Goal: Task Accomplishment & Management: Complete application form

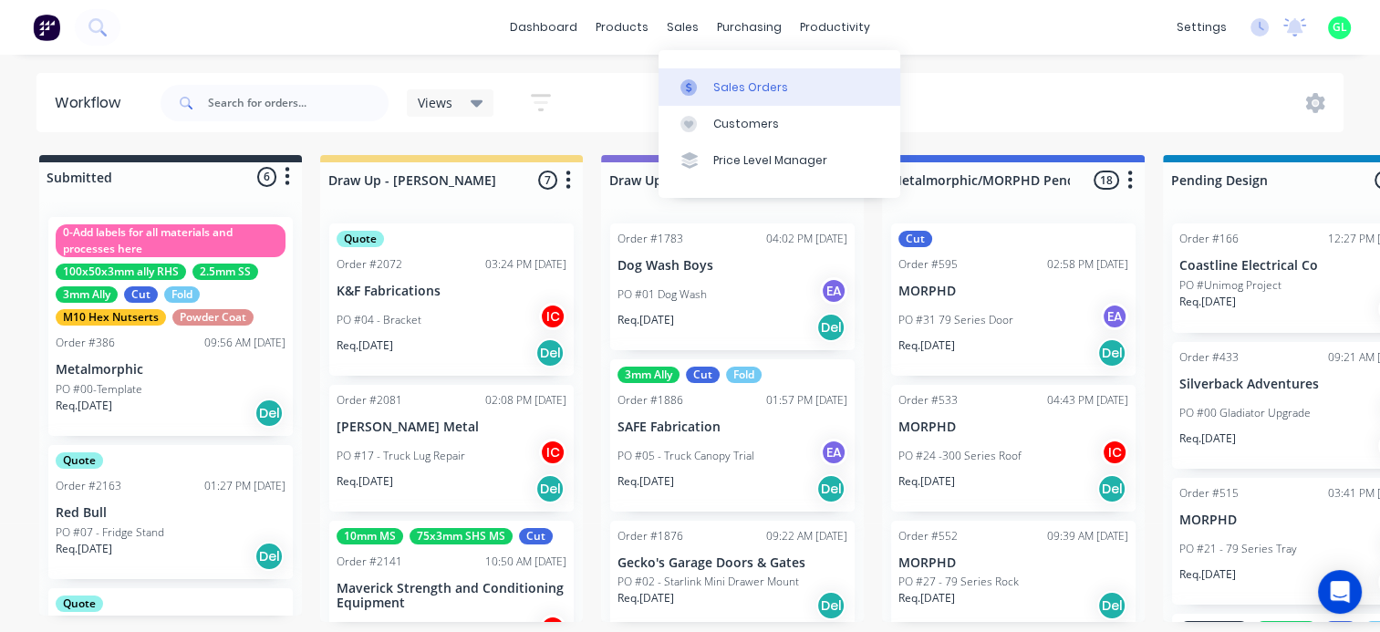
click at [722, 82] on div "Sales Orders" at bounding box center [750, 87] width 75 height 16
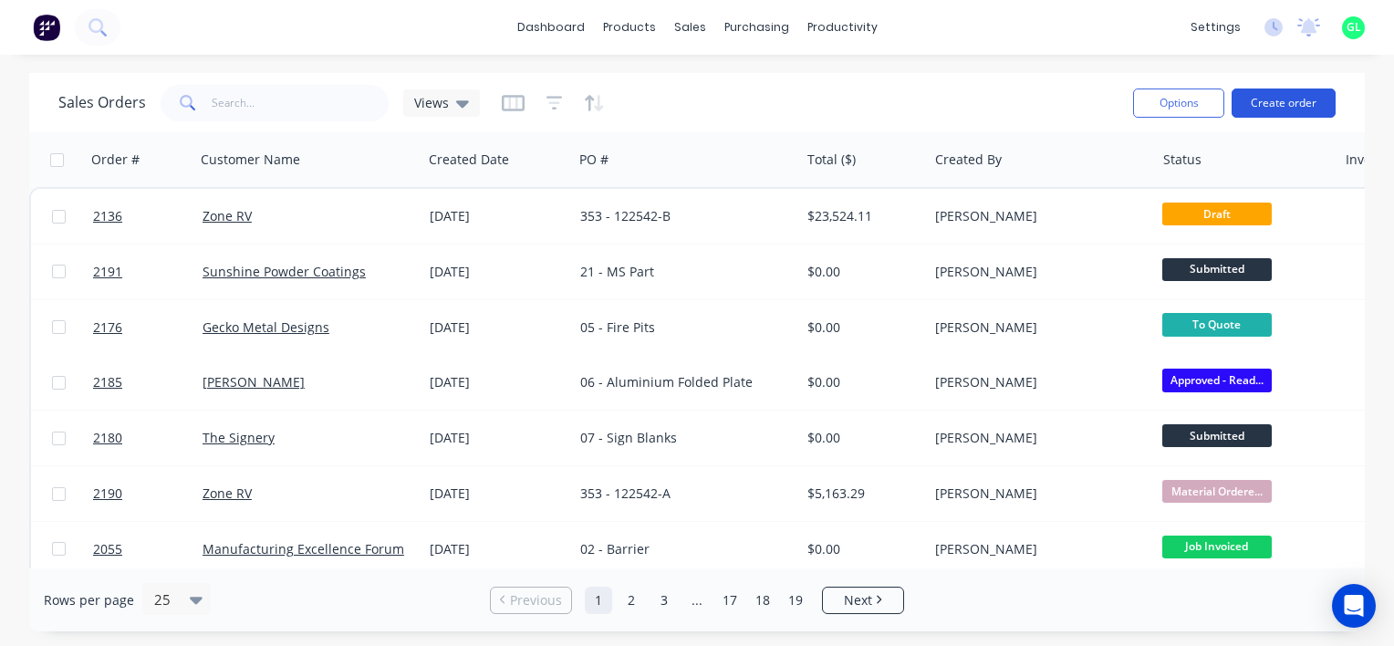
click at [1300, 114] on button "Create order" at bounding box center [1283, 102] width 104 height 29
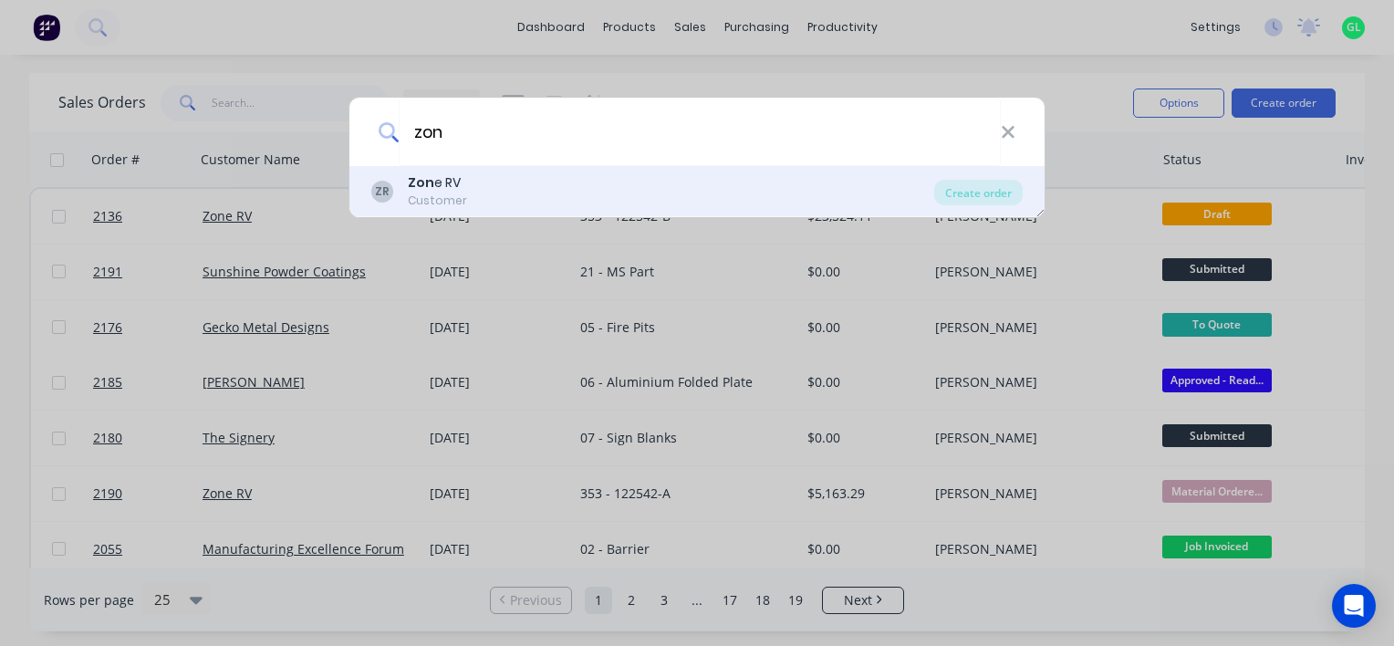
type input "zon"
click at [450, 176] on div "Zon e RV" at bounding box center [437, 182] width 59 height 19
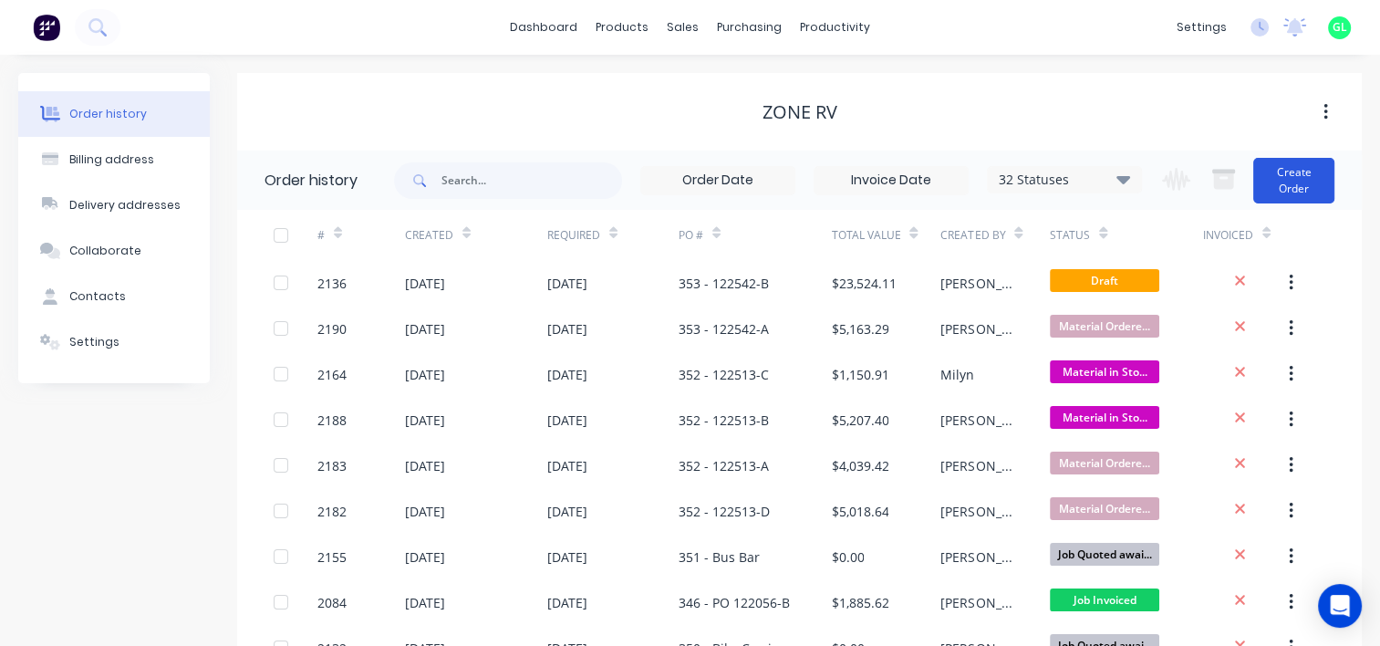
click at [1286, 177] on button "Create Order" at bounding box center [1293, 181] width 81 height 46
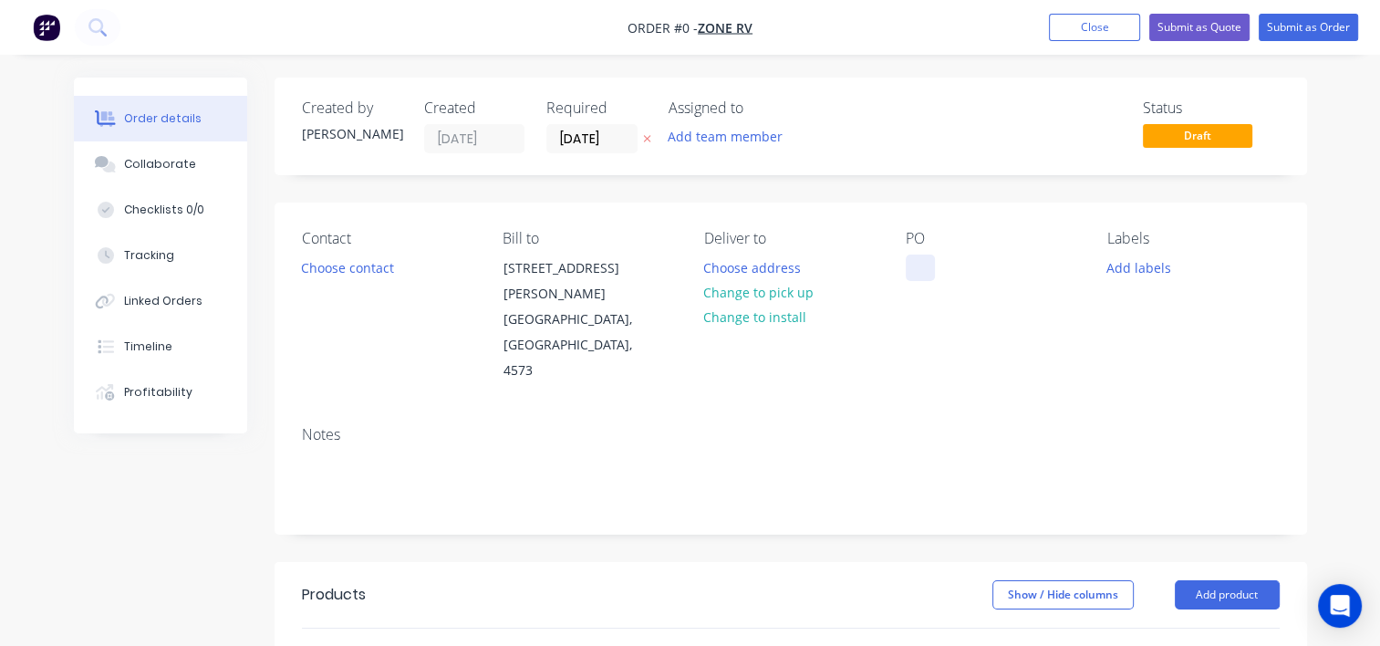
click at [925, 268] on div at bounding box center [920, 268] width 29 height 26
paste div
click at [1118, 265] on div "Order details Collaborate Checklists 0/0 Tracking Linked Orders Timeline Profit…" at bounding box center [691, 616] width 1270 height 1076
click at [1122, 266] on button "Add labels" at bounding box center [1139, 267] width 84 height 25
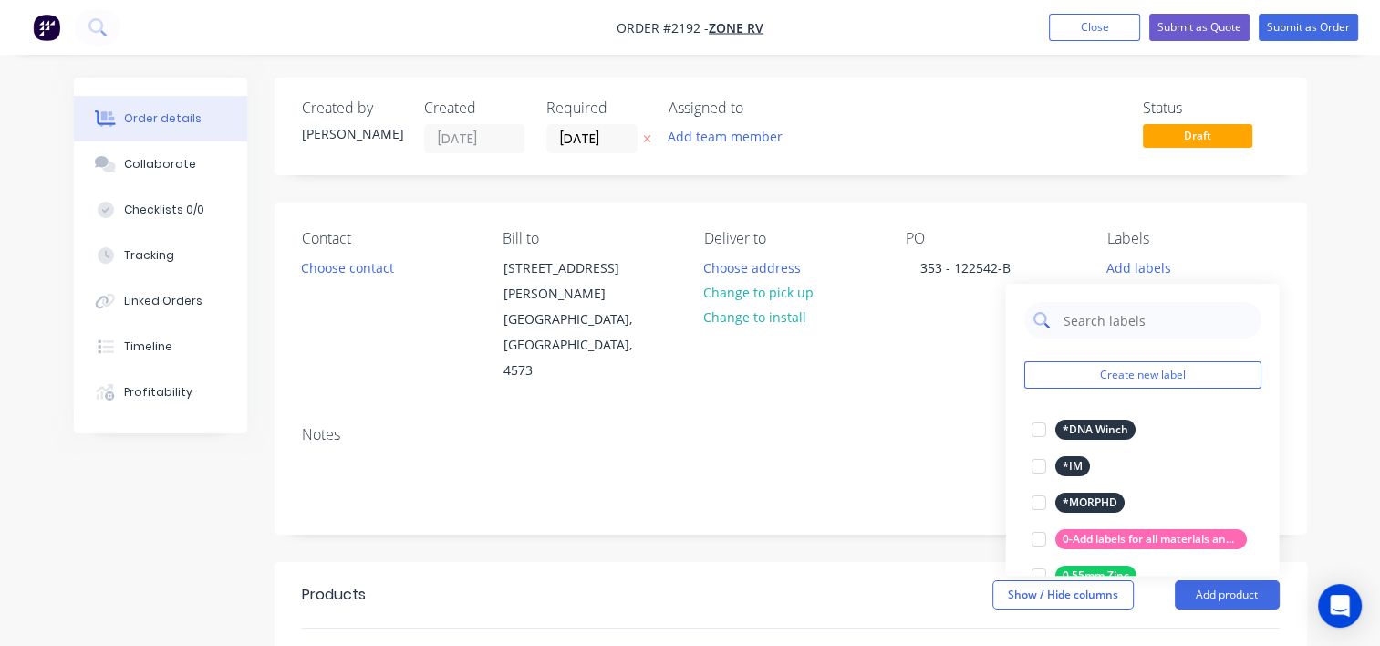
click at [1090, 310] on input "text" at bounding box center [1156, 320] width 191 height 36
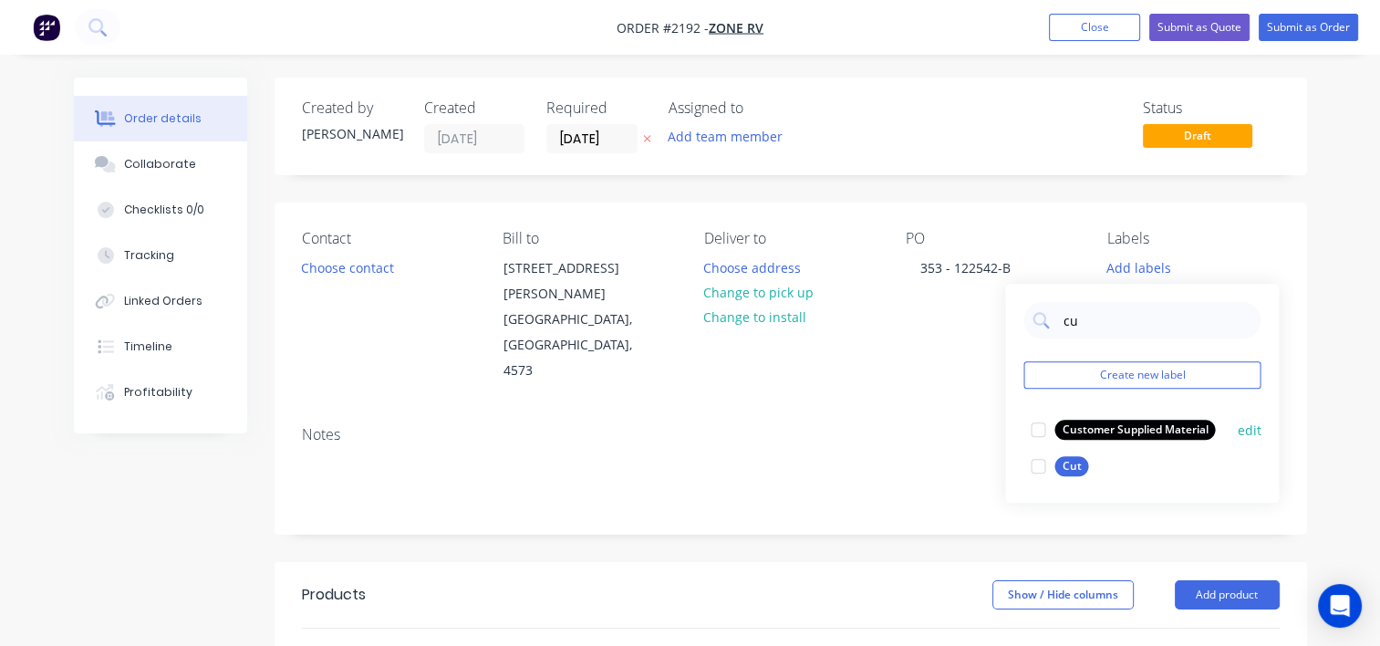
click at [1043, 467] on div at bounding box center [1038, 466] width 36 height 36
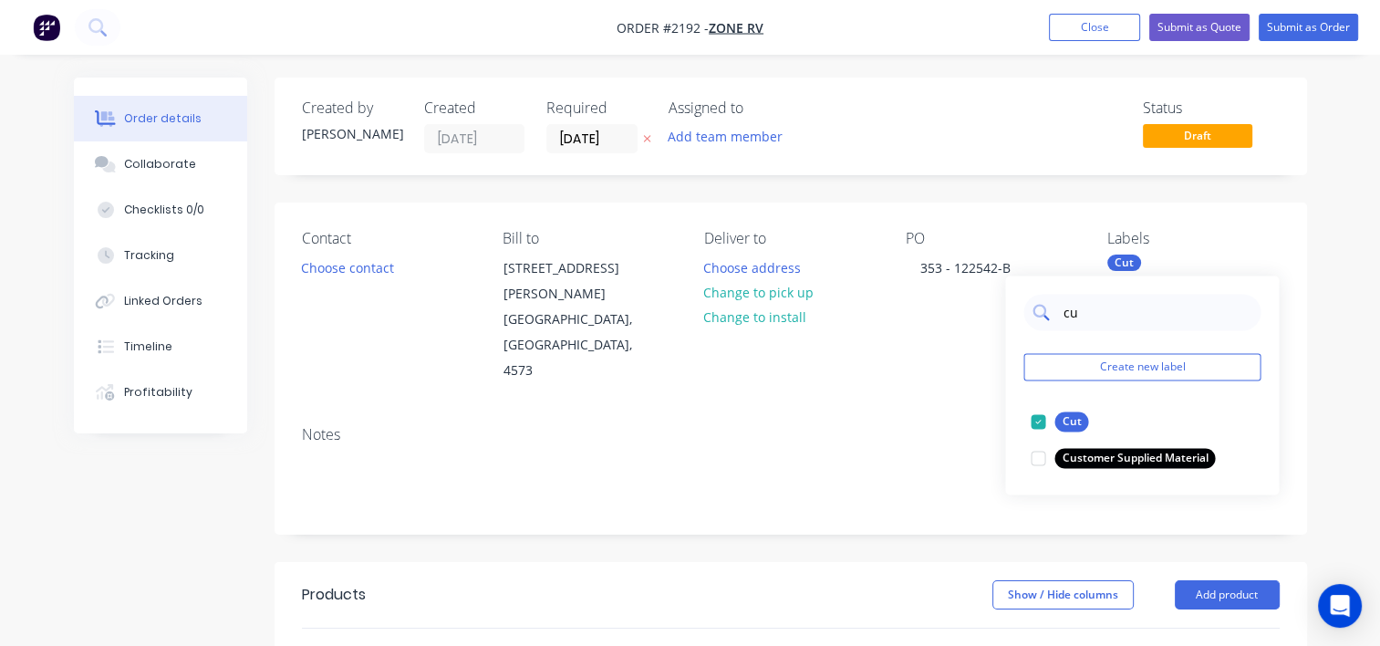
drag, startPoint x: 1081, startPoint y: 317, endPoint x: 1046, endPoint y: 313, distance: 35.0
click at [1046, 313] on div "cu" at bounding box center [1141, 312] width 237 height 36
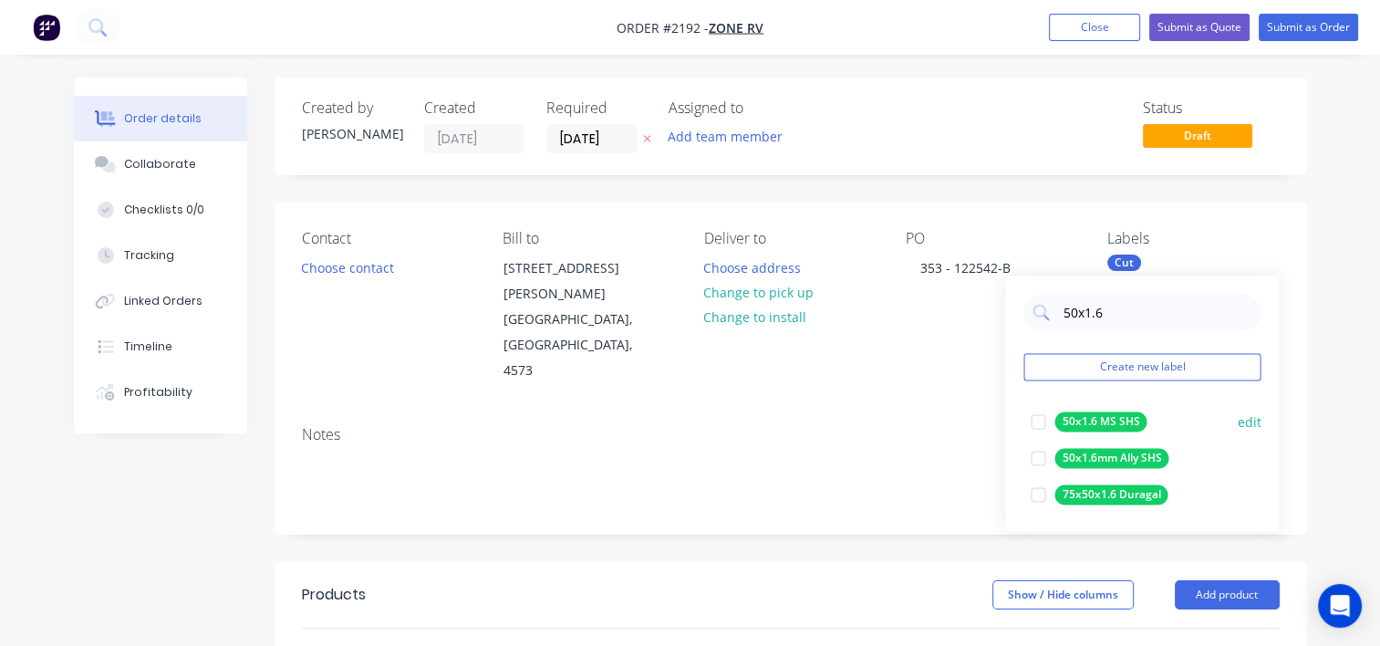
click at [1040, 420] on div at bounding box center [1038, 421] width 36 height 36
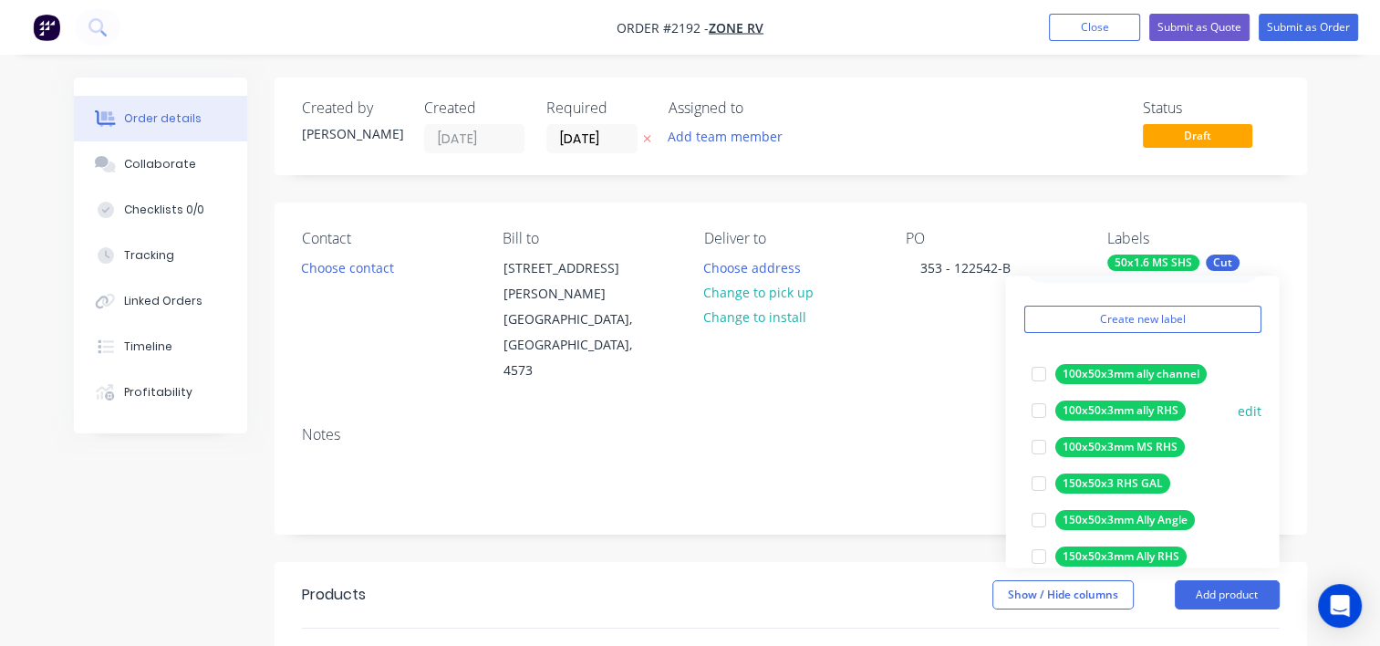
scroll to position [91, 0]
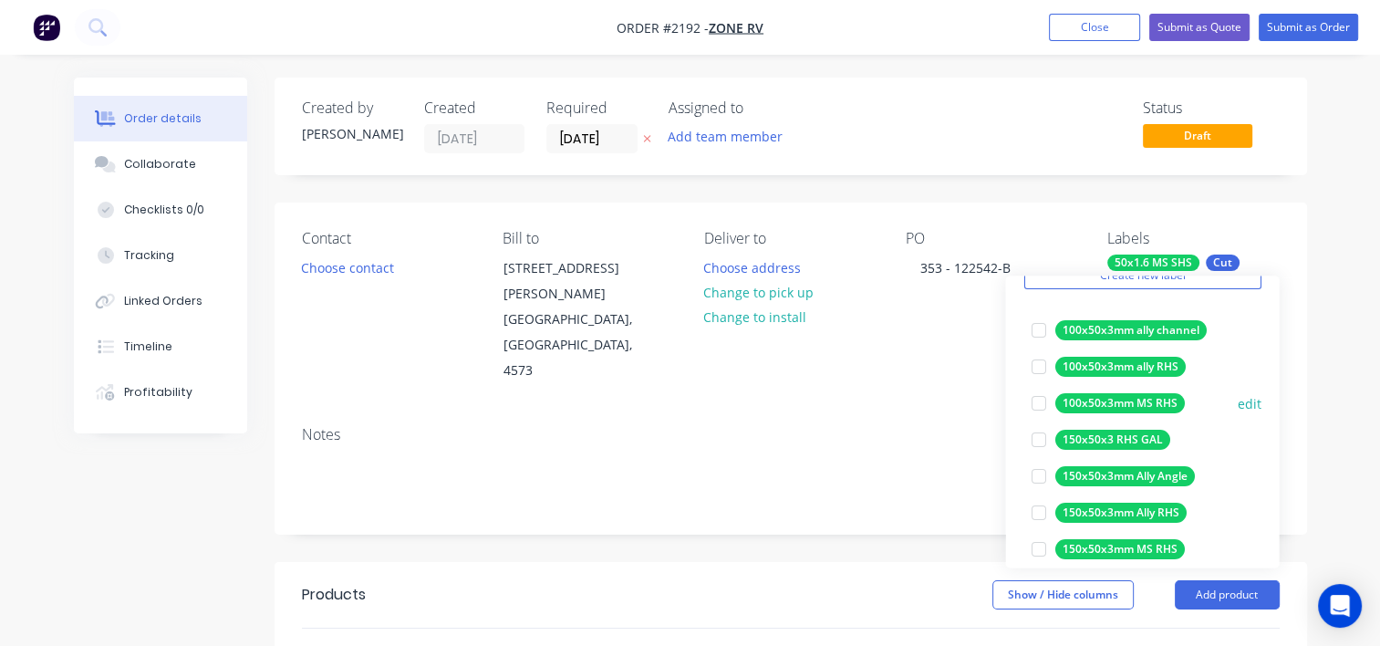
click at [1039, 402] on div at bounding box center [1038, 403] width 36 height 36
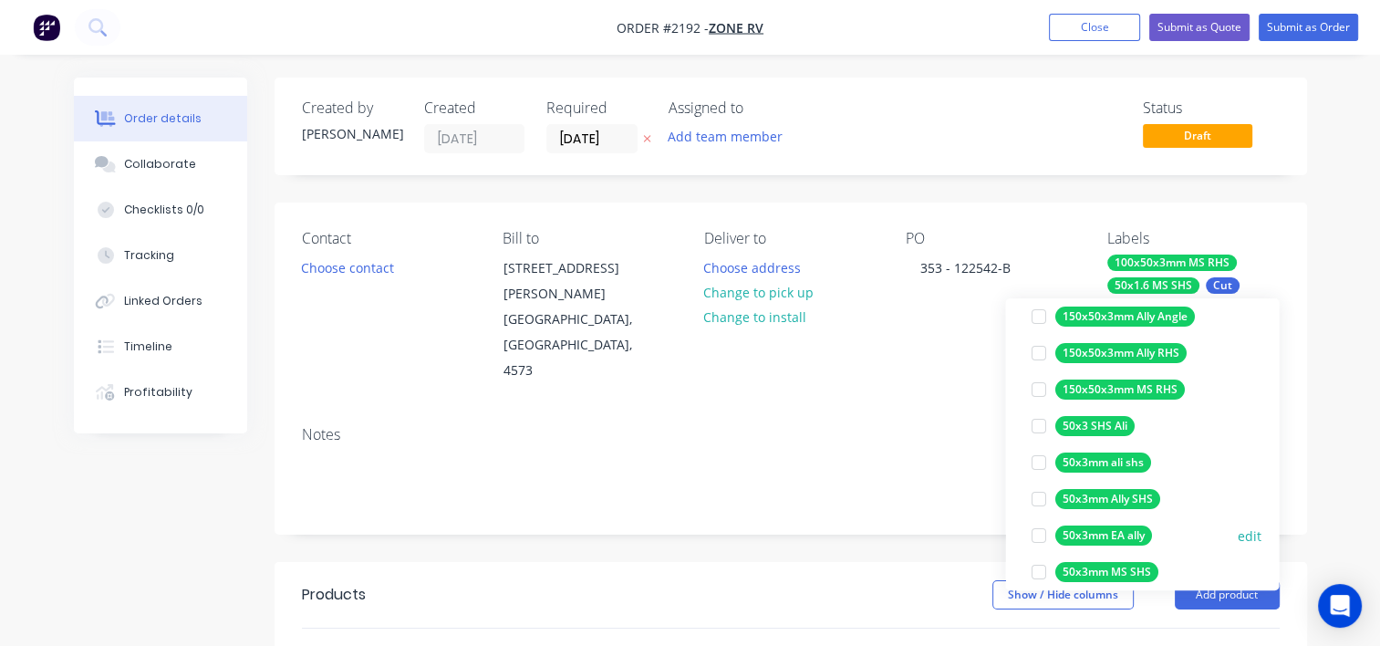
scroll to position [365, 0]
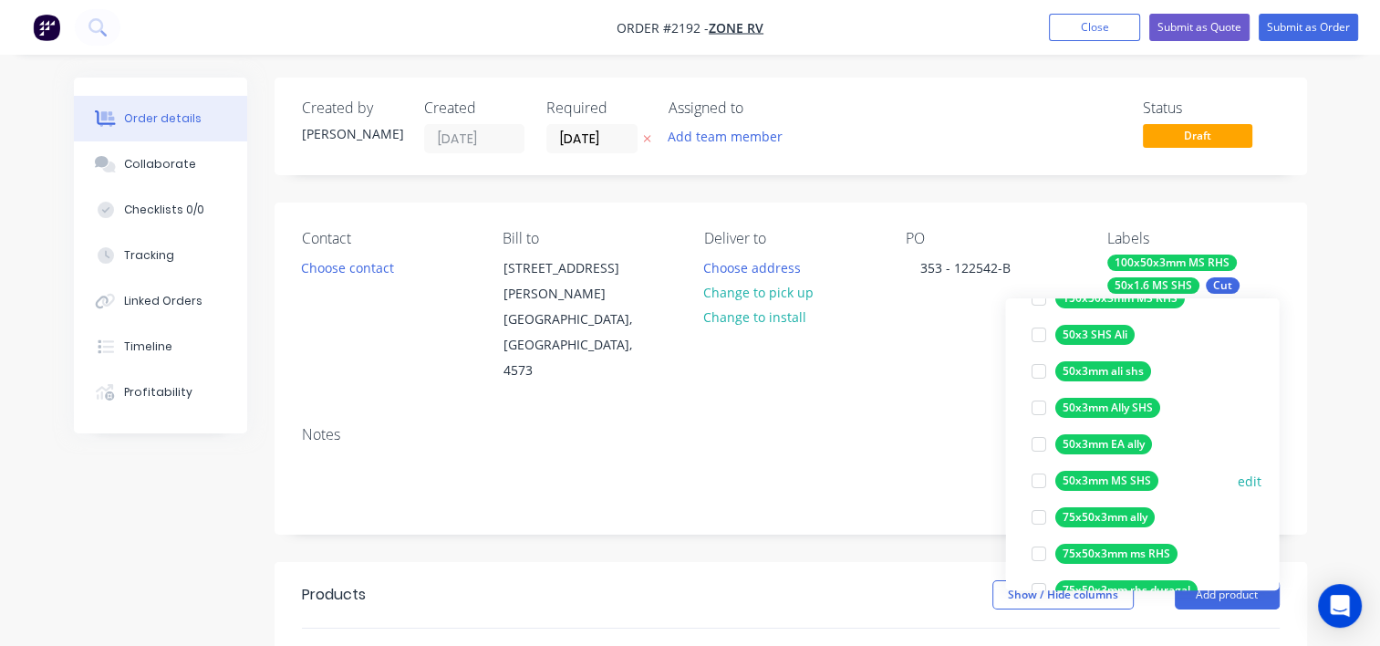
click at [1038, 482] on div at bounding box center [1038, 480] width 36 height 36
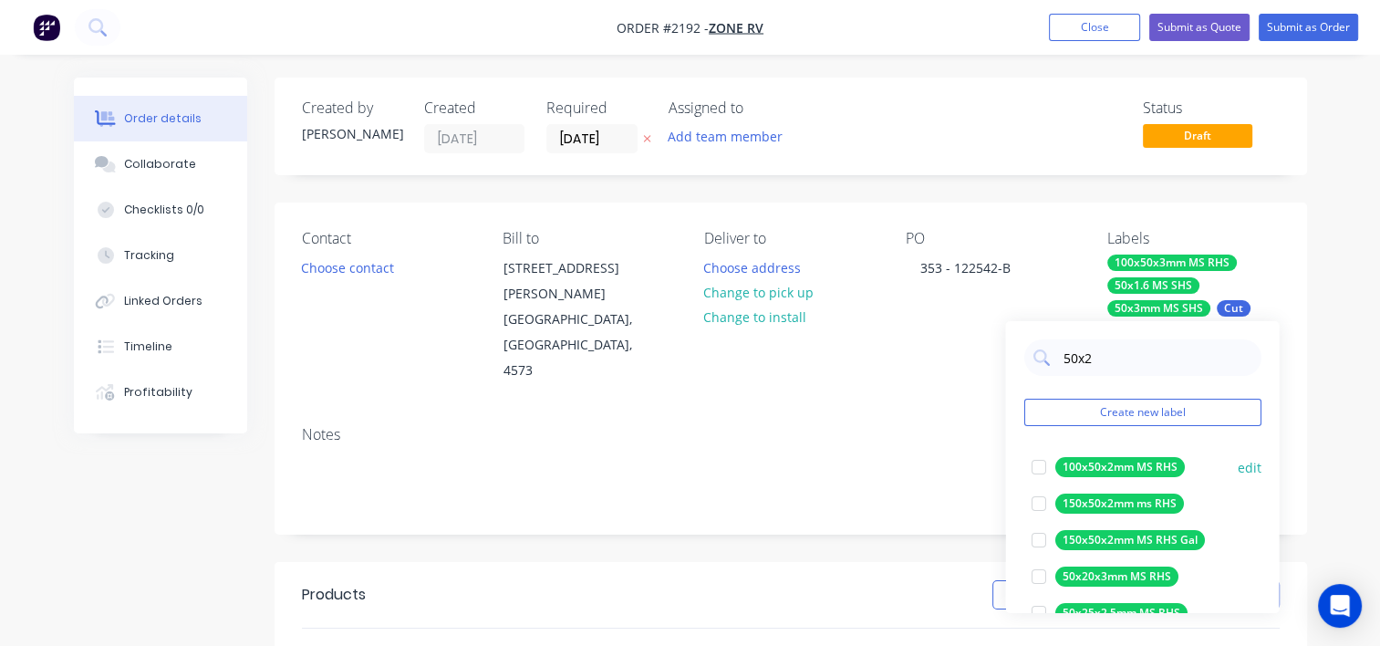
click at [1037, 469] on div at bounding box center [1038, 467] width 36 height 36
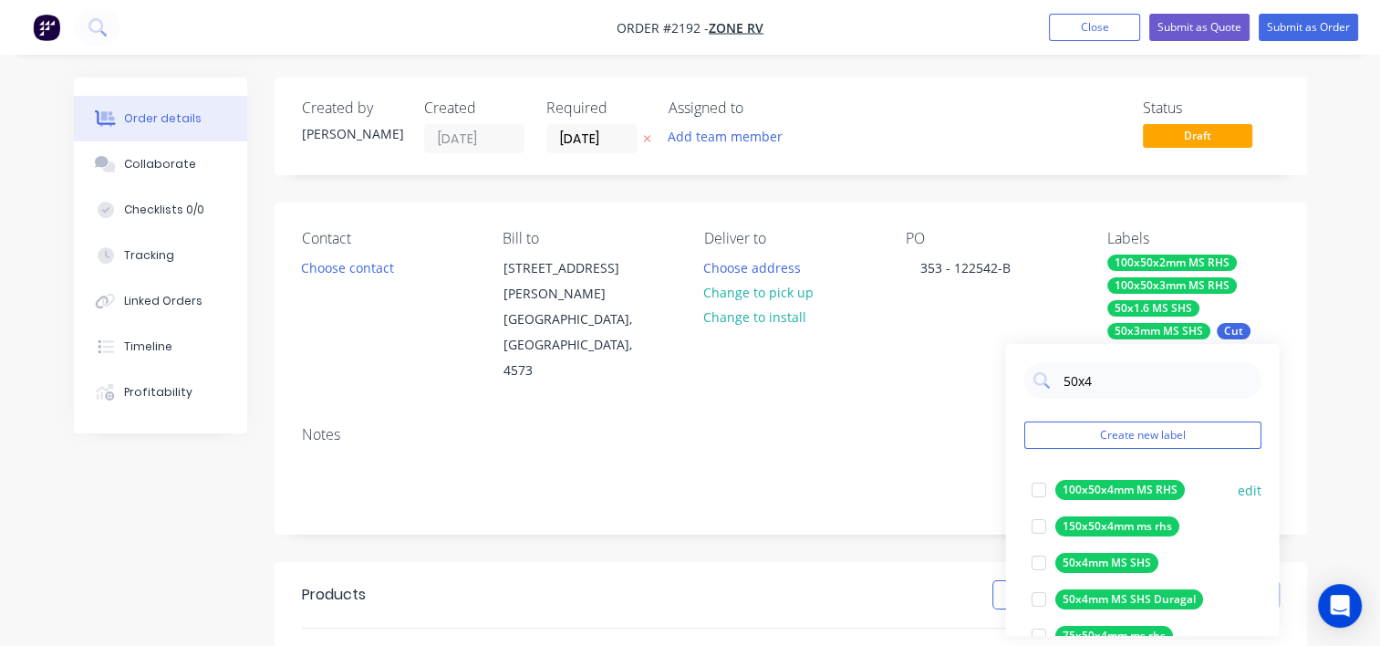
click at [1043, 485] on div at bounding box center [1038, 490] width 36 height 36
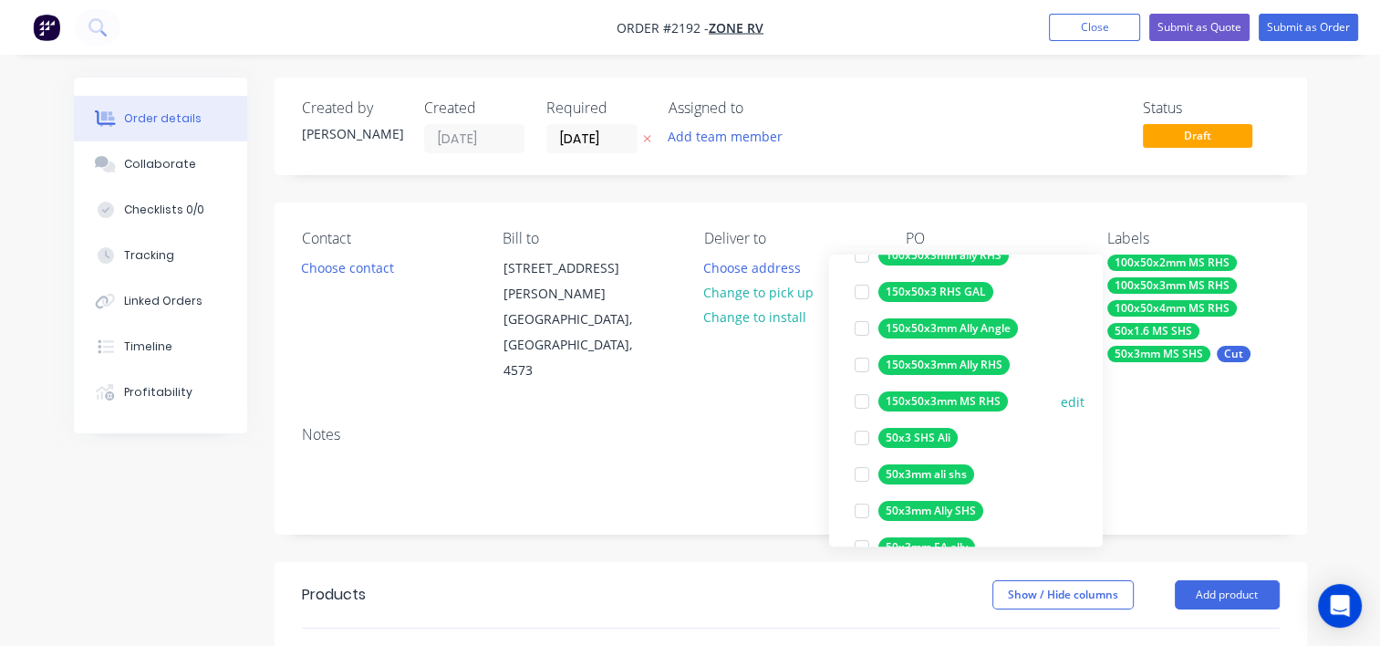
scroll to position [274, 0]
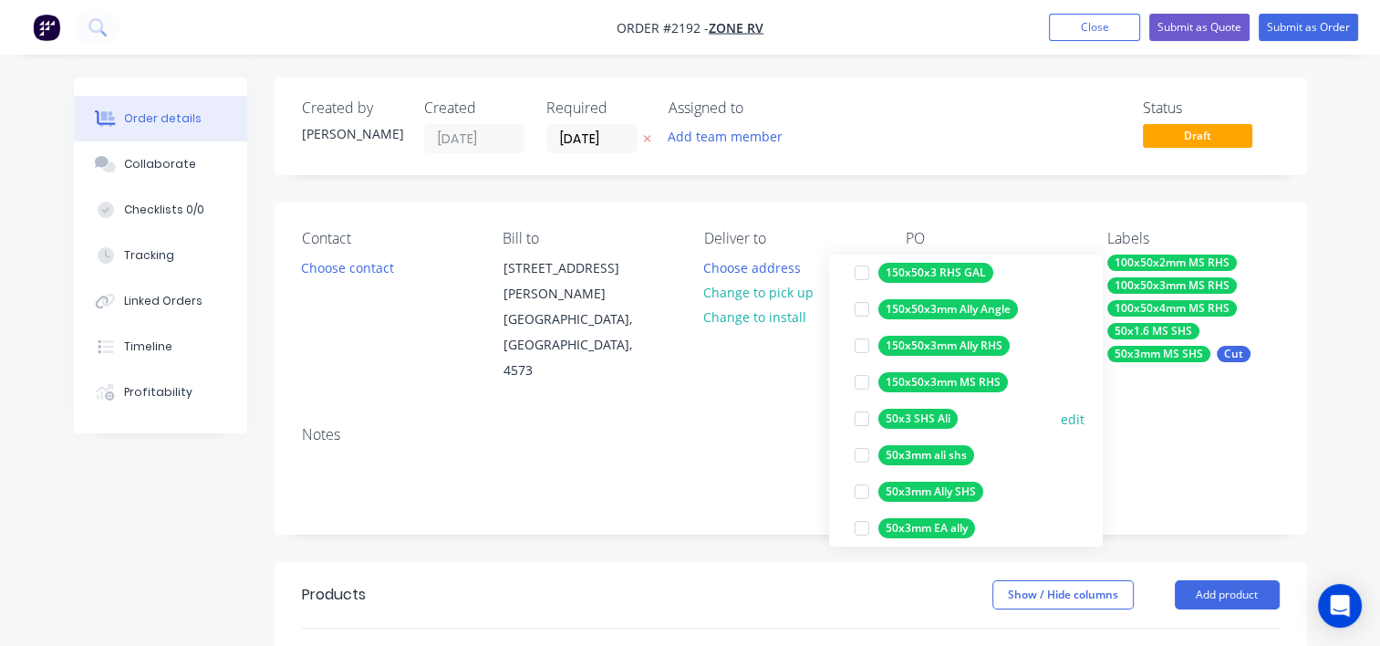
type input "50x3"
drag, startPoint x: 941, startPoint y: 423, endPoint x: 1047, endPoint y: 442, distance: 107.4
click at [1047, 442] on div "50x3mm ali shs edit" at bounding box center [965, 455] width 237 height 36
click at [1061, 416] on button "edit" at bounding box center [1073, 419] width 24 height 19
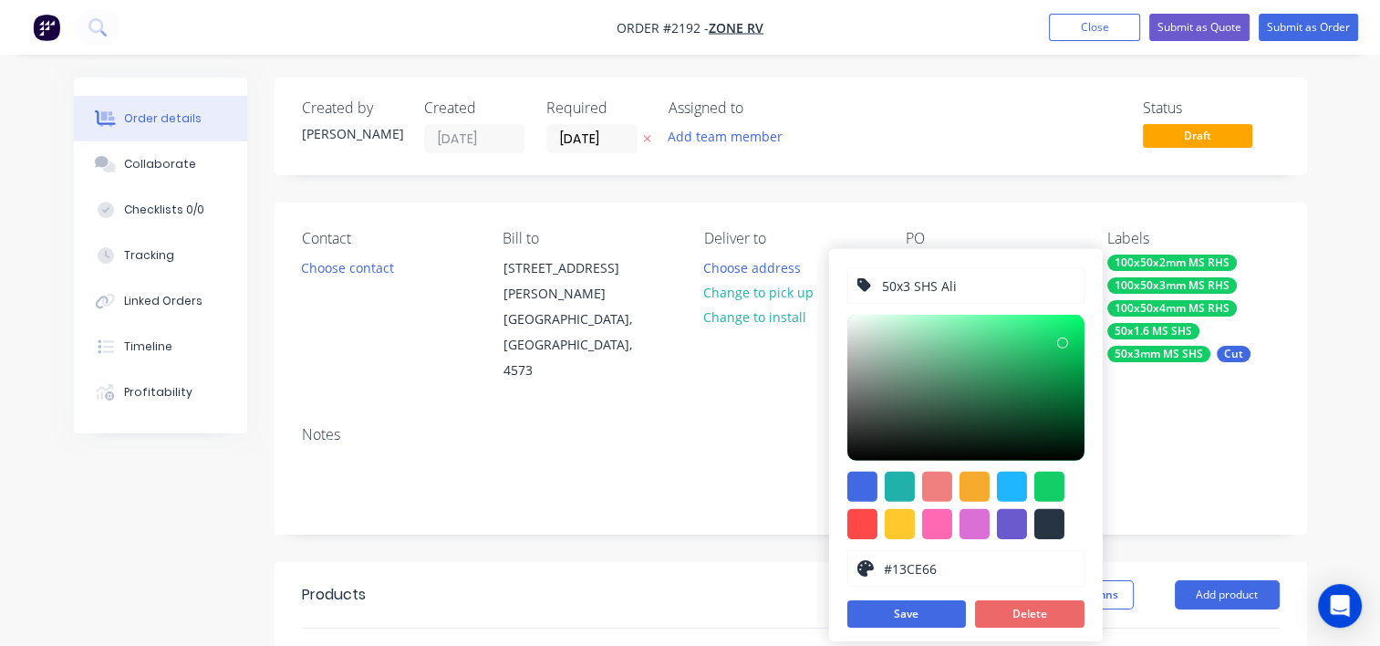
click at [1031, 610] on button "Delete" at bounding box center [1029, 613] width 109 height 27
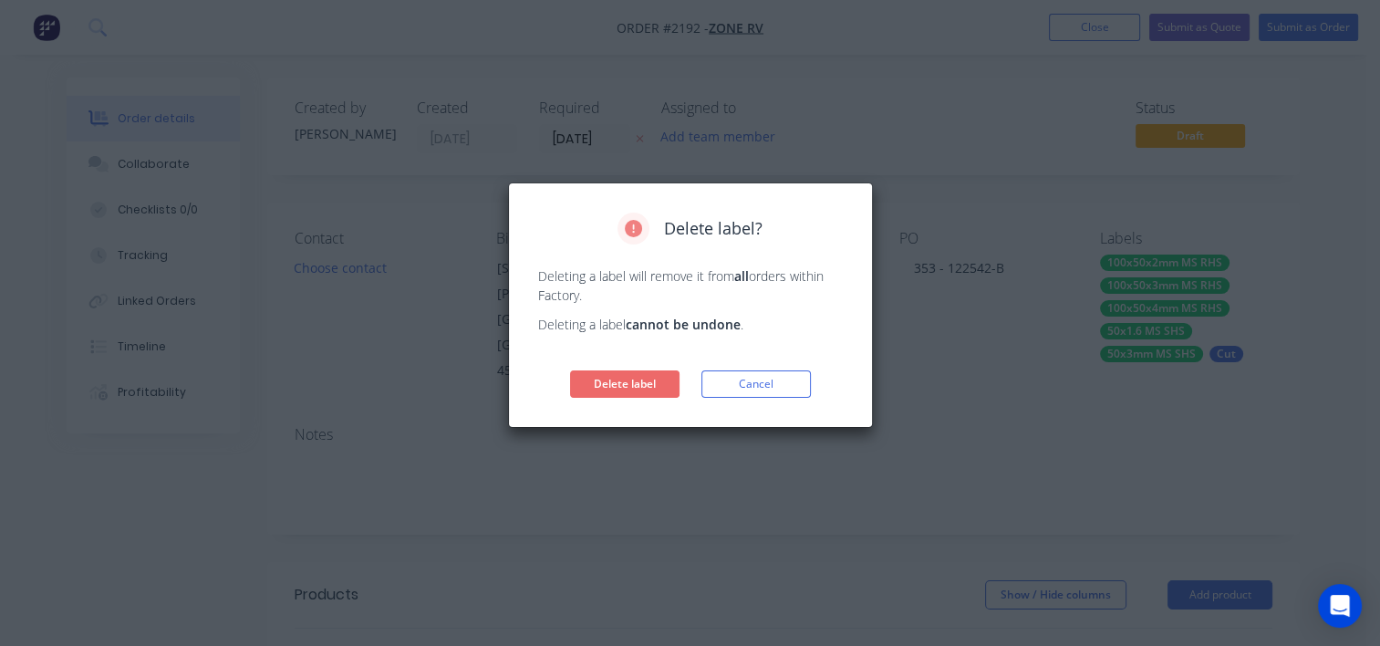
click at [649, 385] on button "Delete label" at bounding box center [624, 383] width 109 height 27
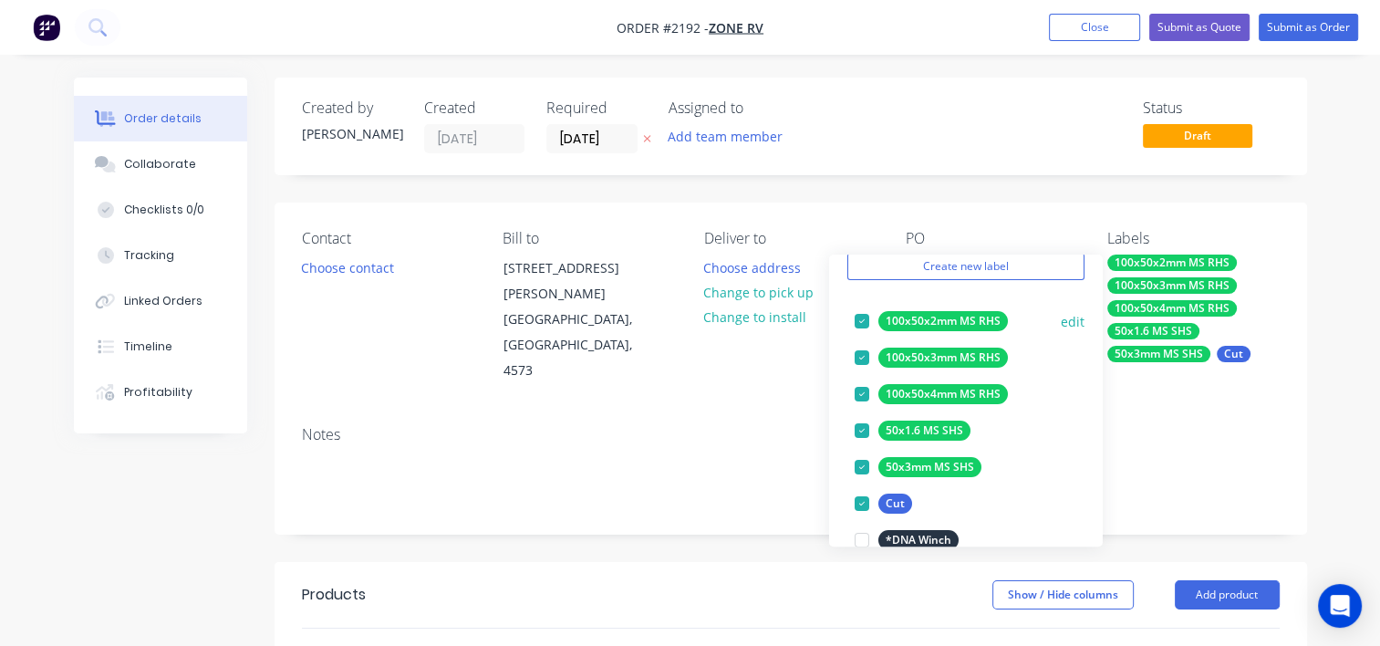
scroll to position [0, 0]
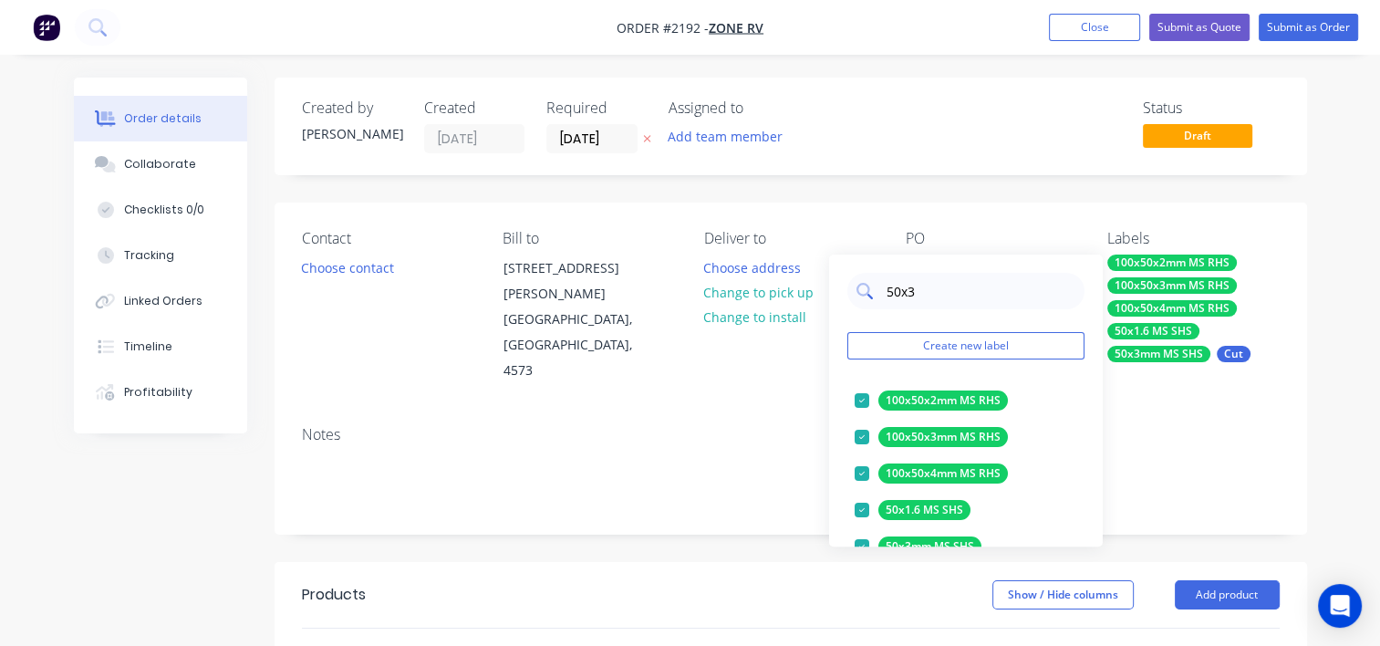
click at [941, 289] on input "50x3" at bounding box center [980, 291] width 191 height 36
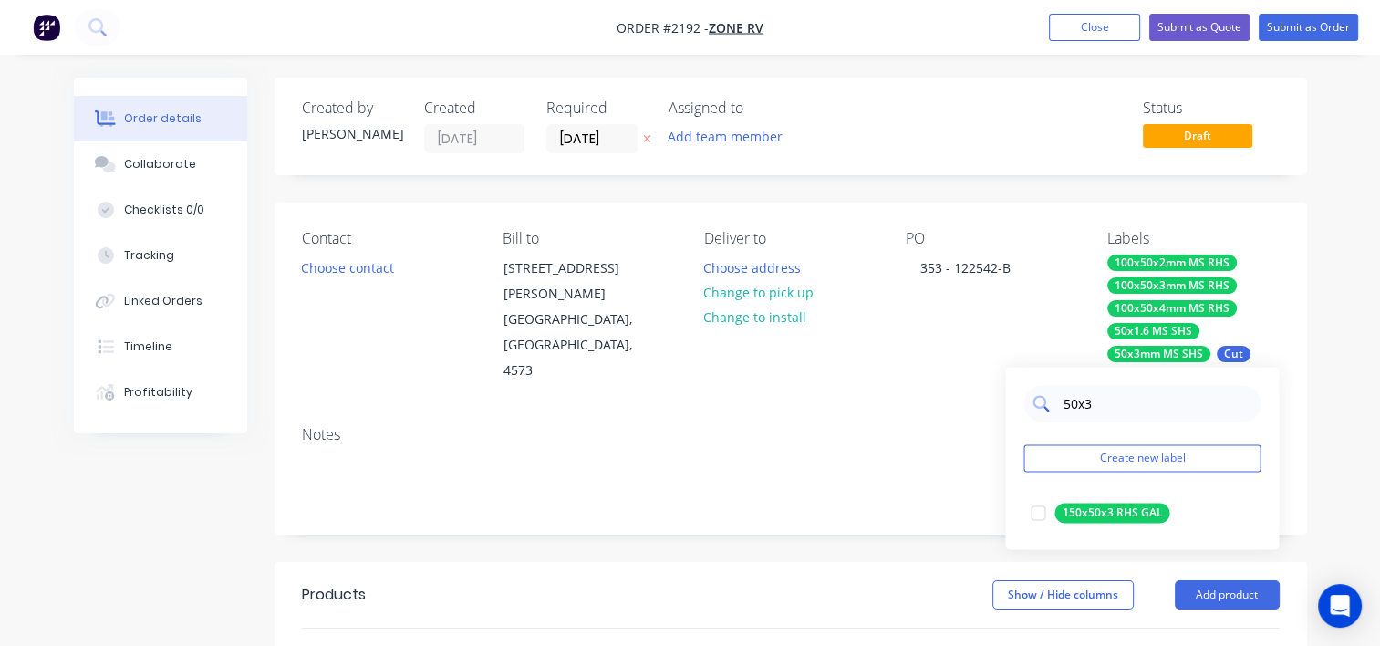
type input "50x3"
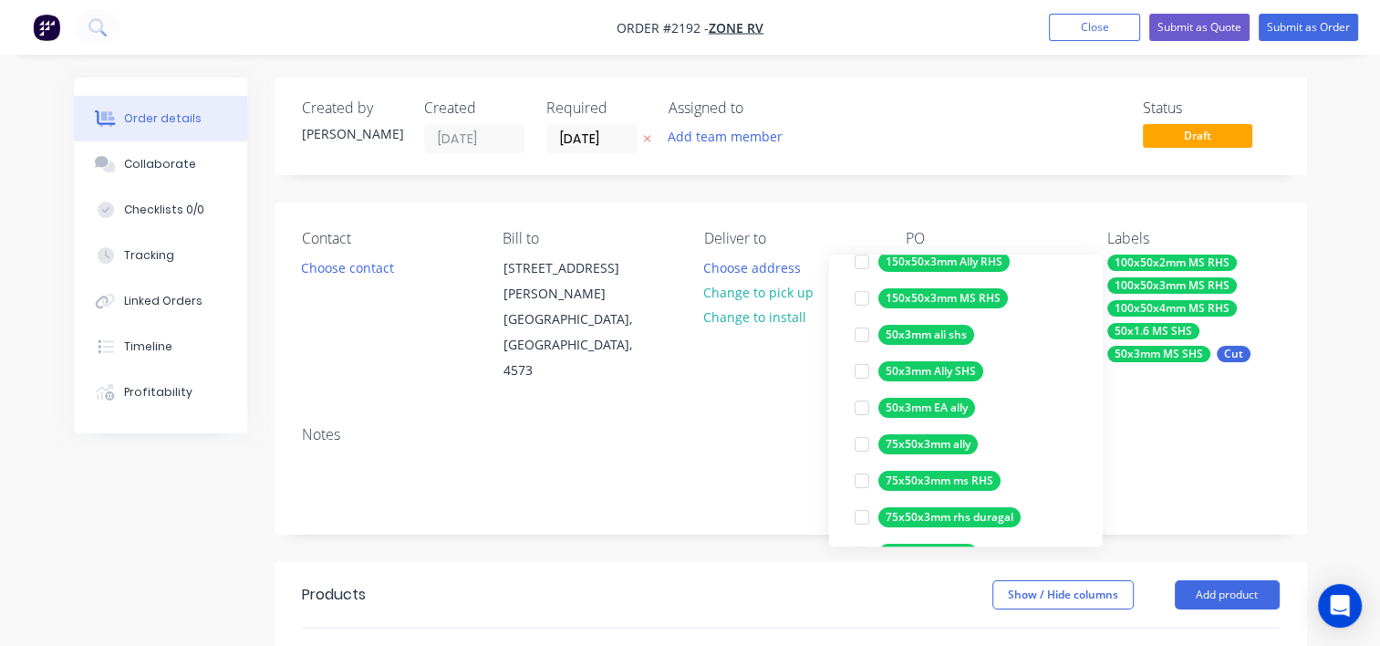
scroll to position [365, 0]
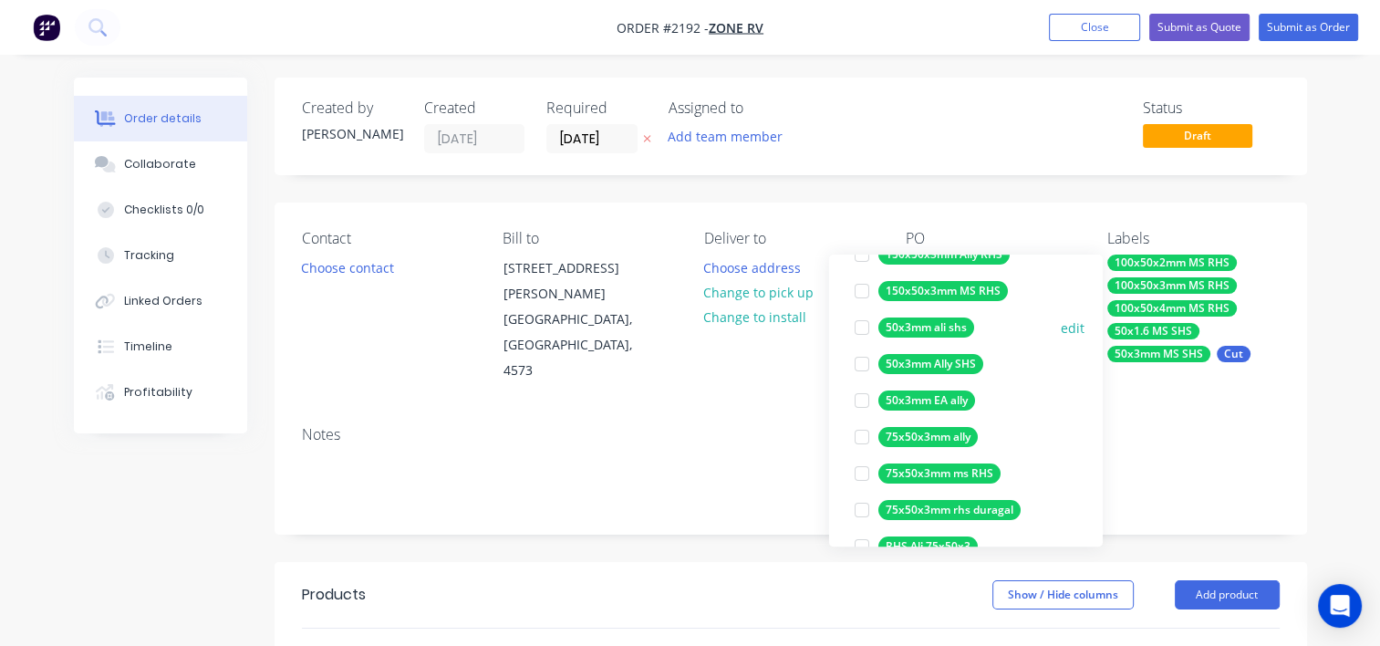
click at [1061, 328] on button "edit" at bounding box center [1073, 327] width 24 height 19
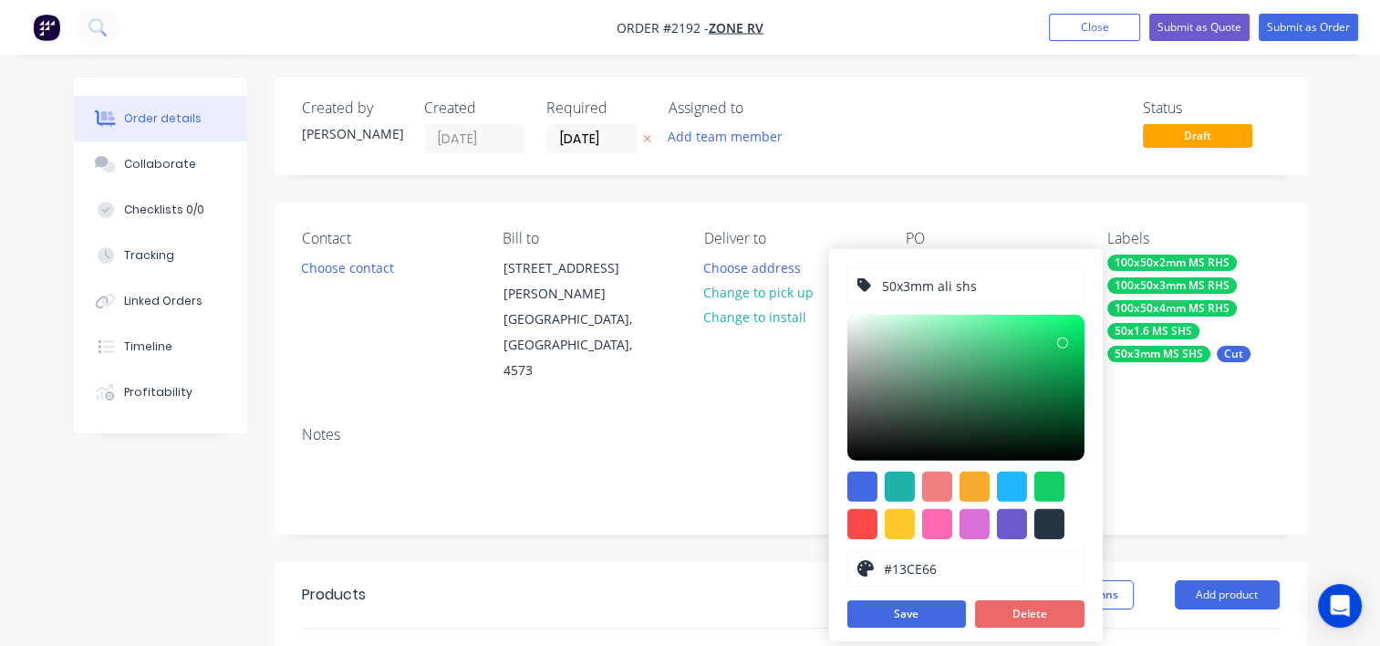
click at [1043, 611] on button "Delete" at bounding box center [1029, 613] width 109 height 27
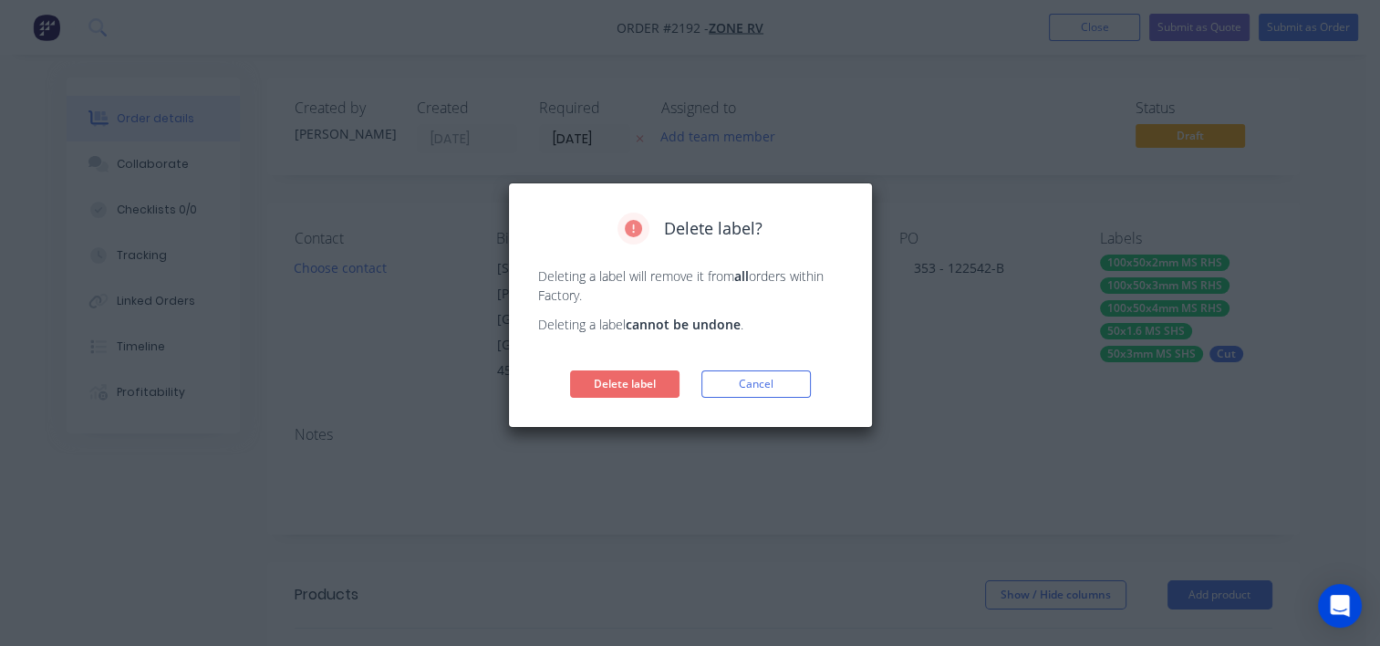
click at [650, 384] on button "Delete label" at bounding box center [624, 383] width 109 height 27
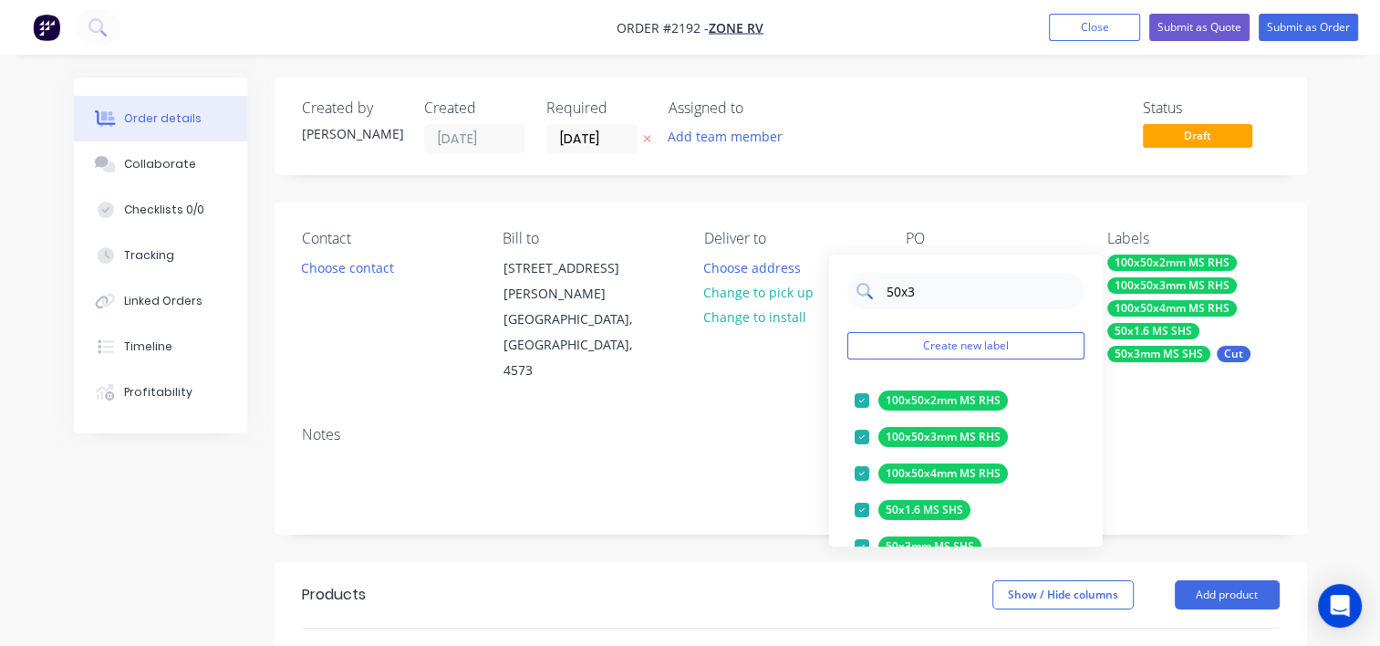
type input "50x3m"
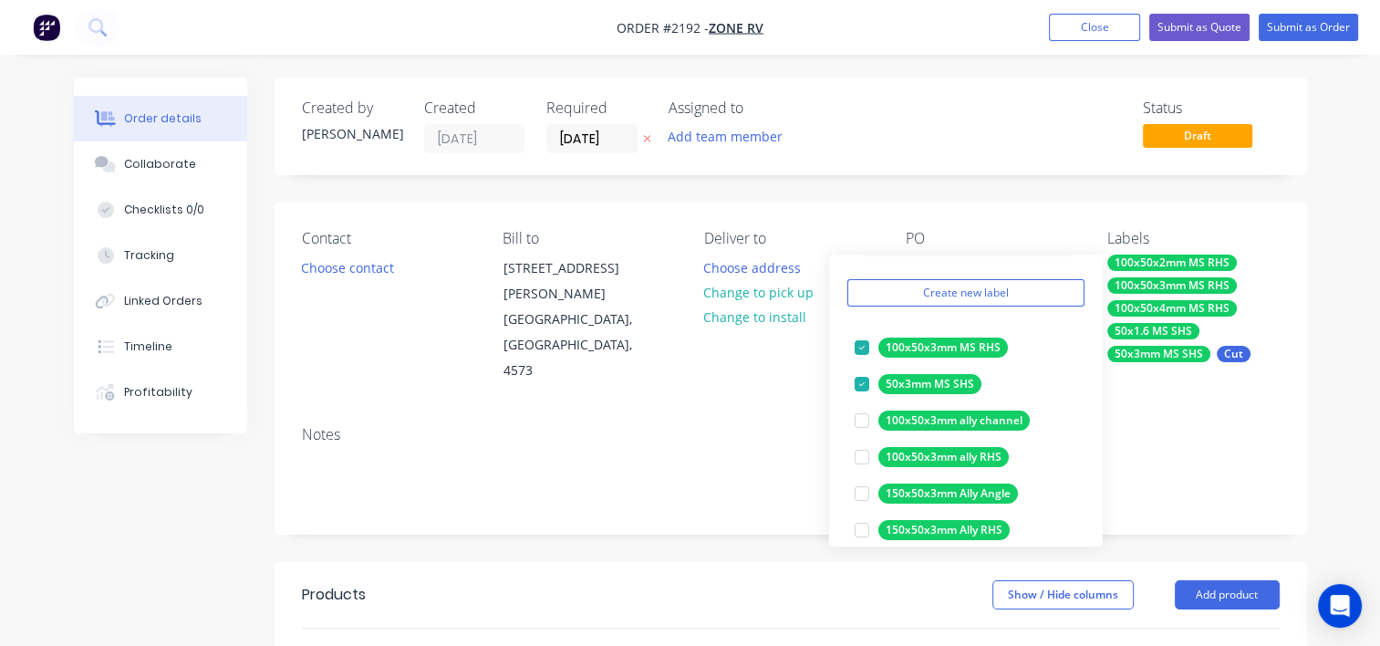
scroll to position [0, 0]
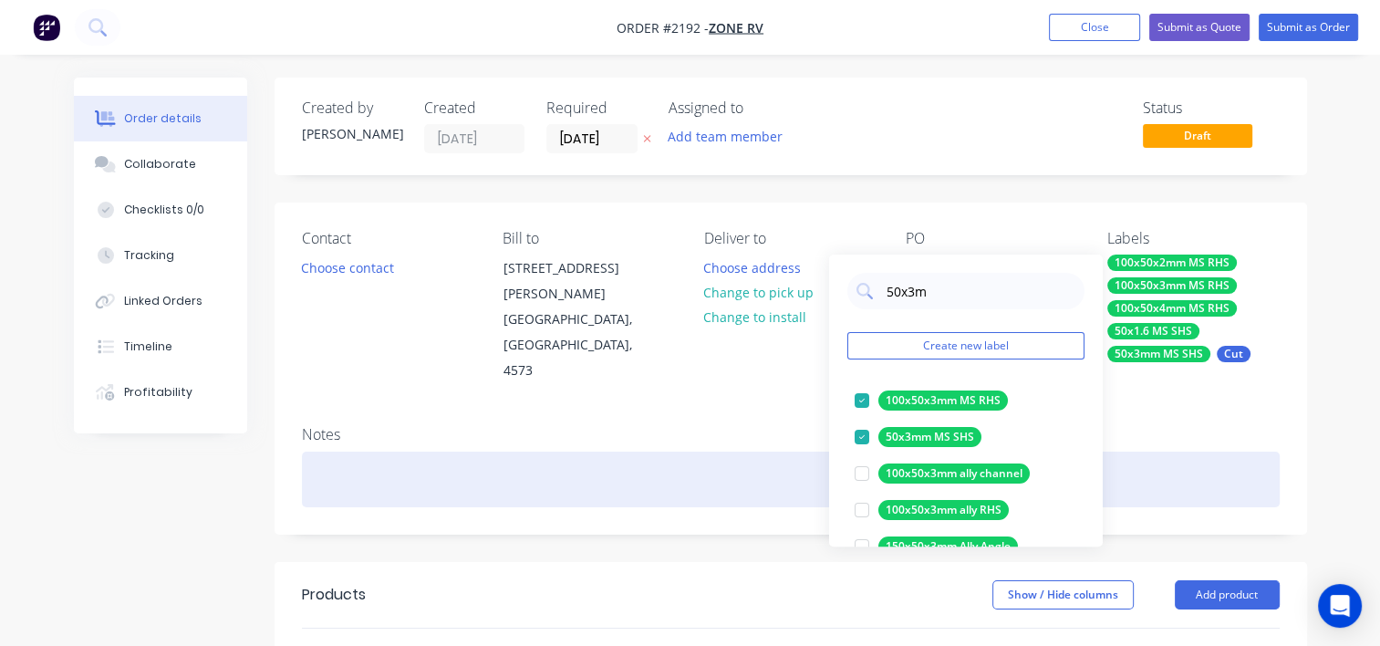
click at [664, 452] on div at bounding box center [791, 480] width 978 height 56
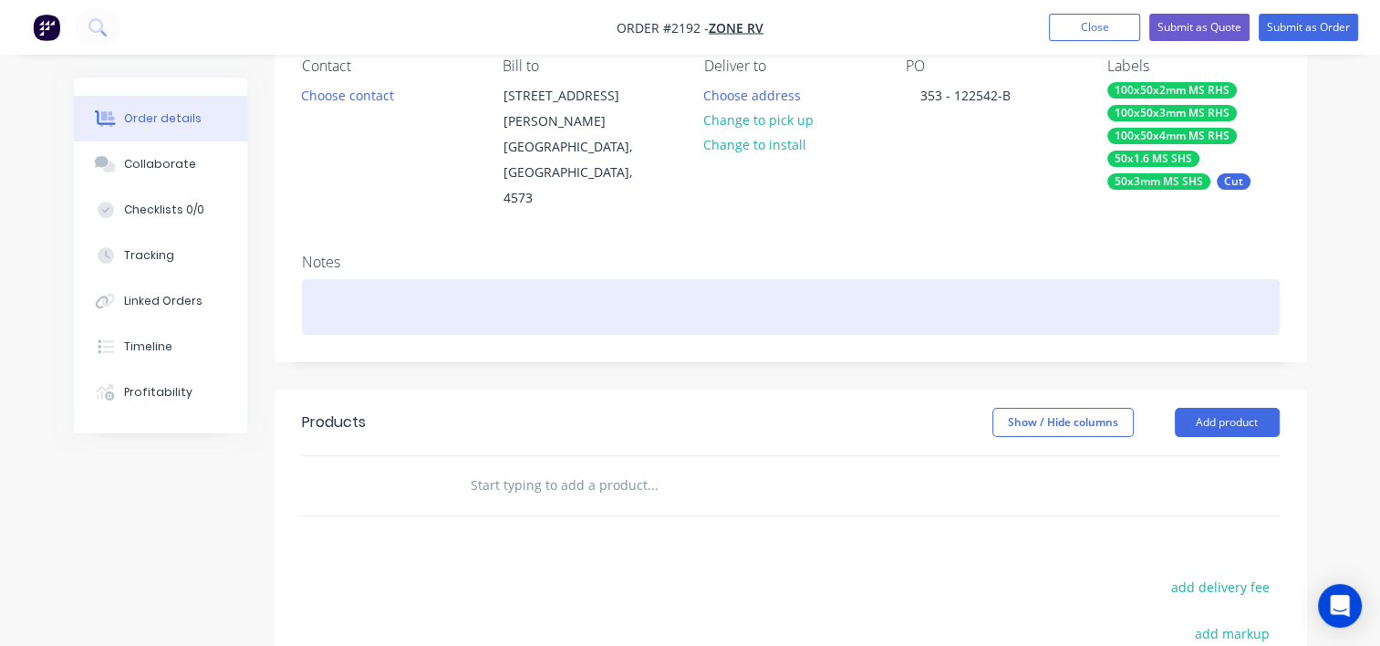
scroll to position [182, 0]
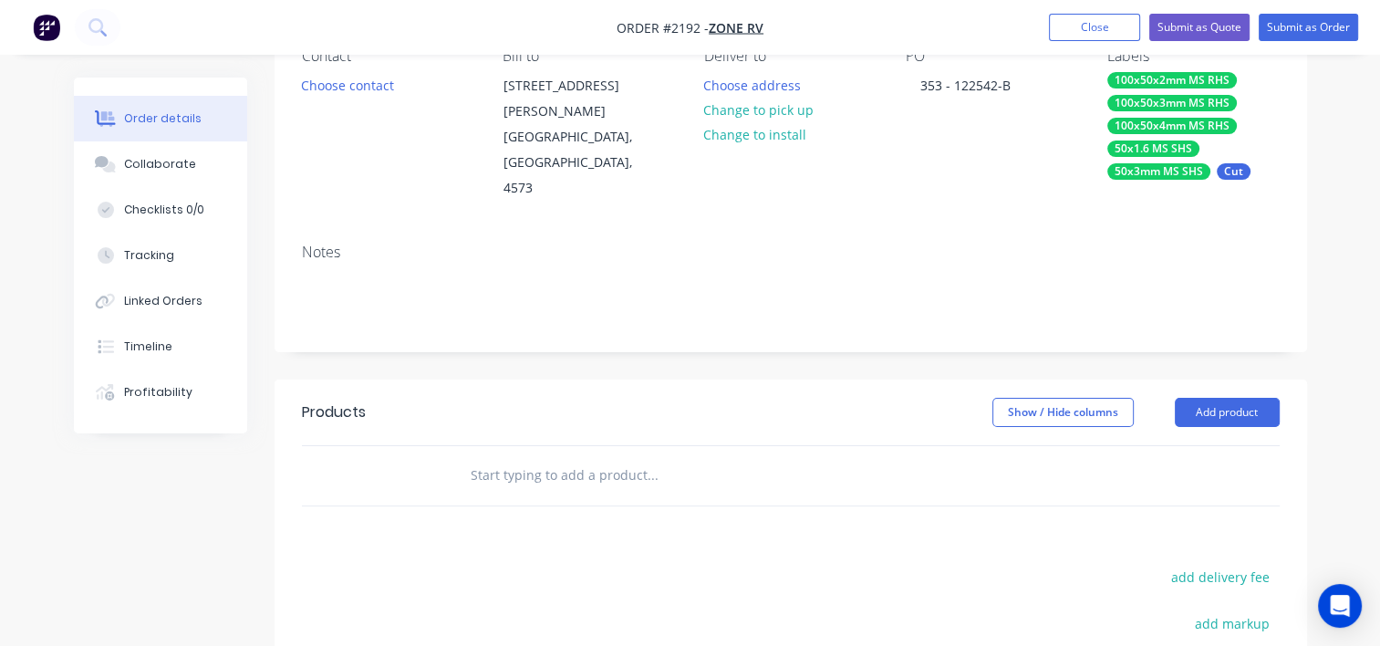
click at [577, 457] on input "text" at bounding box center [652, 475] width 365 height 36
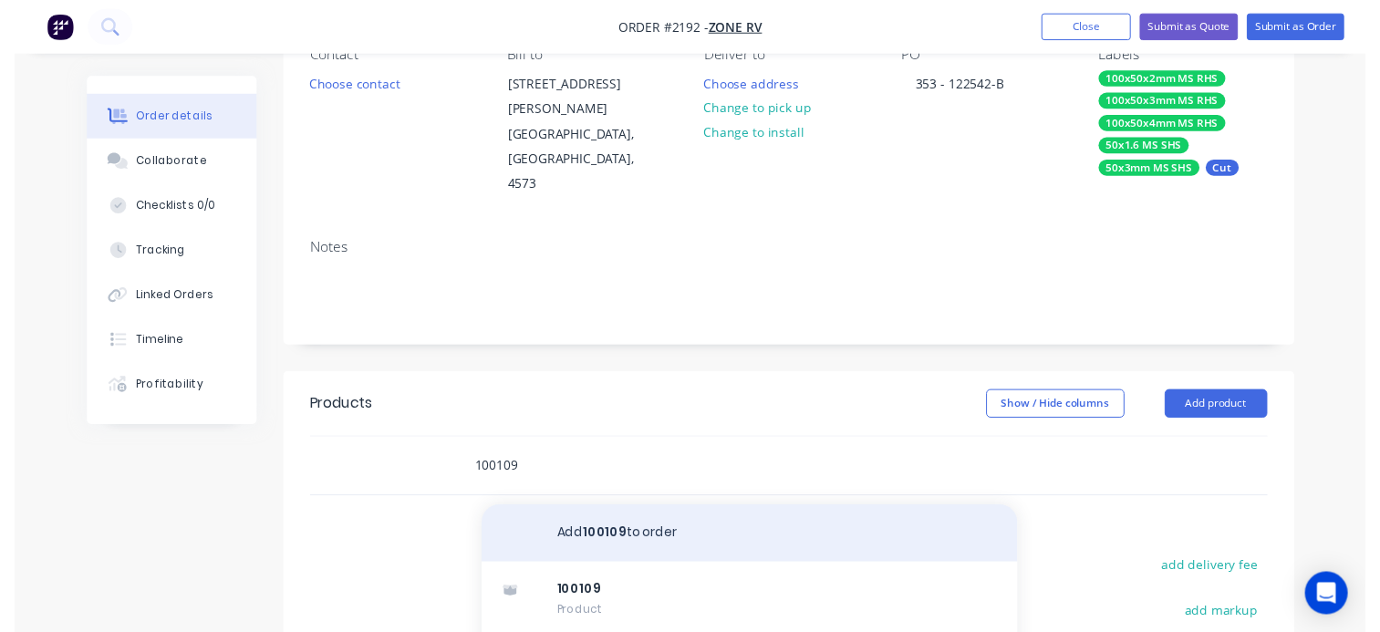
scroll to position [365, 0]
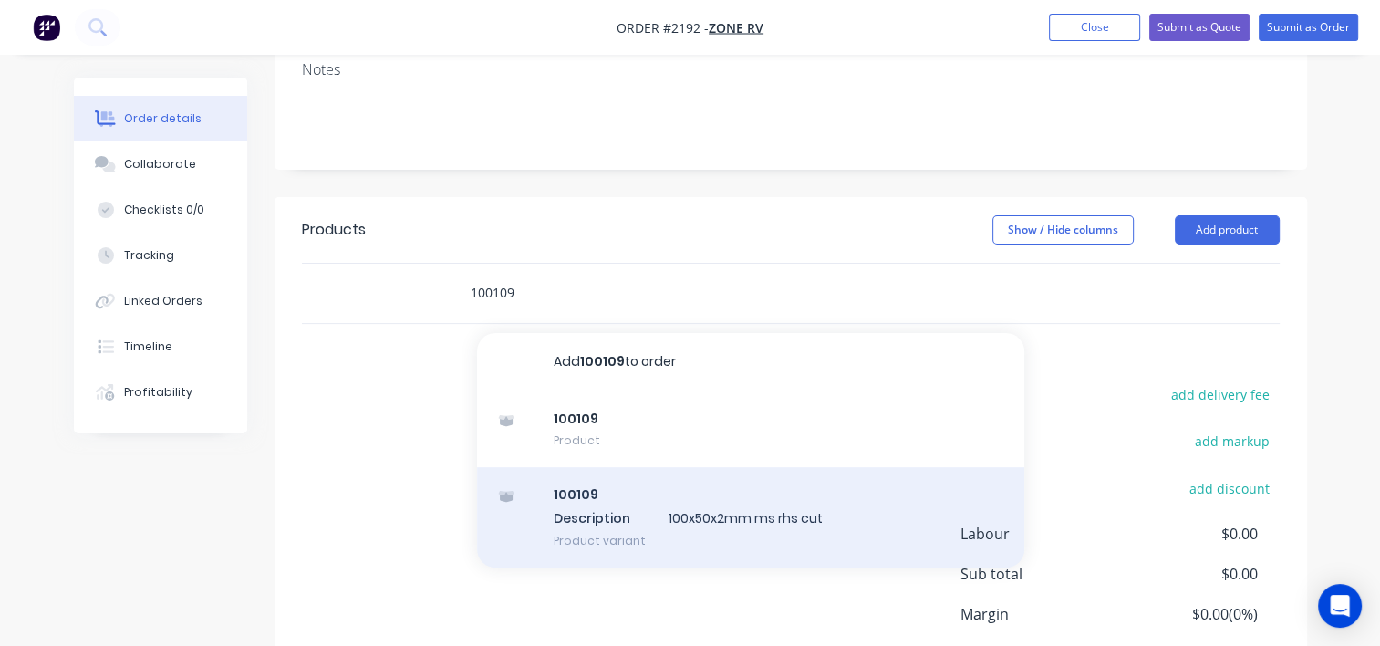
type input "100109"
click at [631, 515] on div "100109 Description 100x50x2mm ms rhs cut Product variant" at bounding box center [750, 517] width 547 height 100
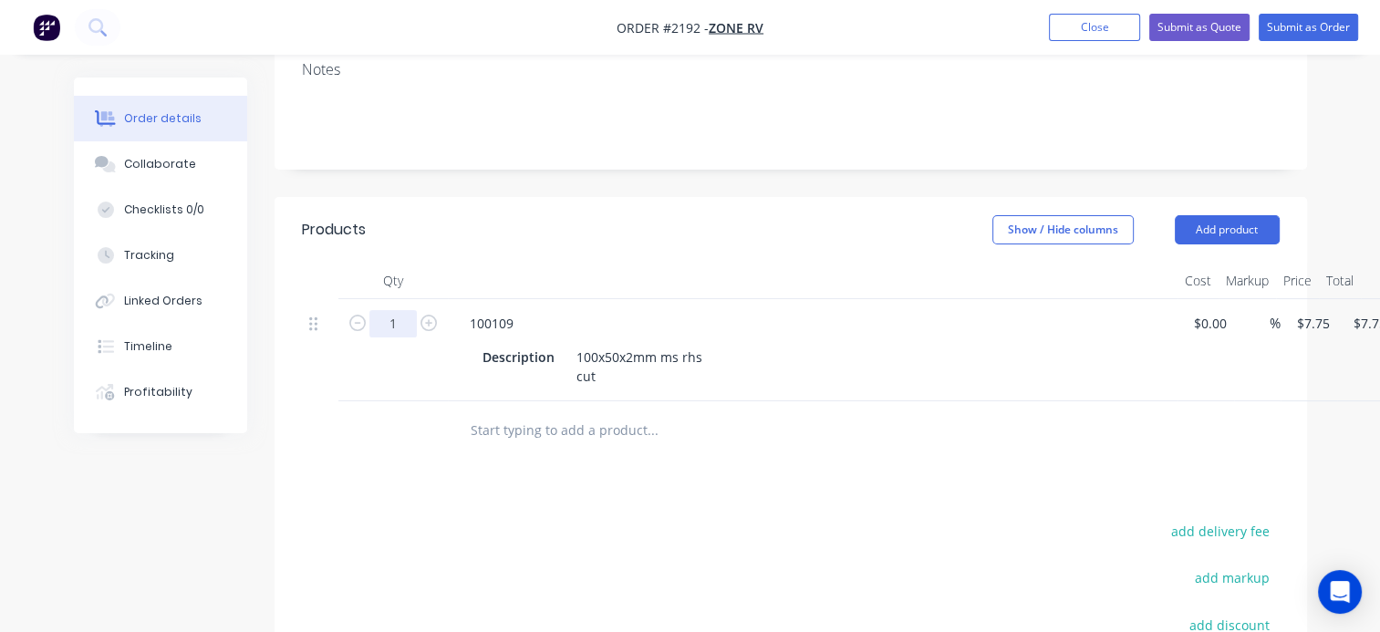
click at [391, 310] on input "1" at bounding box center [392, 323] width 47 height 27
type input "100"
type input "$775.00"
click at [564, 412] on input "text" at bounding box center [652, 430] width 365 height 36
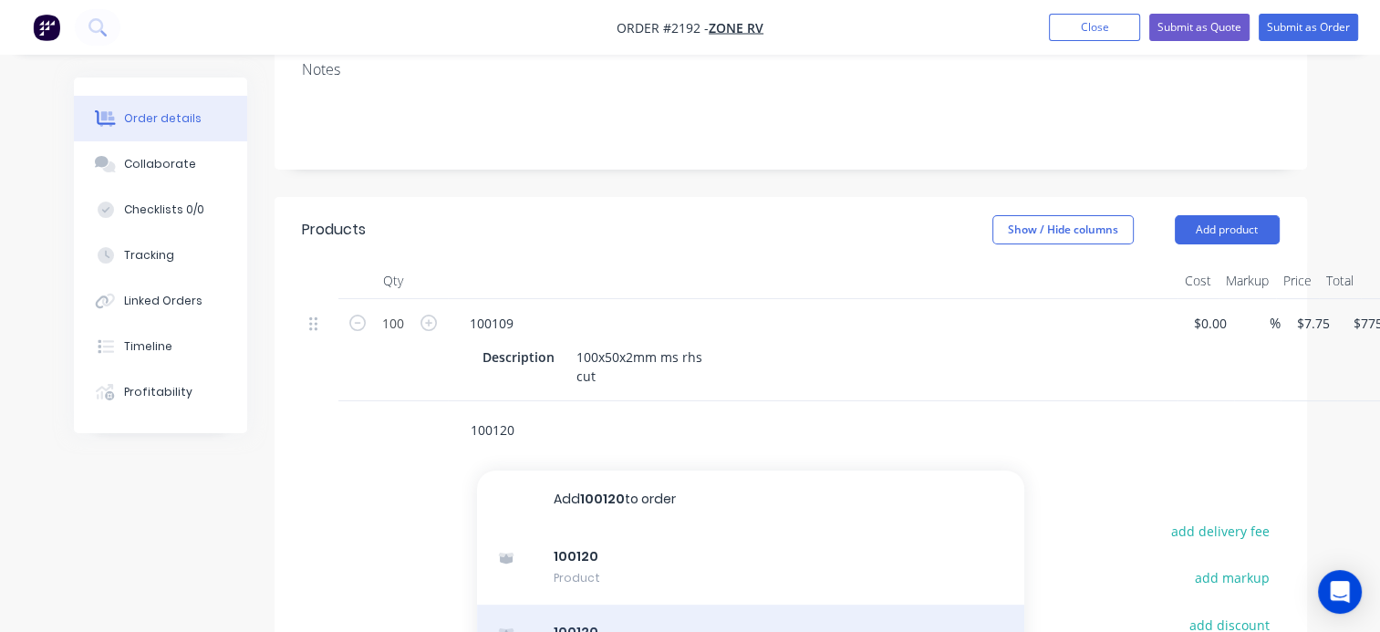
type input "100120"
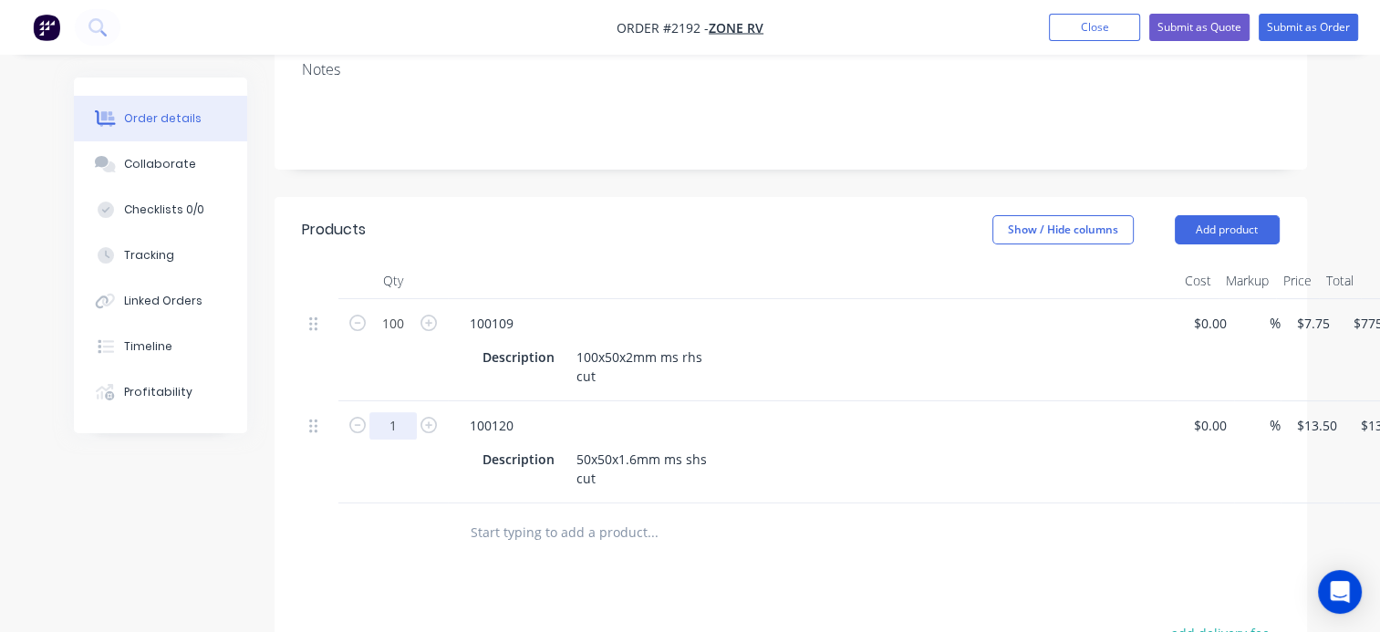
click at [402, 338] on input "1" at bounding box center [392, 323] width 47 height 27
type input "50"
type input "$675.00"
click at [712, 591] on div "Products Show / Hide columns Add product Qty Cost Markup Price Total 100 100109…" at bounding box center [791, 599] width 1033 height 804
click at [514, 514] on input "text" at bounding box center [652, 532] width 365 height 36
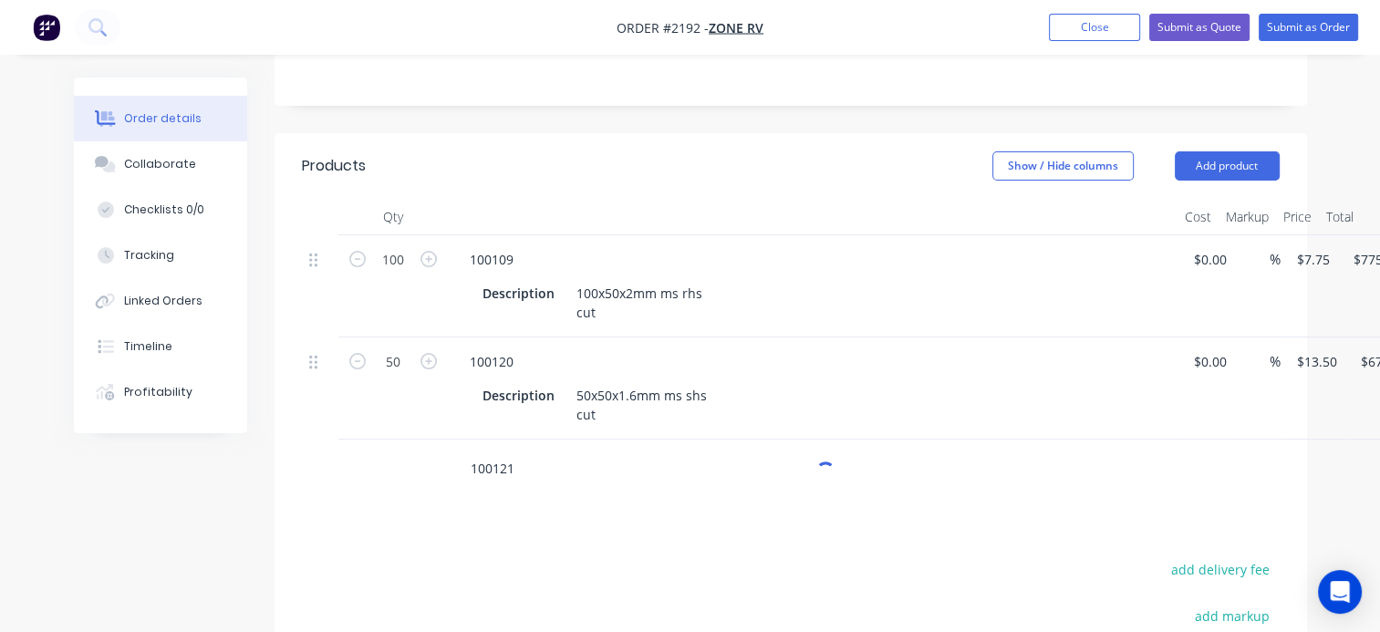
scroll to position [547, 0]
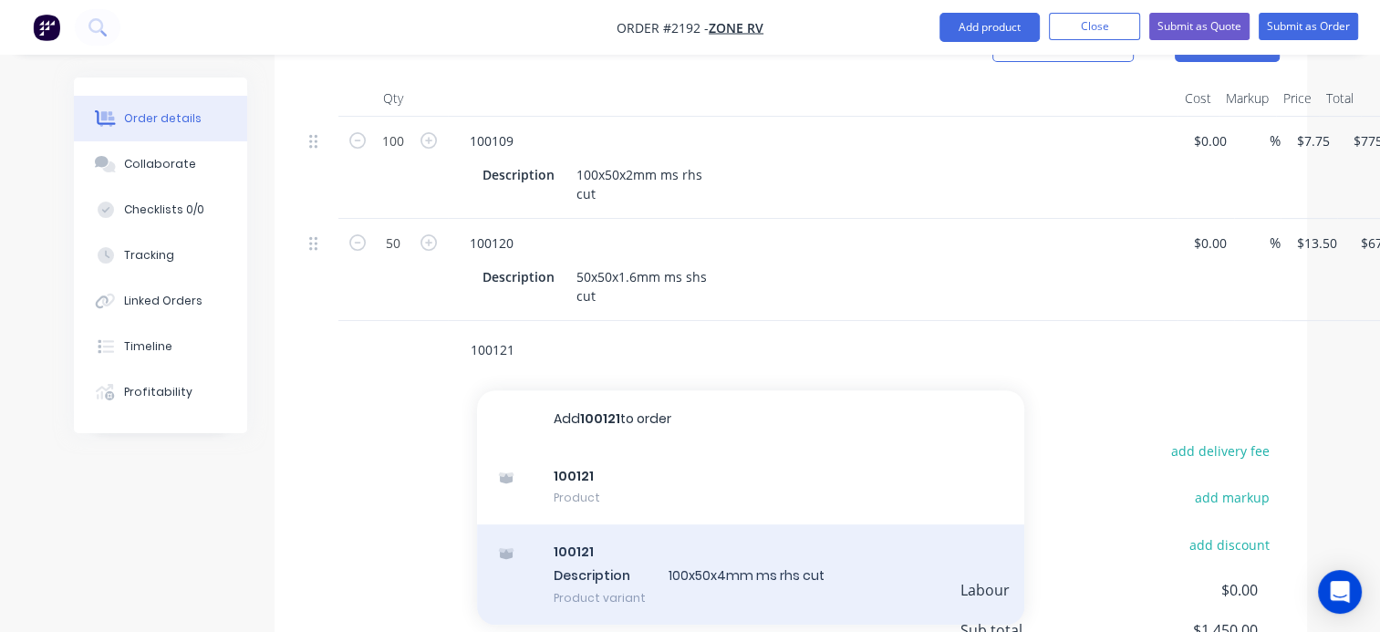
type input "100121"
click at [584, 536] on div "100121 Description 100x50x4mm ms rhs cut Product variant" at bounding box center [750, 575] width 547 height 100
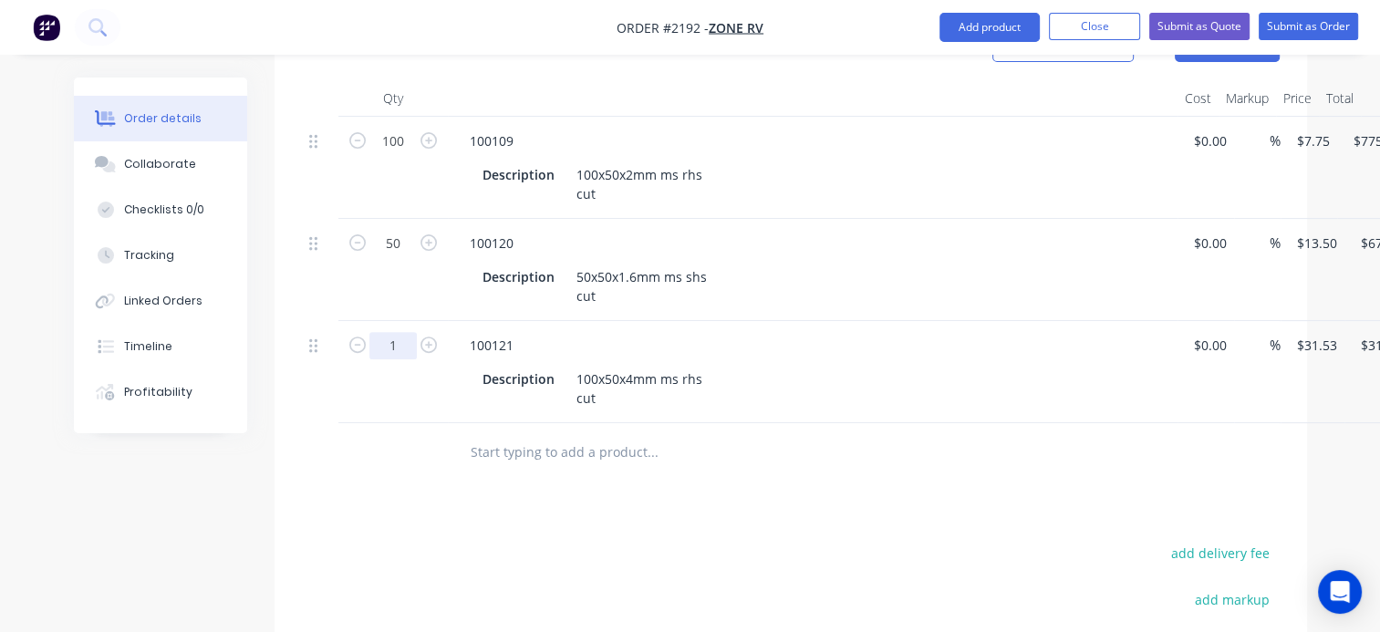
click at [399, 155] on input "1" at bounding box center [392, 141] width 47 height 27
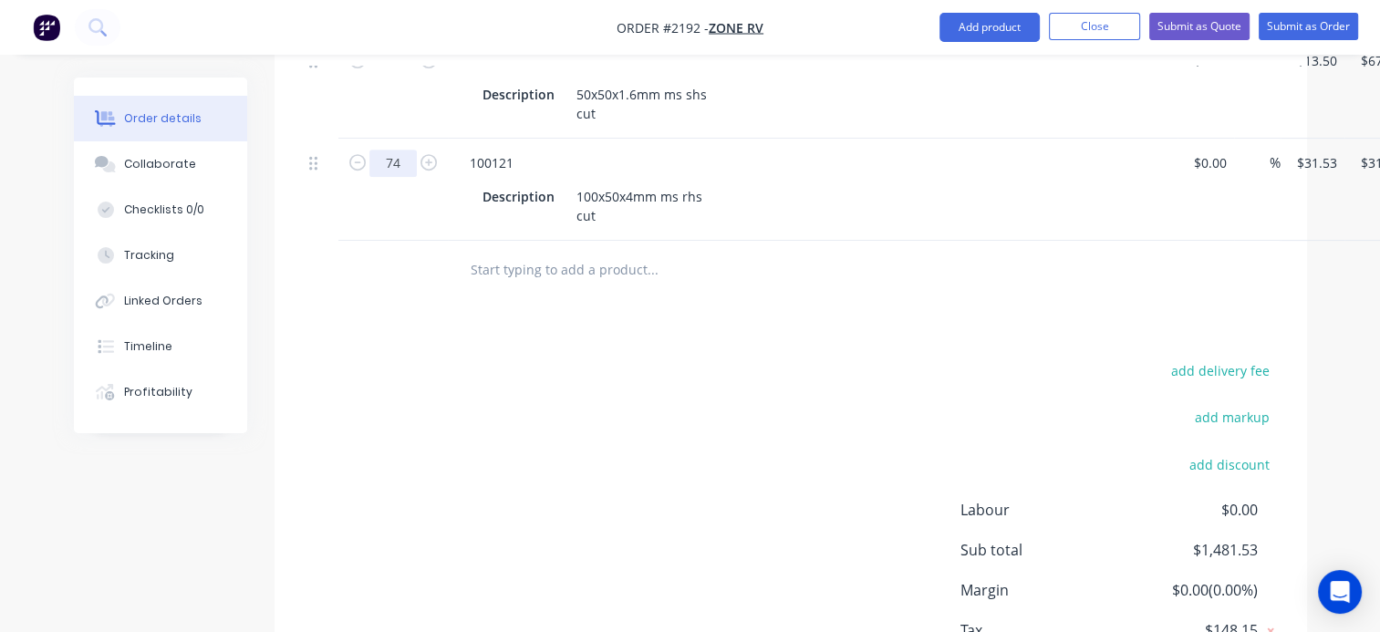
type input "74"
type input "$2,333.22"
click at [545, 252] on input "text" at bounding box center [652, 270] width 365 height 36
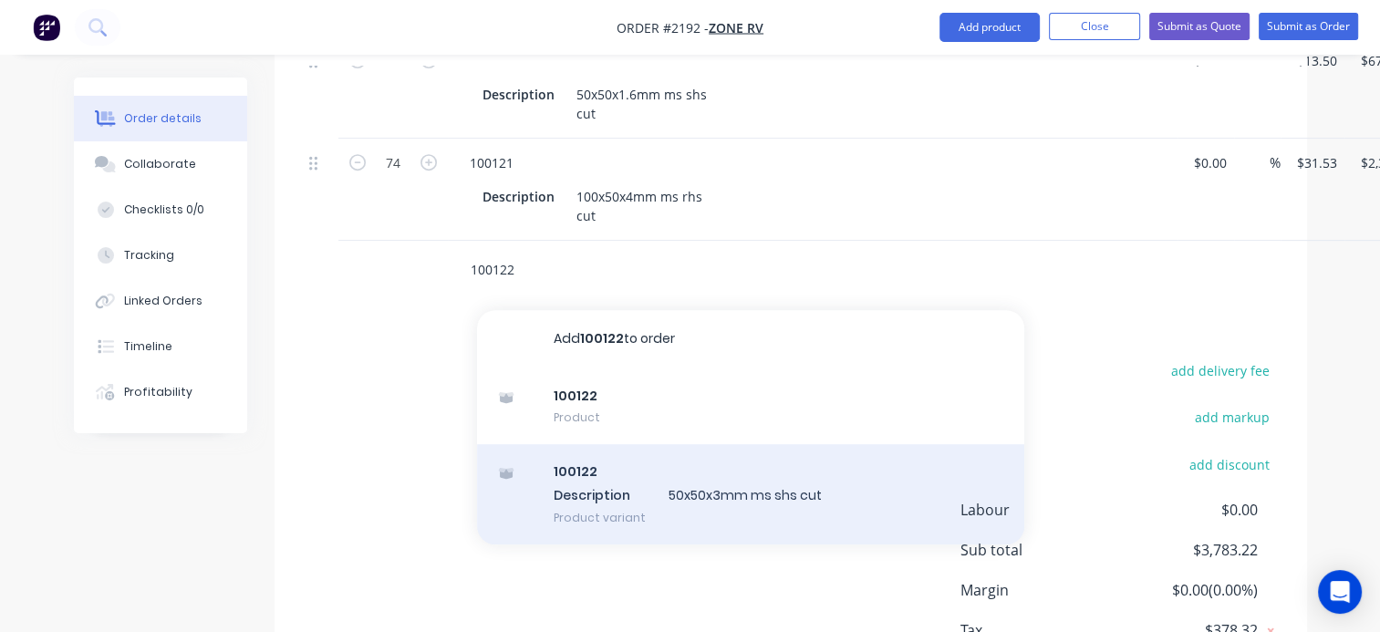
type input "100122"
click at [606, 472] on div "100122 Description 50x50x3mm ms shs cut Product variant" at bounding box center [750, 494] width 547 height 100
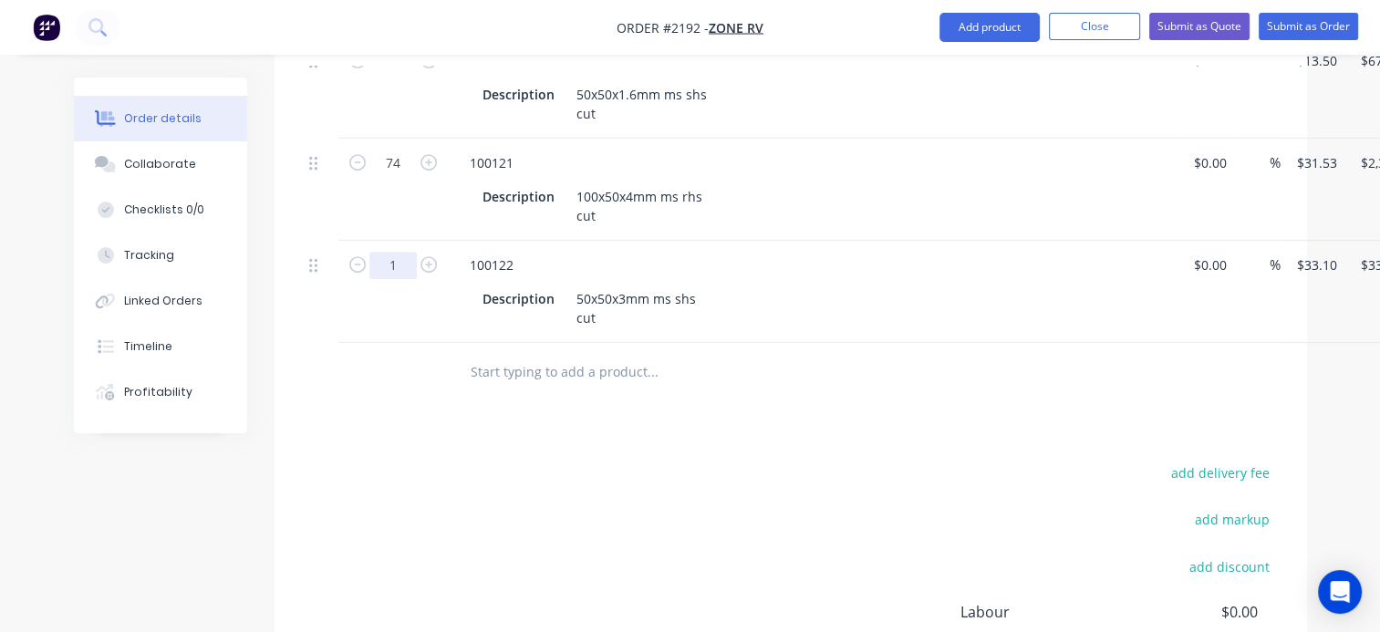
type input "50"
type input "$1,655.00"
click at [935, 427] on div "Products Show / Hide columns Add product Qty Cost Markup Price Total 100 100109…" at bounding box center [791, 336] width 1033 height 1008
click at [532, 354] on input "text" at bounding box center [652, 372] width 365 height 36
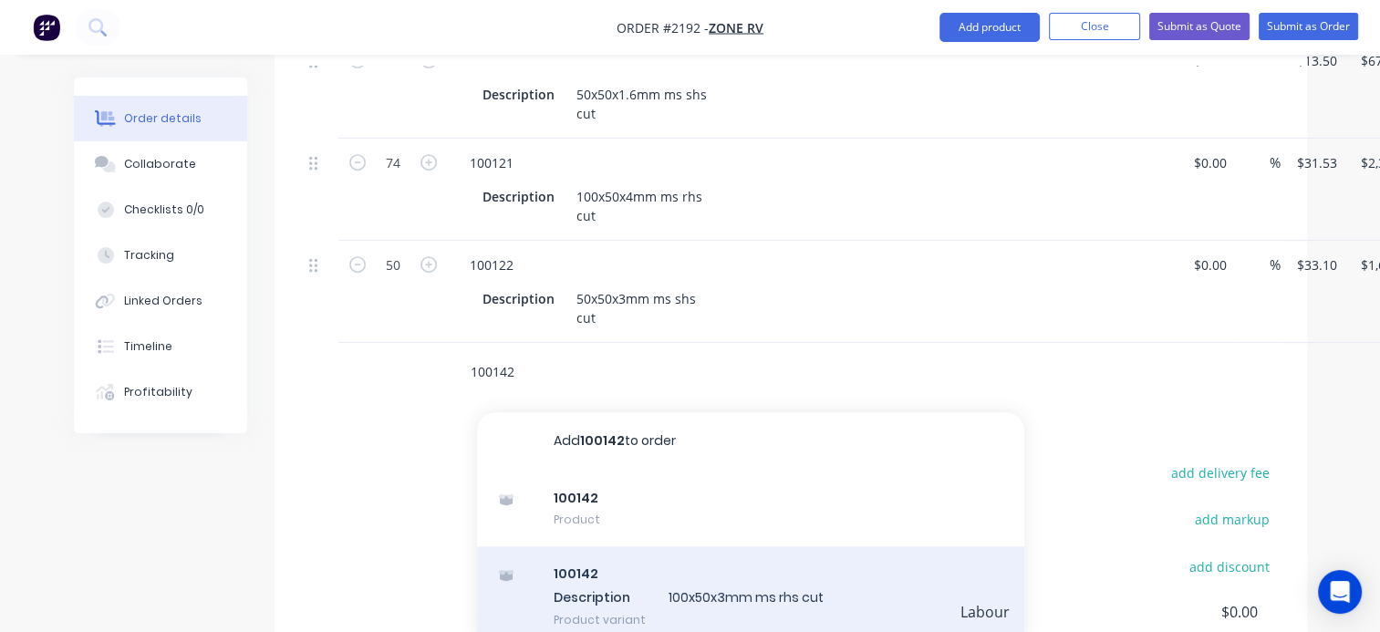
type input "100142"
click at [581, 564] on div "100142 Description 100x50x3mm ms rhs cut Product variant" at bounding box center [750, 596] width 547 height 100
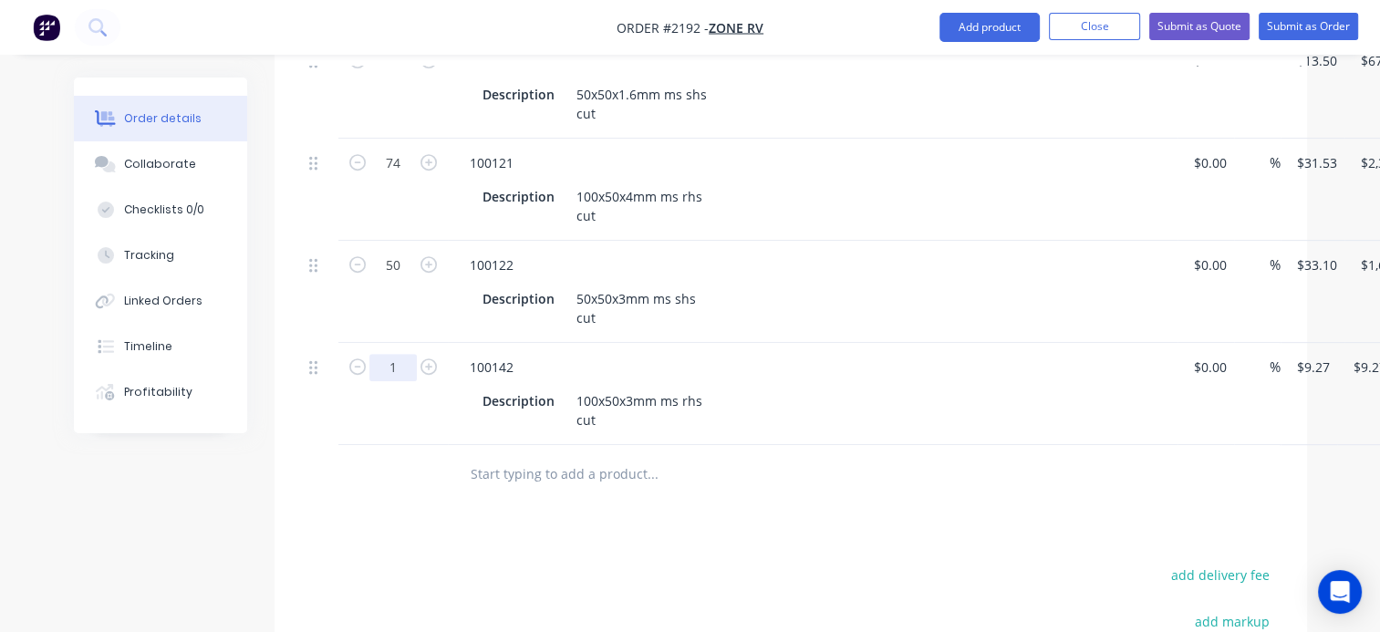
type input "50"
type input "$463.50"
click at [880, 535] on div "Products Show / Hide columns Add product Qty Cost Markup Price Total 100 100109…" at bounding box center [791, 387] width 1033 height 1110
click at [511, 456] on input "text" at bounding box center [652, 474] width 365 height 36
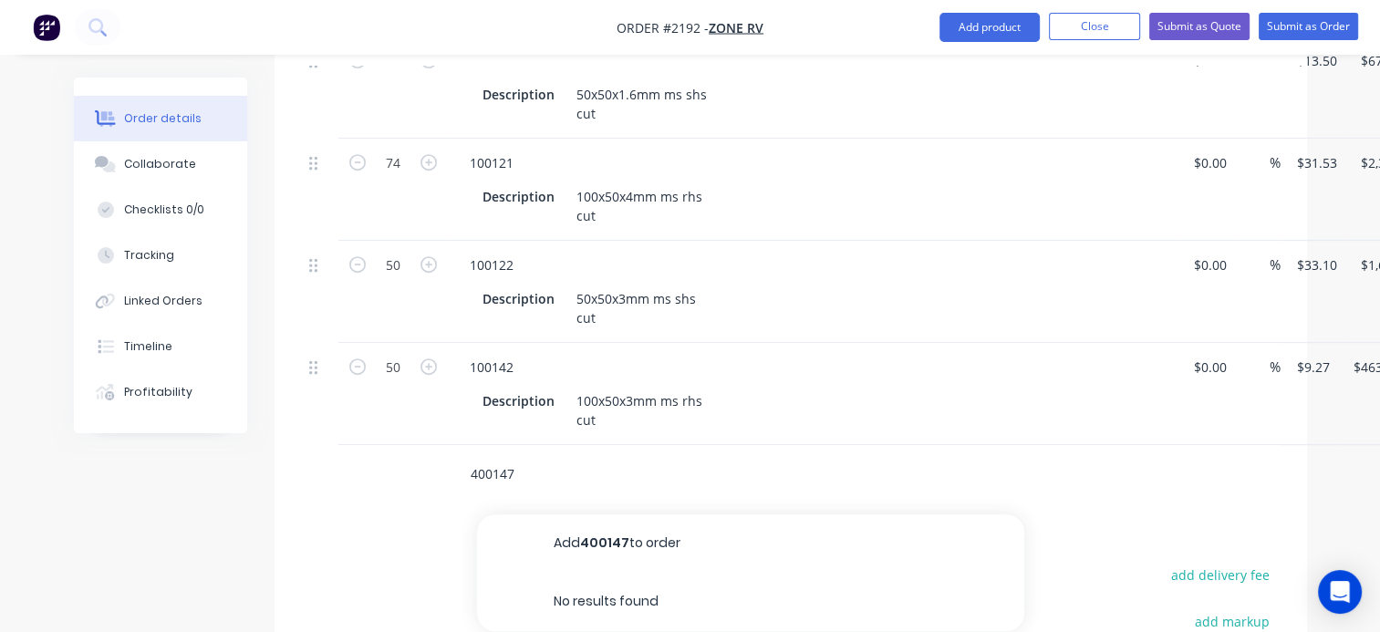
click at [480, 456] on input "400147" at bounding box center [652, 474] width 365 height 36
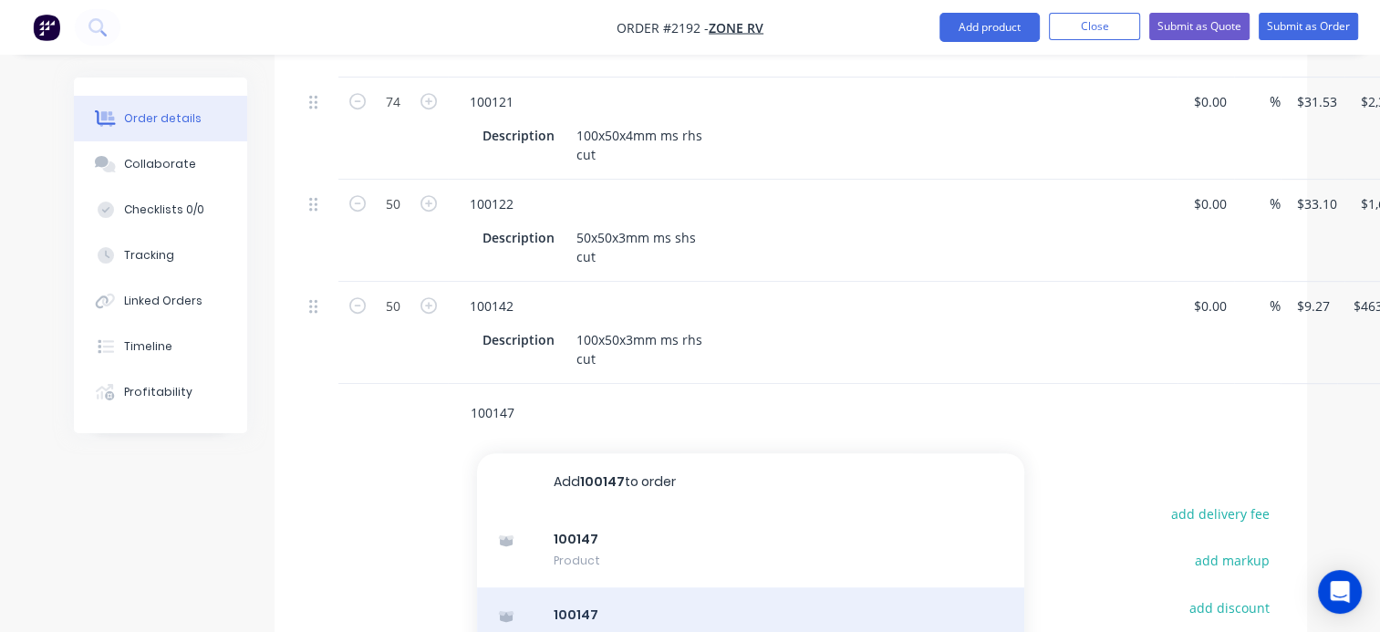
scroll to position [912, 0]
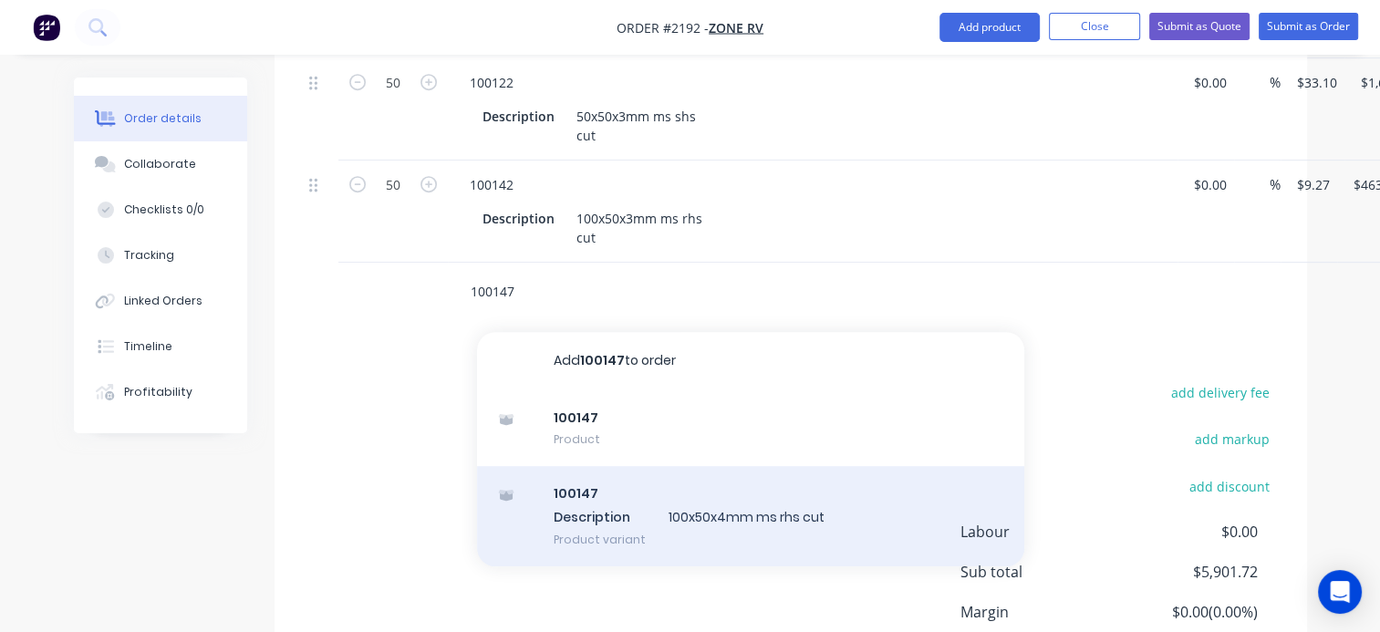
type input "100147"
click at [591, 486] on div "100147 Description 100x50x4mm ms rhs cut Product variant" at bounding box center [750, 516] width 547 height 100
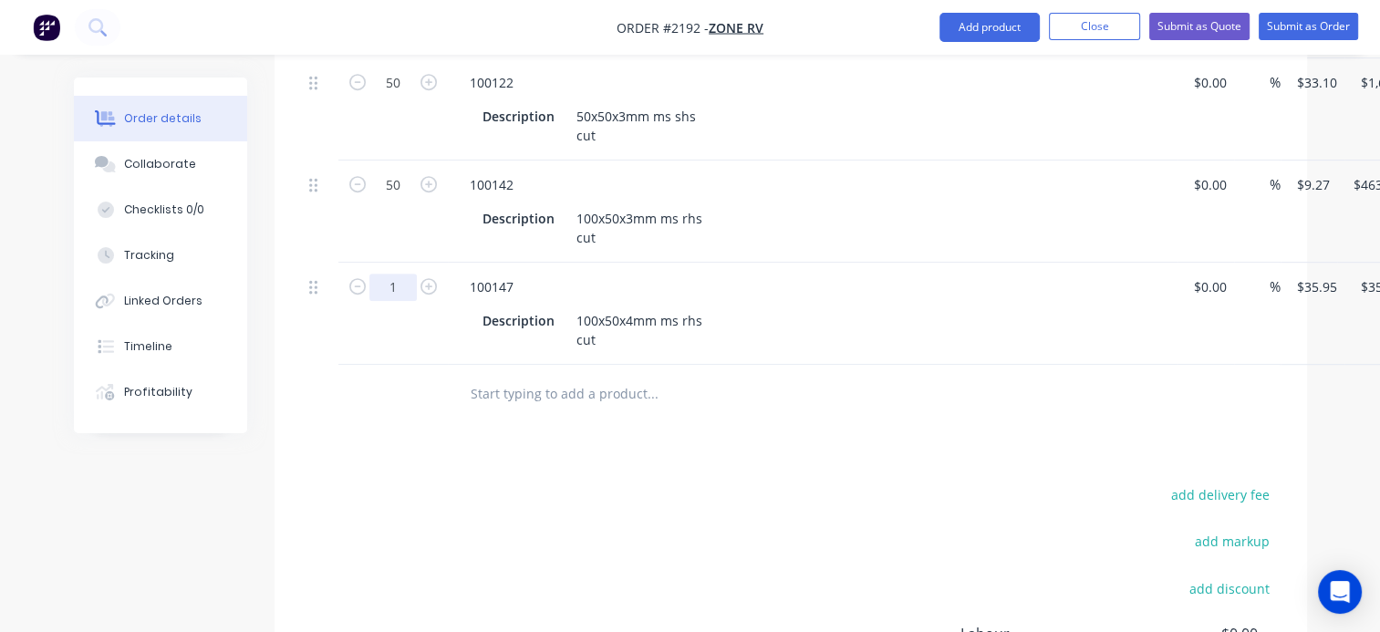
type input "16"
type input "$575.20"
drag, startPoint x: 822, startPoint y: 558, endPoint x: 821, endPoint y: 548, distance: 10.1
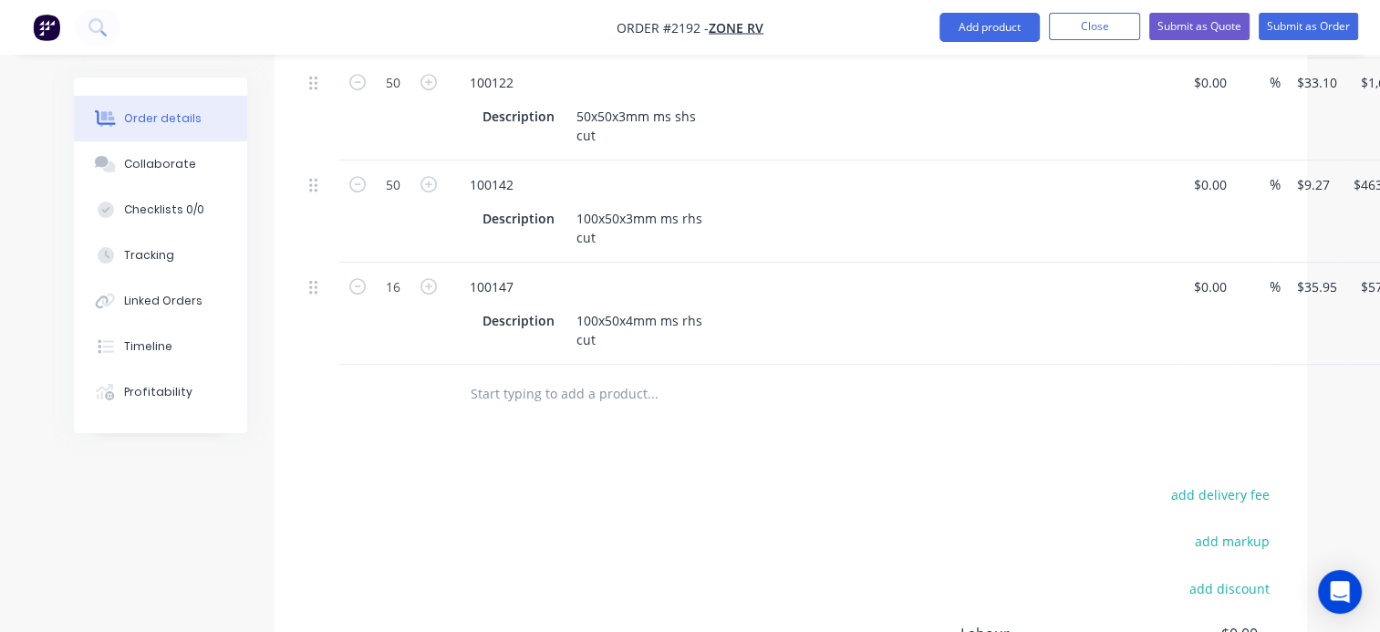
click at [495, 376] on input "text" at bounding box center [652, 394] width 365 height 36
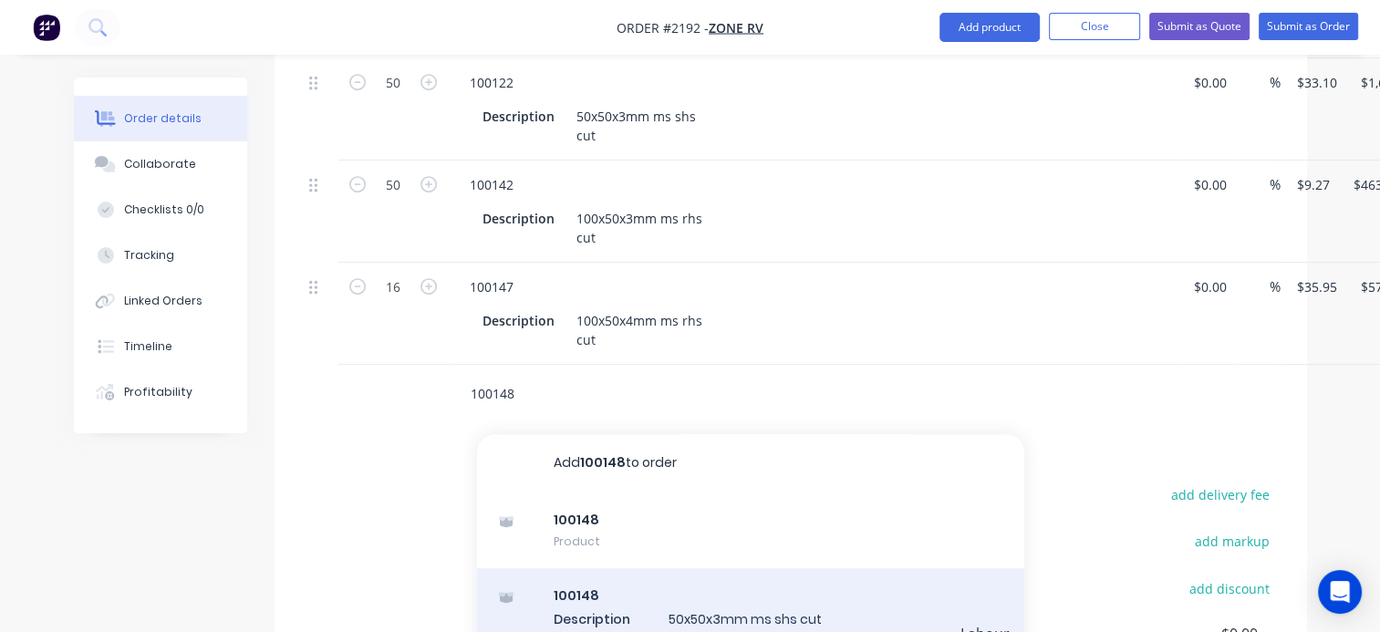
type input "100148"
click at [628, 589] on div "100148 Description 50x50x3mm ms shs cut Product variant" at bounding box center [750, 618] width 547 height 100
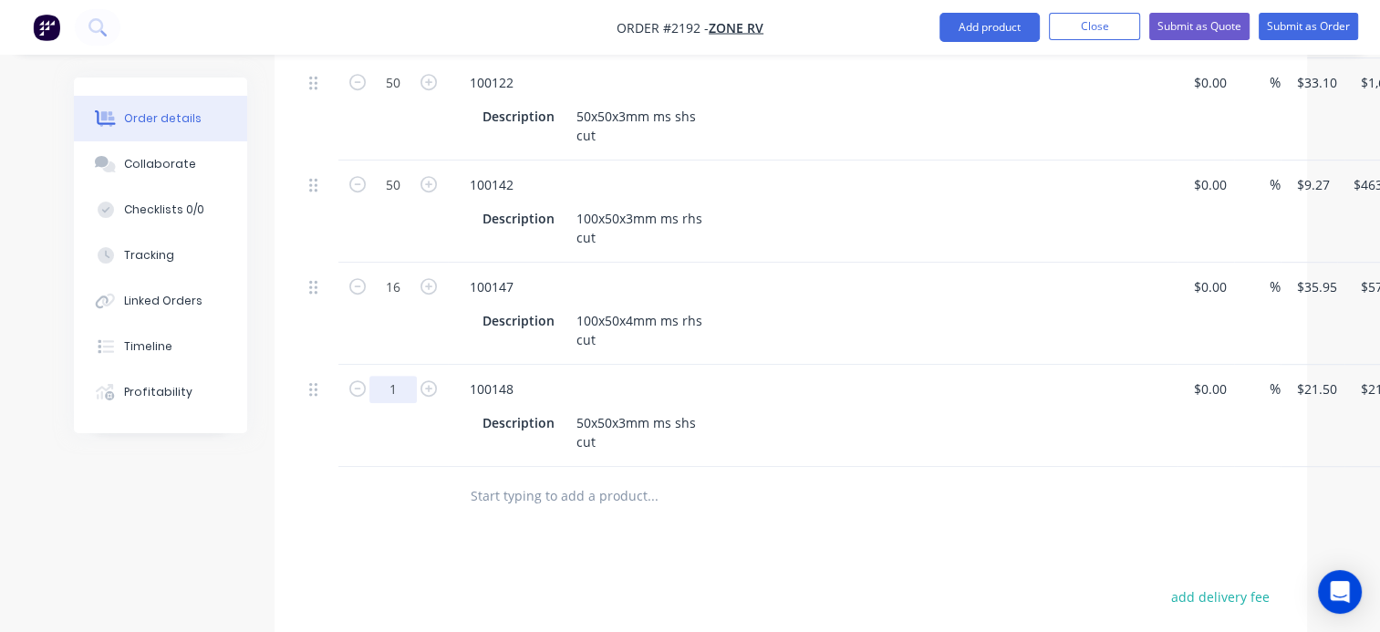
type input "26"
type input "$559.00"
drag, startPoint x: 803, startPoint y: 548, endPoint x: 732, endPoint y: 499, distance: 85.8
click at [799, 543] on div "Products Show / Hide columns Add product Qty Cost Markup Price Total 100 100109…" at bounding box center [791, 307] width 1033 height 1314
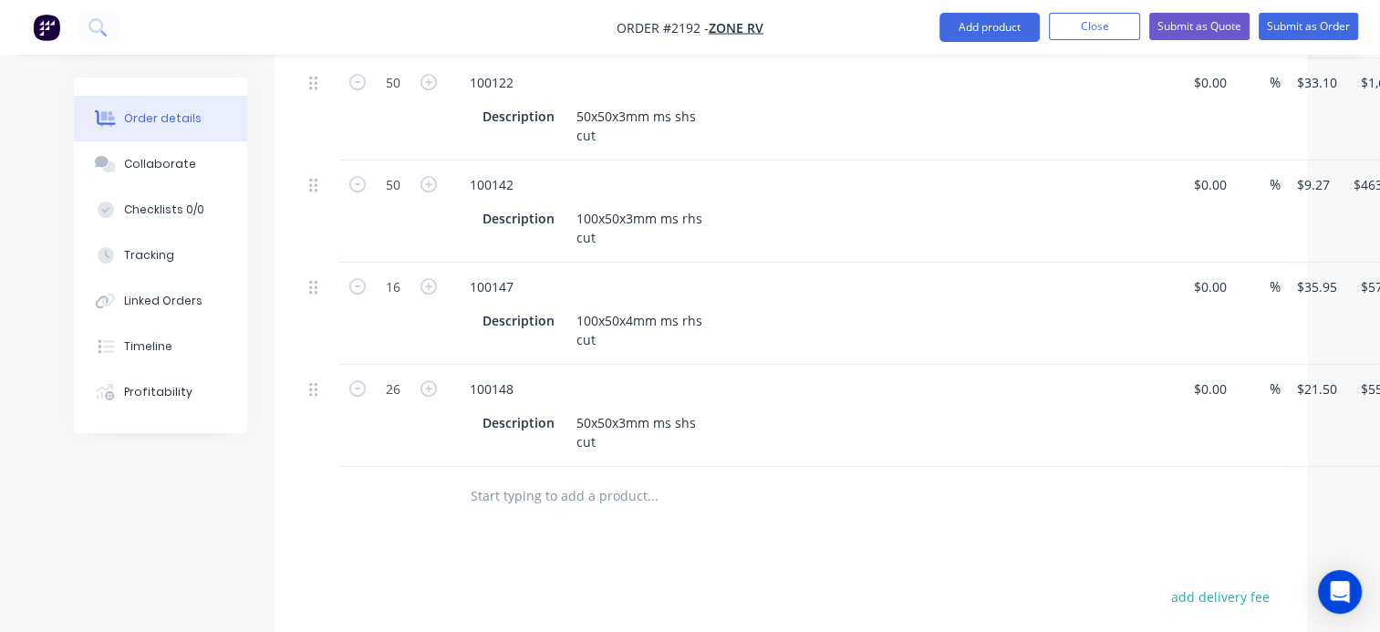
click at [577, 478] on input "text" at bounding box center [652, 496] width 365 height 36
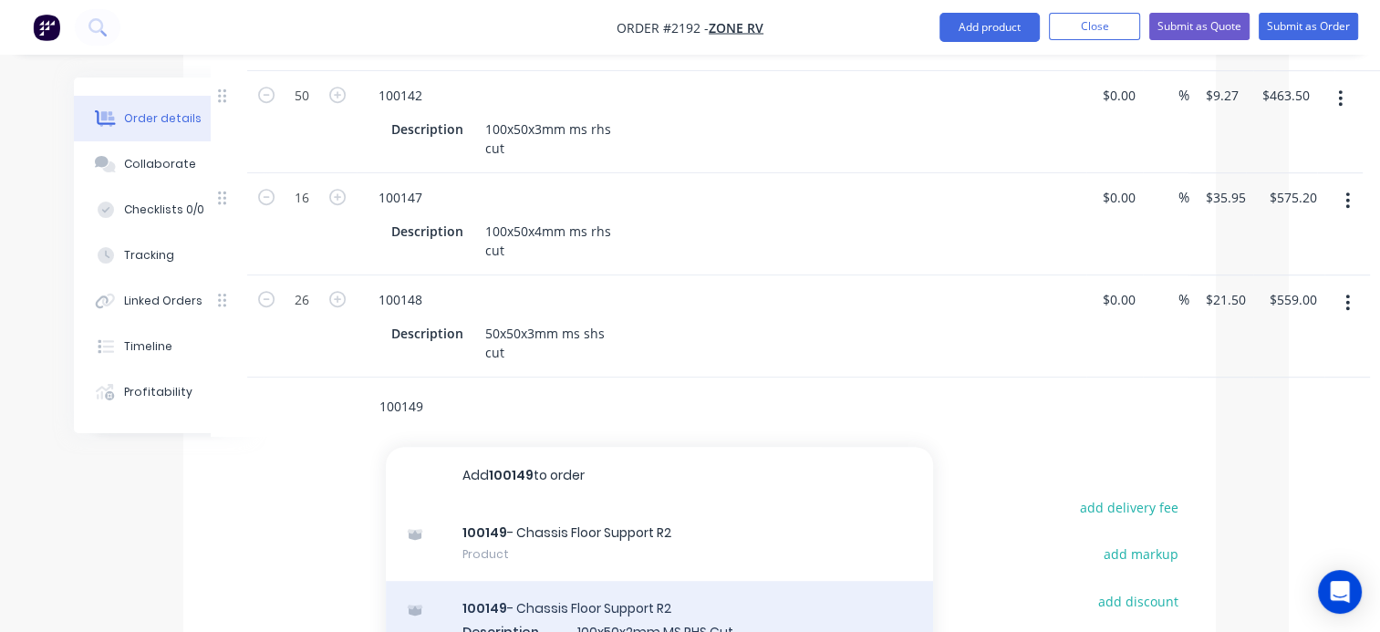
scroll to position [1095, 91]
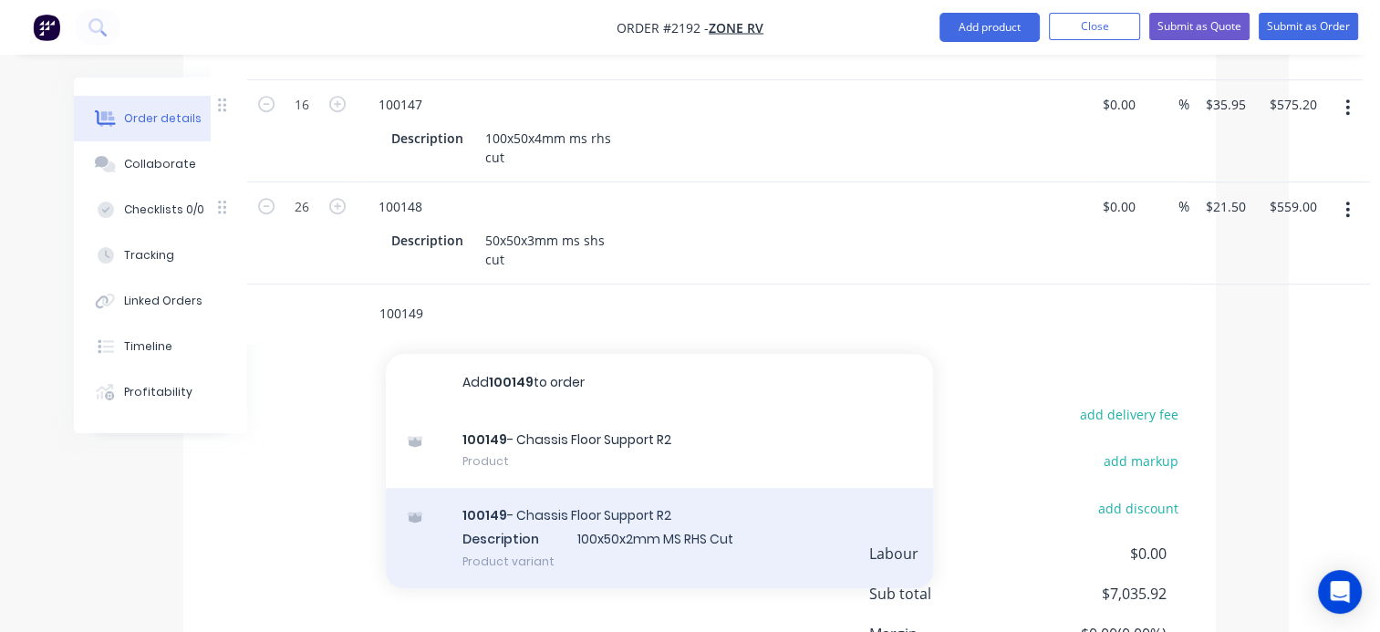
type input "100149"
click at [558, 514] on div "100149 - Chassis Floor Support R2 Description 100x50x2mm MS RHS Cut Product var…" at bounding box center [659, 538] width 547 height 100
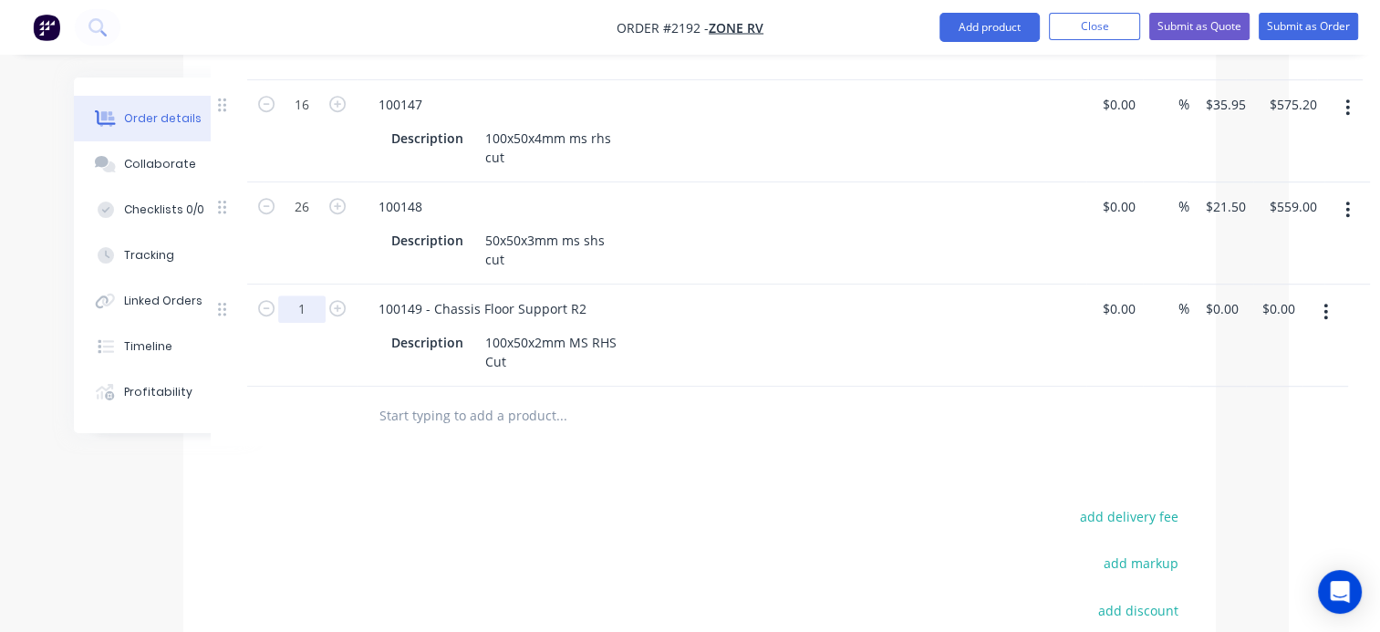
type input "50"
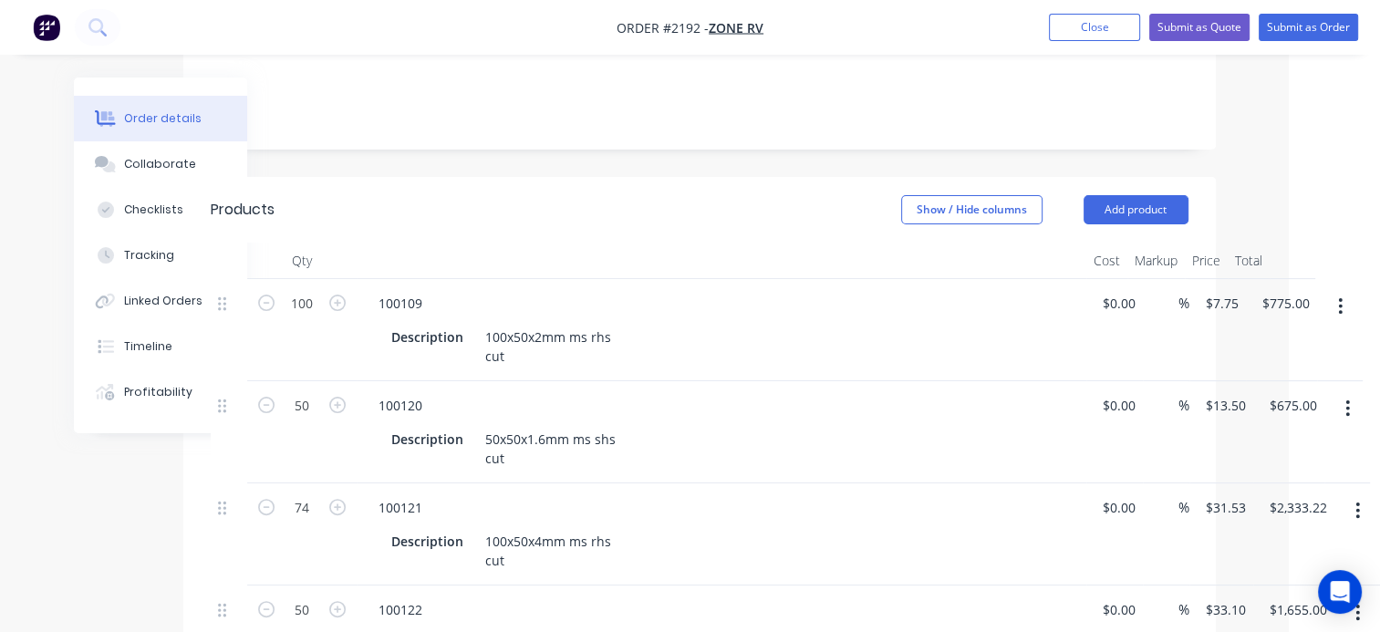
scroll to position [0, 91]
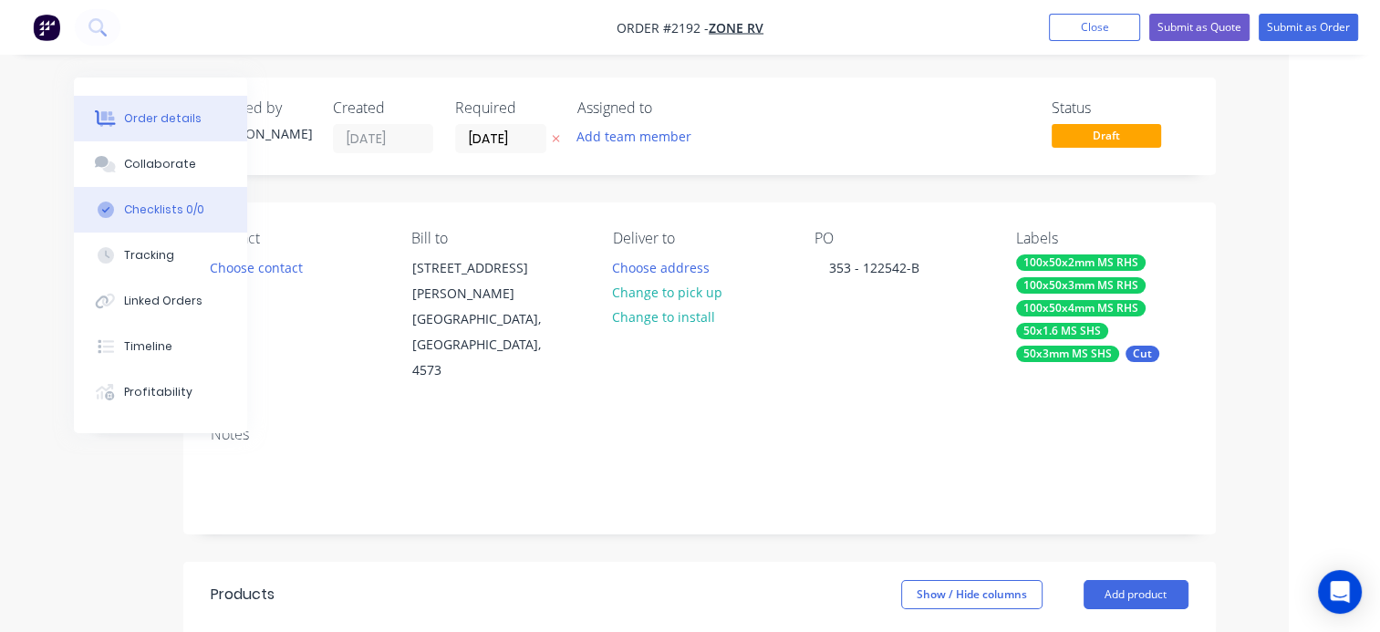
click at [162, 212] on div "Checklists 0/0" at bounding box center [164, 210] width 80 height 16
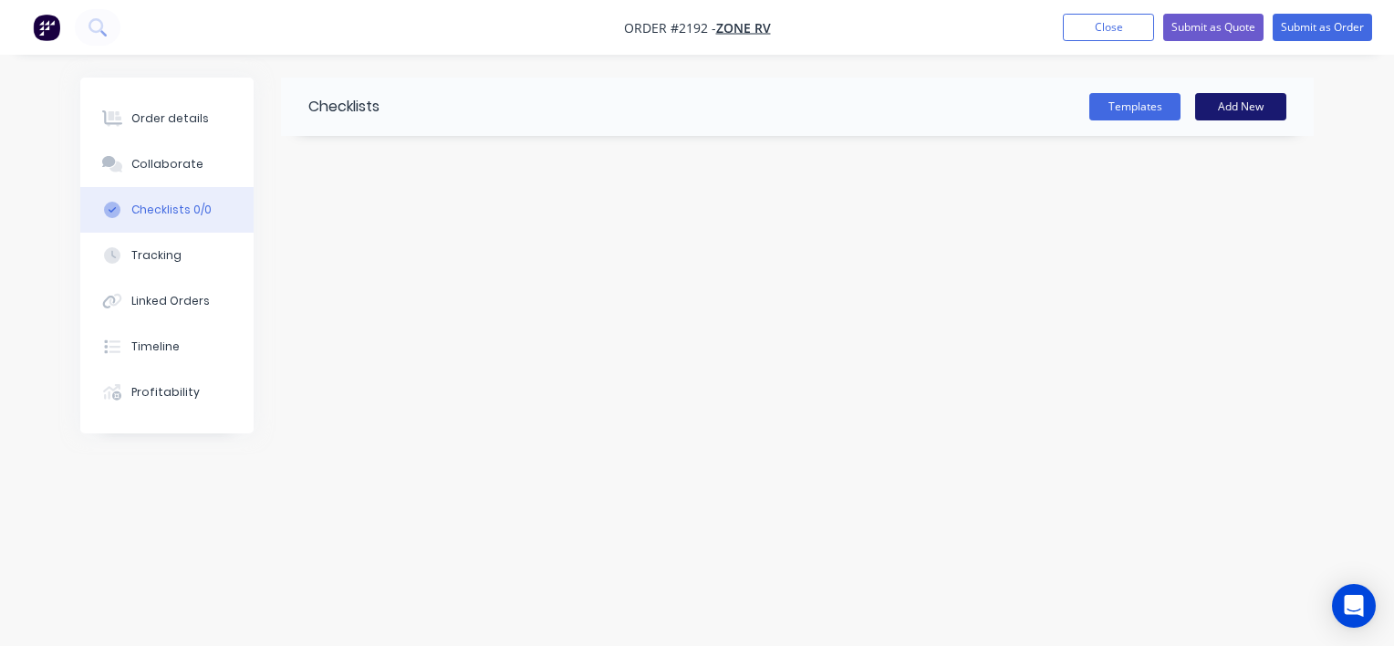
click at [1267, 105] on button "Add New" at bounding box center [1240, 106] width 91 height 27
type input "PO"
click at [367, 145] on div "PO PO Enter Checklist name ( 0 / 0 ) COMPLETED" at bounding box center [786, 164] width 967 height 56
click at [369, 155] on input "PO" at bounding box center [365, 163] width 44 height 27
type input "P"
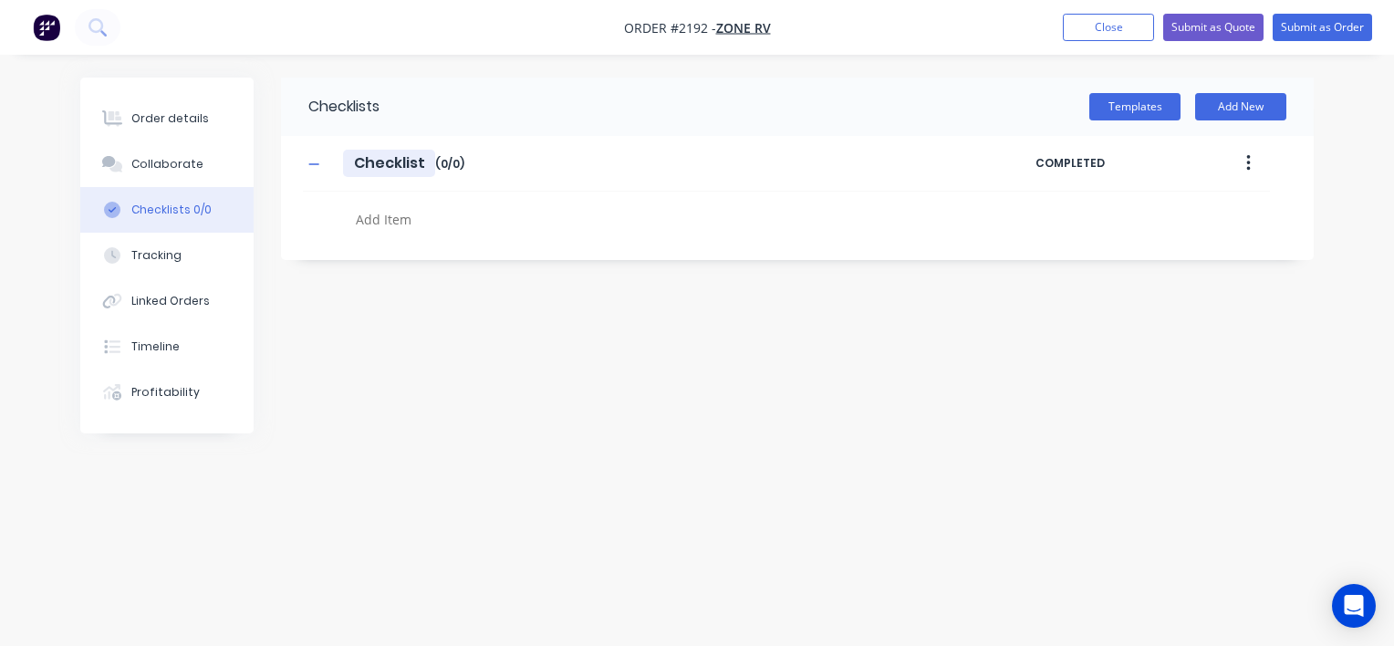
type input "Checklist"
click at [419, 212] on textarea at bounding box center [650, 219] width 604 height 26
type textarea "PO"
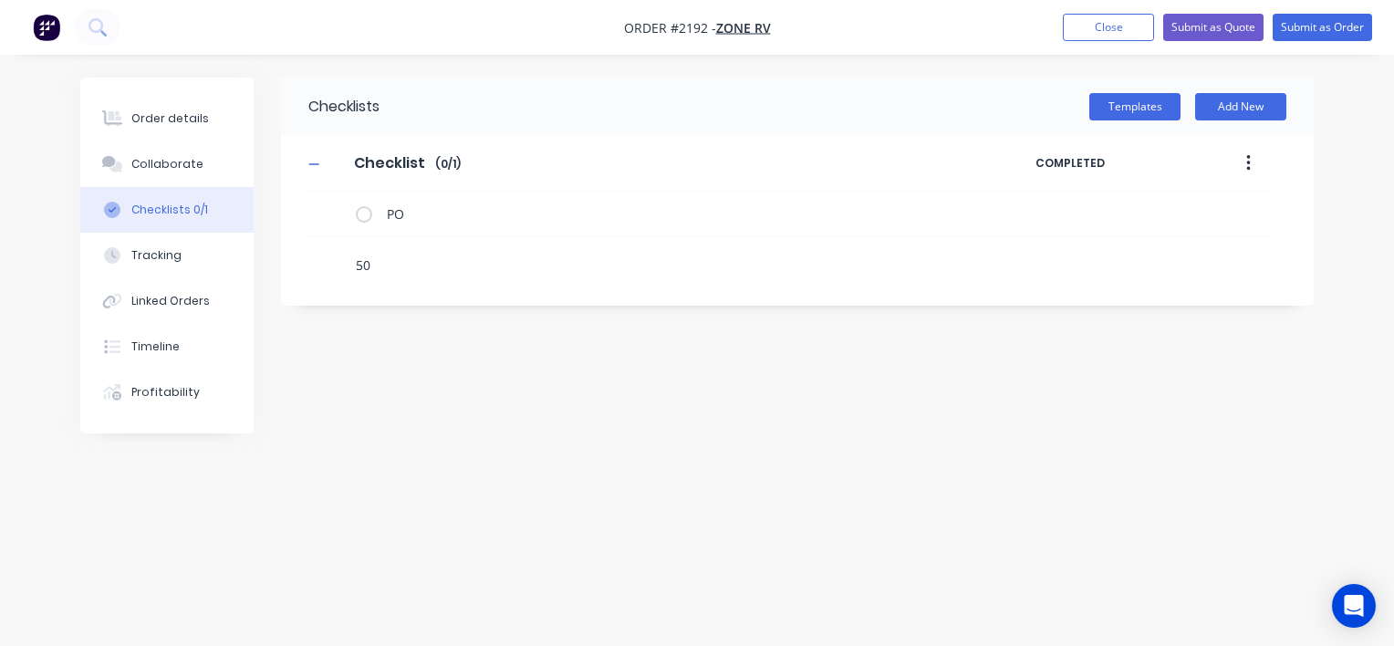
type textarea "5"
type textarea "Tube Nests"
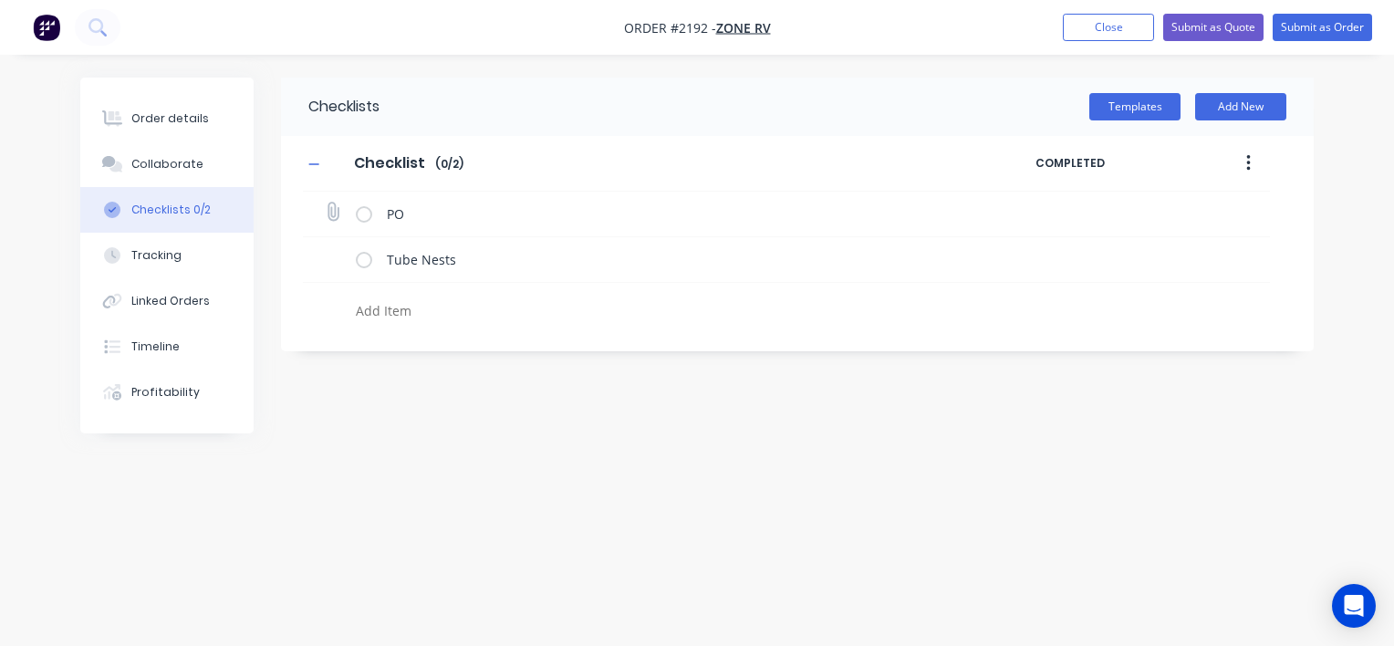
click at [338, 213] on icon at bounding box center [333, 212] width 24 height 24
click at [325, 203] on input "file" at bounding box center [325, 203] width 0 height 0
type input "C:\fakepath\PO-122542.pdf"
click at [336, 258] on icon at bounding box center [333, 257] width 24 height 24
click at [325, 248] on input "file" at bounding box center [325, 248] width 0 height 0
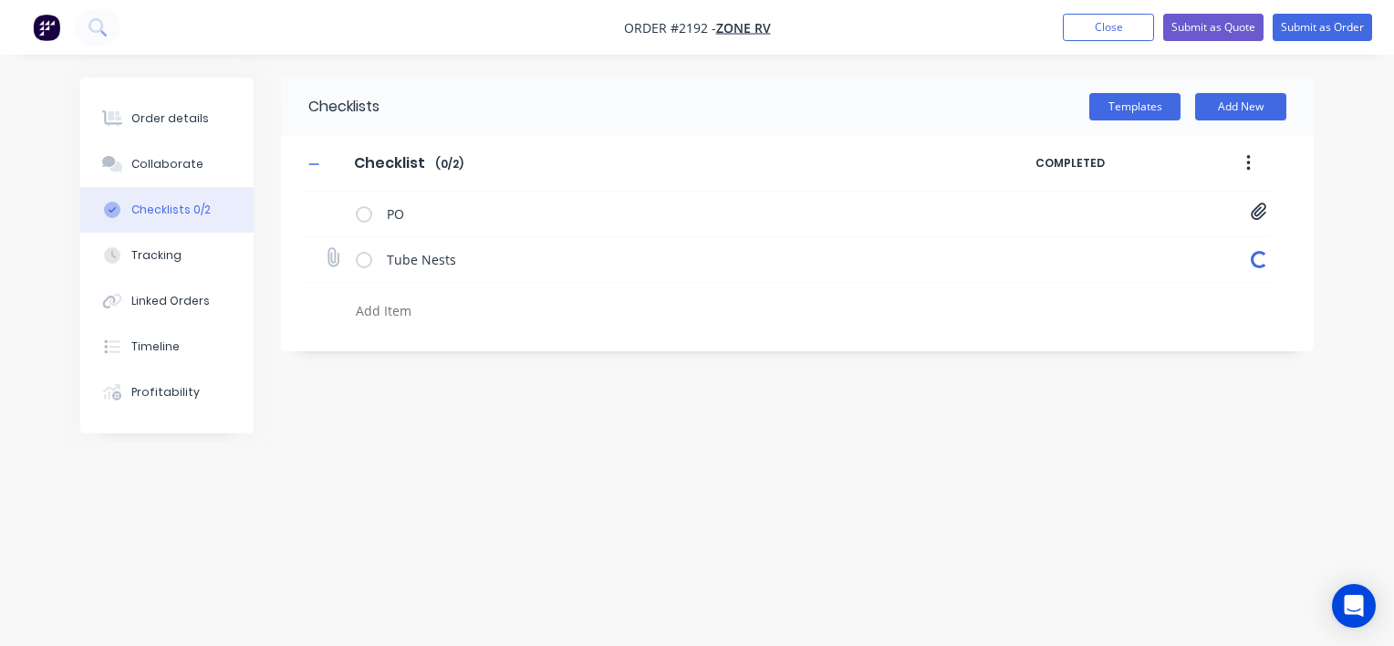
click at [336, 261] on icon at bounding box center [333, 257] width 24 height 24
click at [325, 248] on input "file" at bounding box center [325, 248] width 0 height 0
click at [337, 263] on icon at bounding box center [333, 257] width 24 height 24
click at [332, 252] on icon at bounding box center [332, 257] width 25 height 25
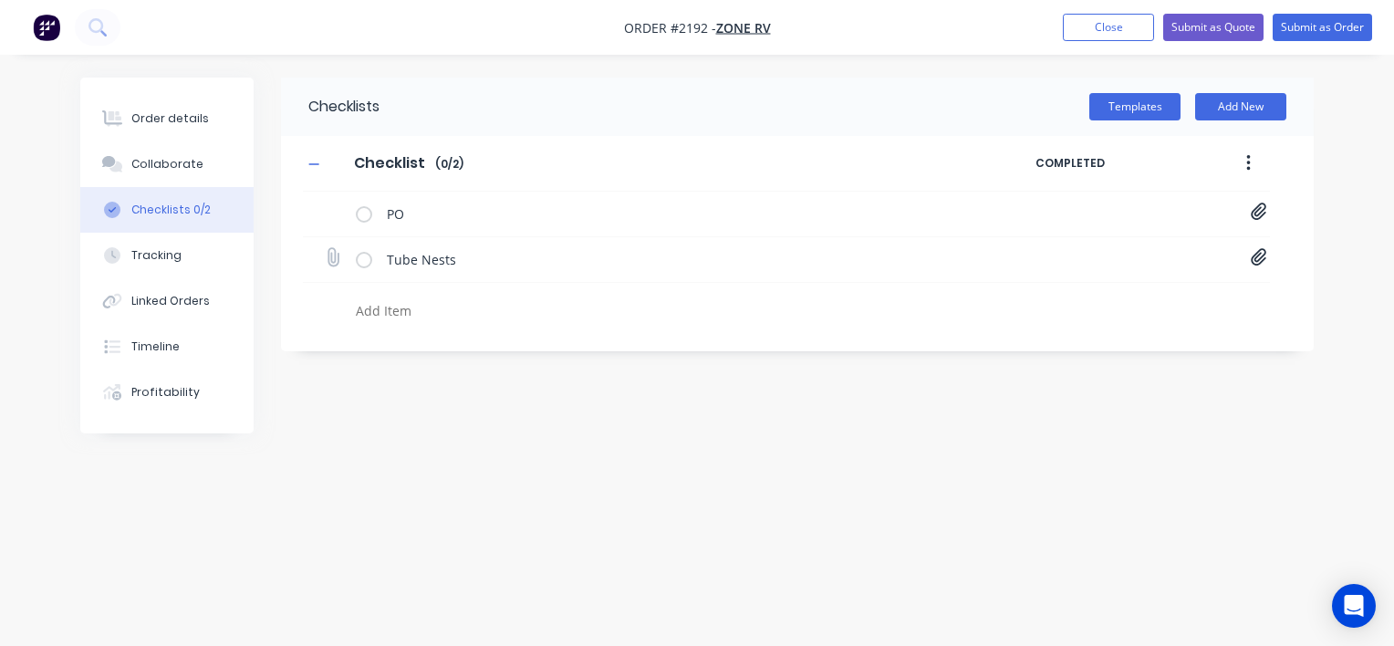
click at [325, 248] on input "file" at bounding box center [325, 248] width 0 height 0
click at [332, 254] on icon at bounding box center [332, 257] width 25 height 25
click at [335, 255] on icon at bounding box center [333, 257] width 24 height 24
click at [325, 248] on input "file" at bounding box center [325, 248] width 0 height 0
click at [331, 255] on icon at bounding box center [333, 257] width 24 height 24
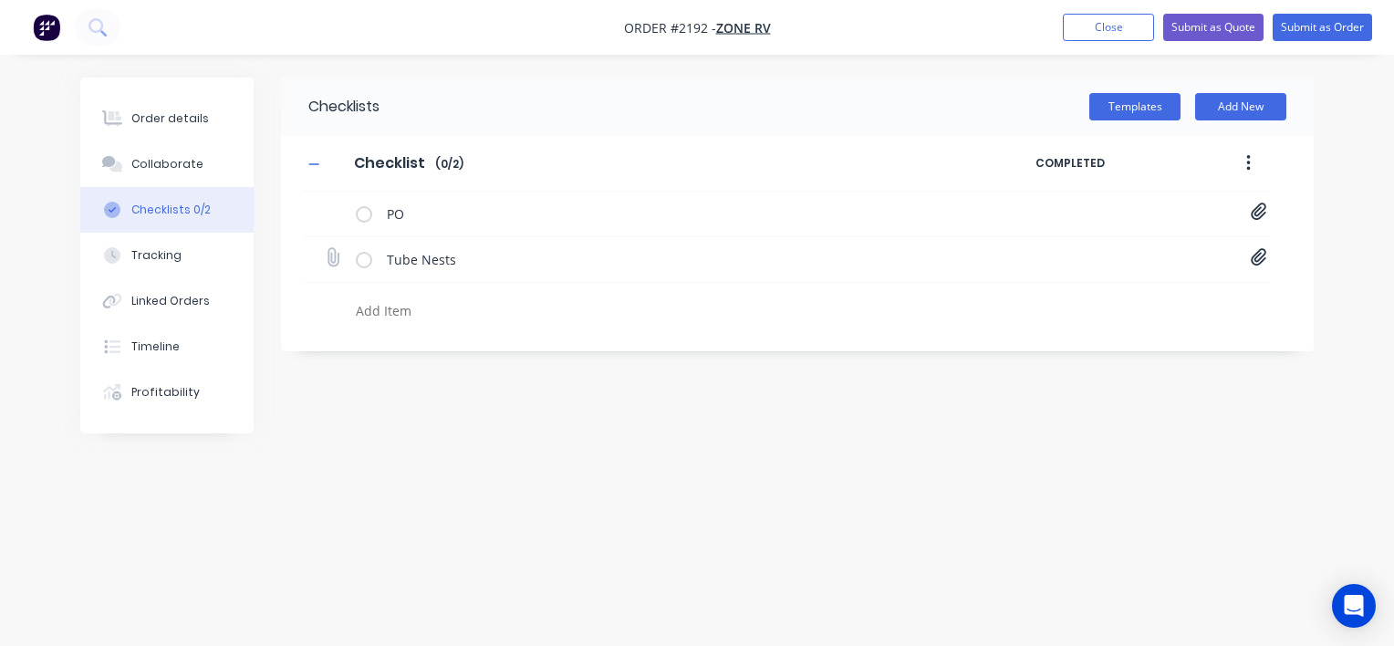
click at [325, 248] on input "file" at bounding box center [325, 248] width 0 height 0
type input "C:\fakepath\100x50x4mm ms rhs nest.pdf"
click at [332, 262] on icon at bounding box center [333, 257] width 24 height 24
click at [325, 248] on input "file" at bounding box center [325, 248] width 0 height 0
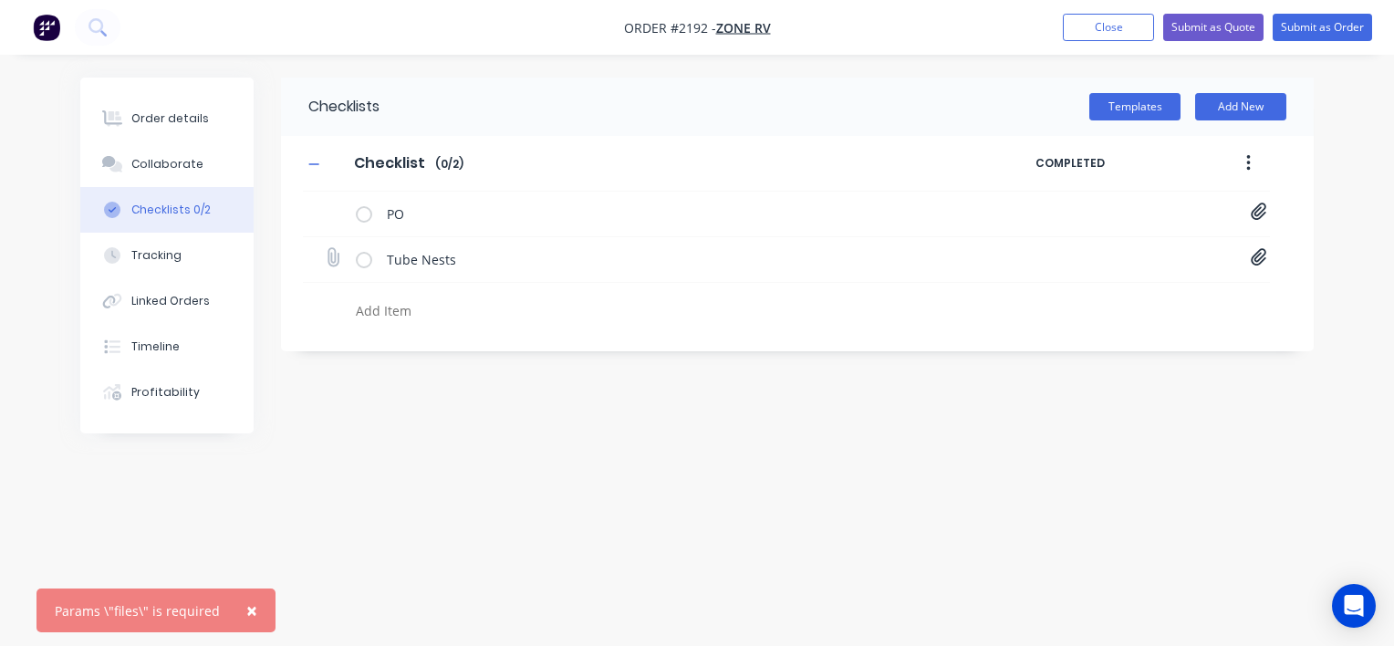
click at [1255, 260] on icon at bounding box center [1259, 257] width 16 height 17
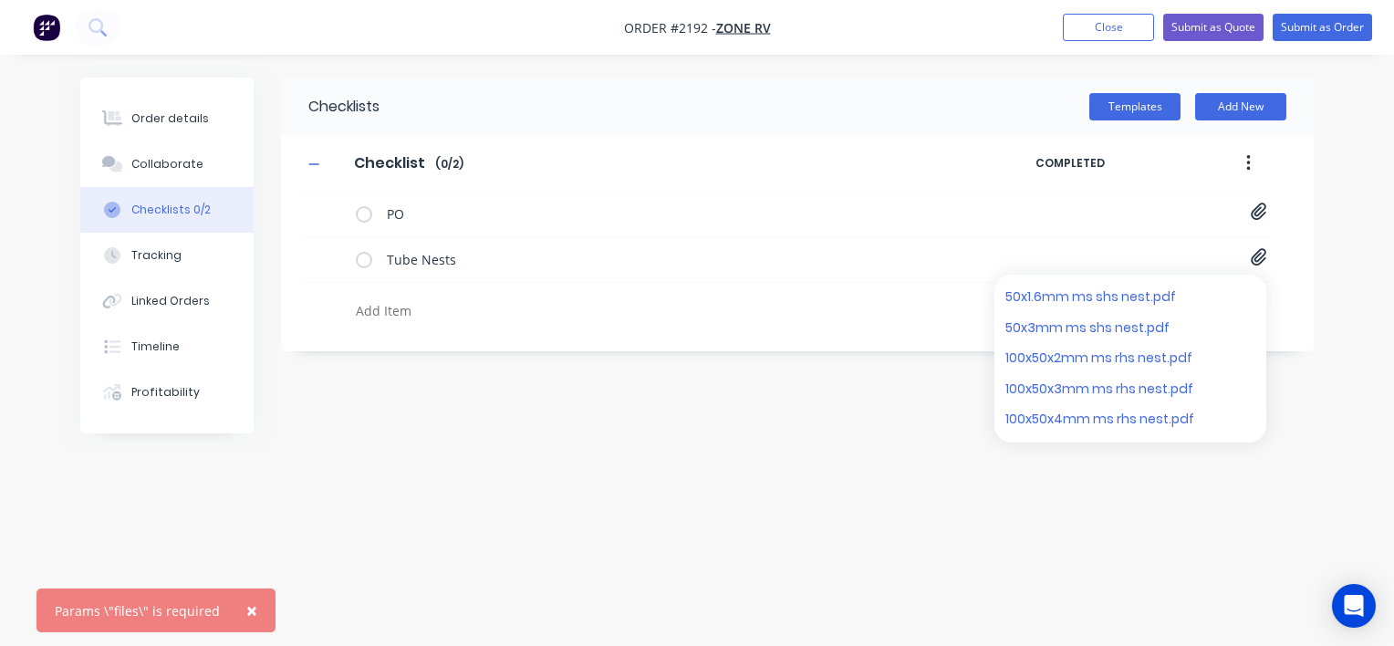
click at [961, 547] on div "Order details Collaborate Checklists 0/2 Tracking Linked Orders Timeline Profit…" at bounding box center [697, 323] width 1394 height 646
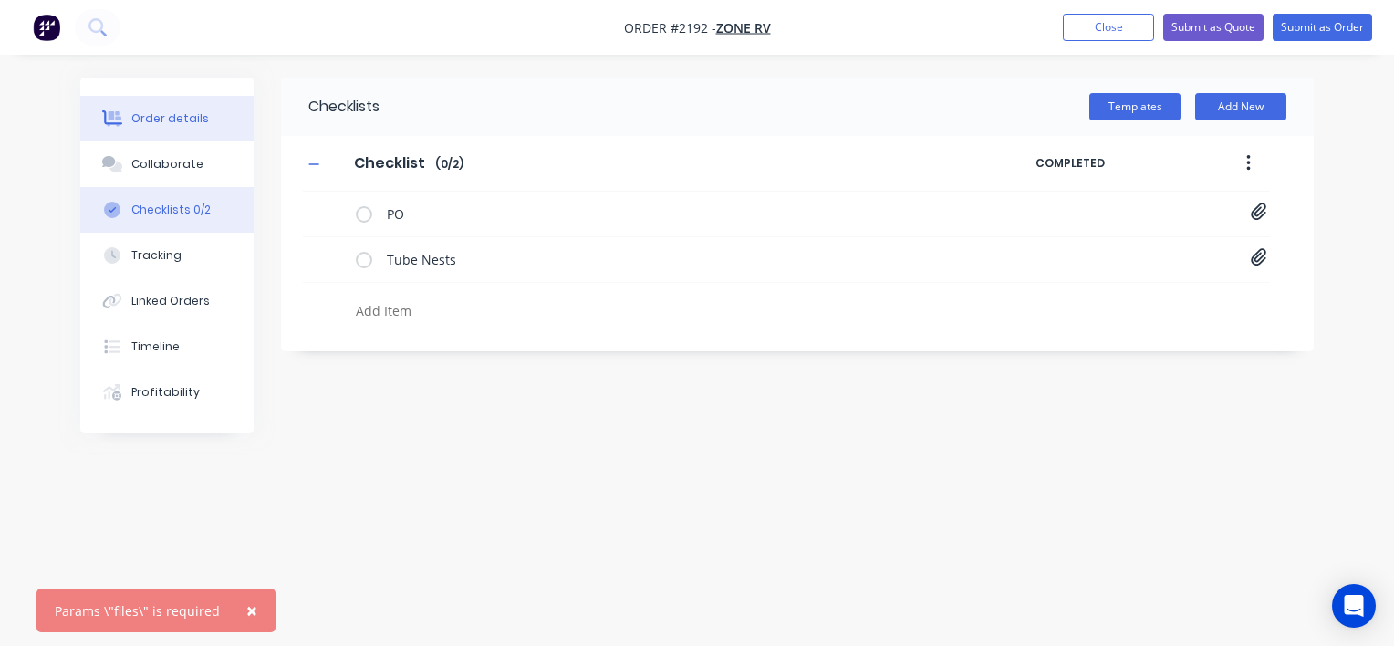
click at [163, 122] on div "Order details" at bounding box center [170, 118] width 78 height 16
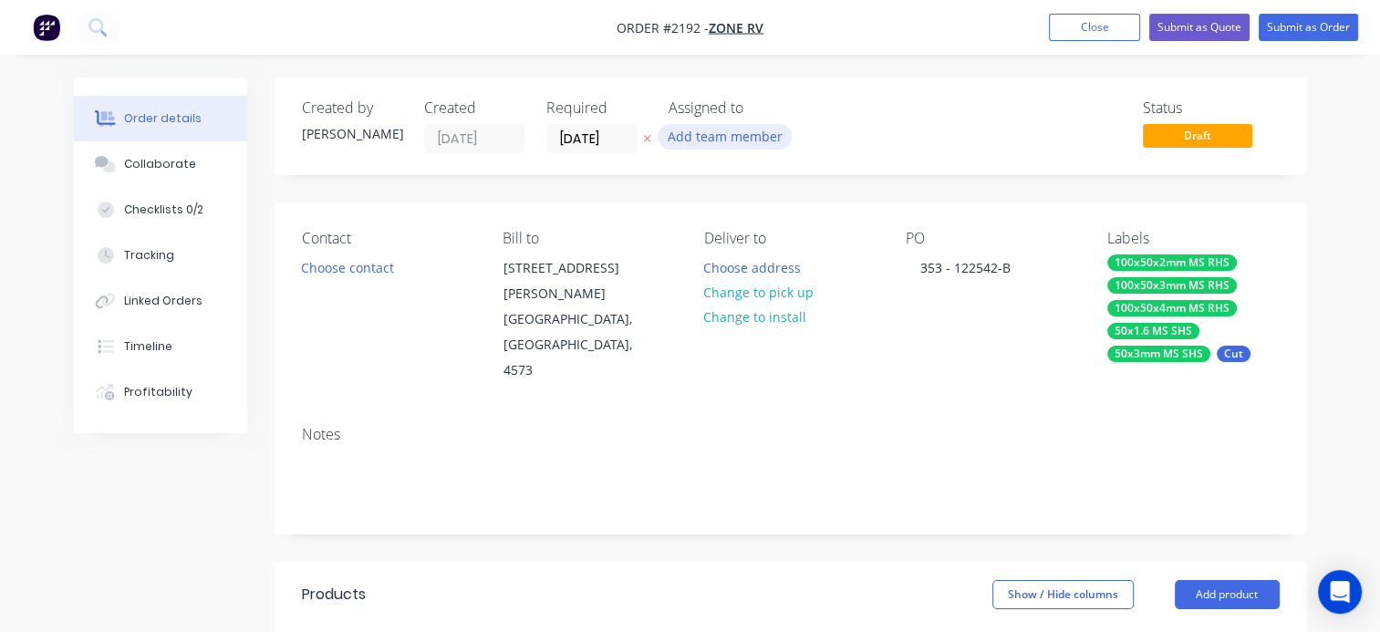
click at [746, 139] on button "Add team member" at bounding box center [725, 136] width 134 height 25
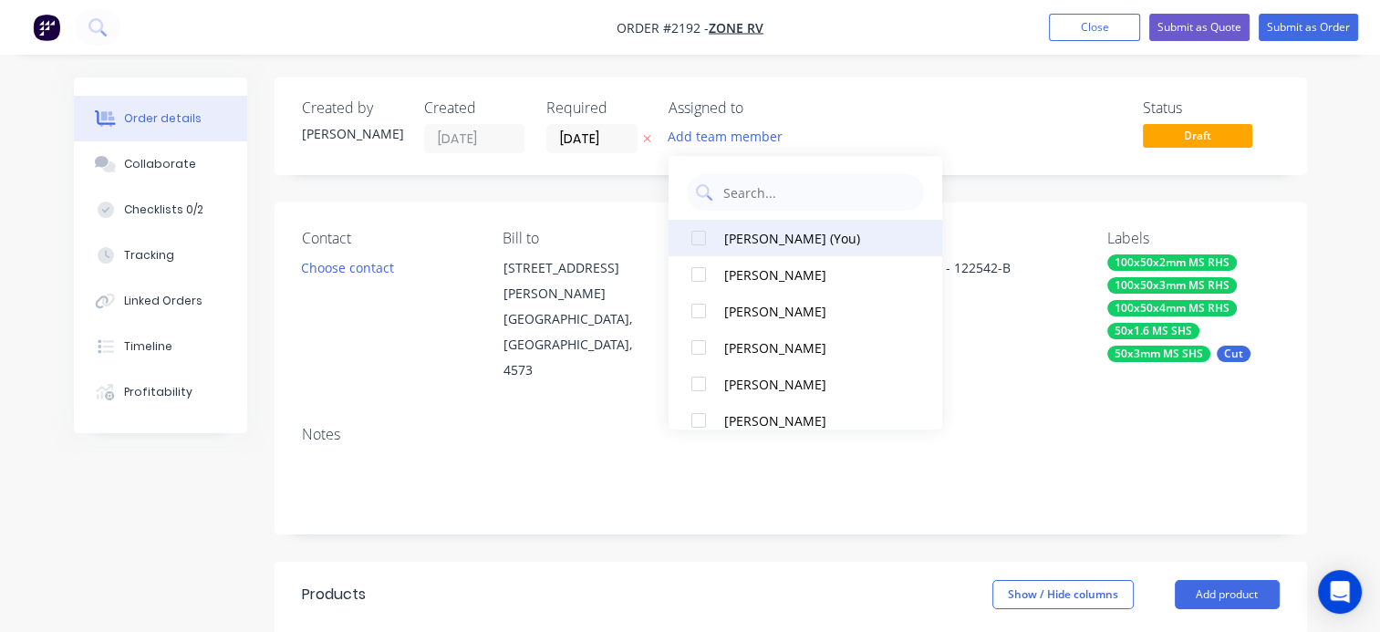
click at [759, 241] on div "Greg Lyall (You)" at bounding box center [815, 238] width 182 height 19
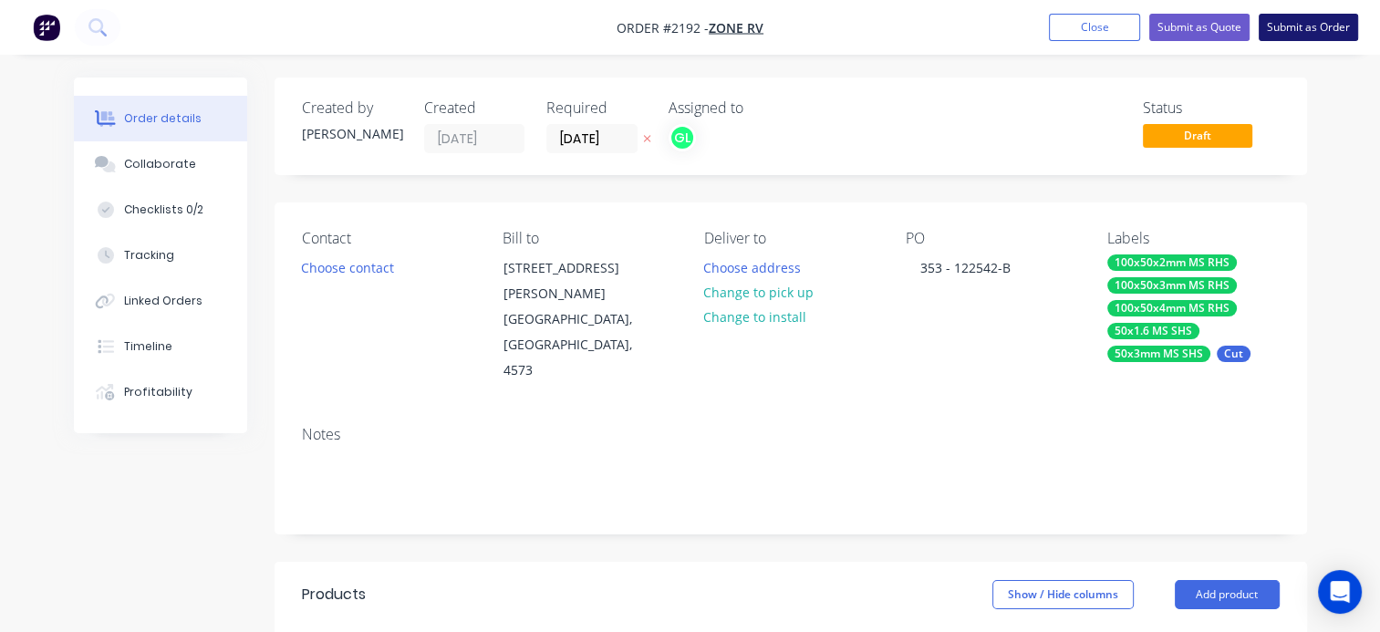
click at [1333, 28] on button "Submit as Order" at bounding box center [1308, 27] width 99 height 27
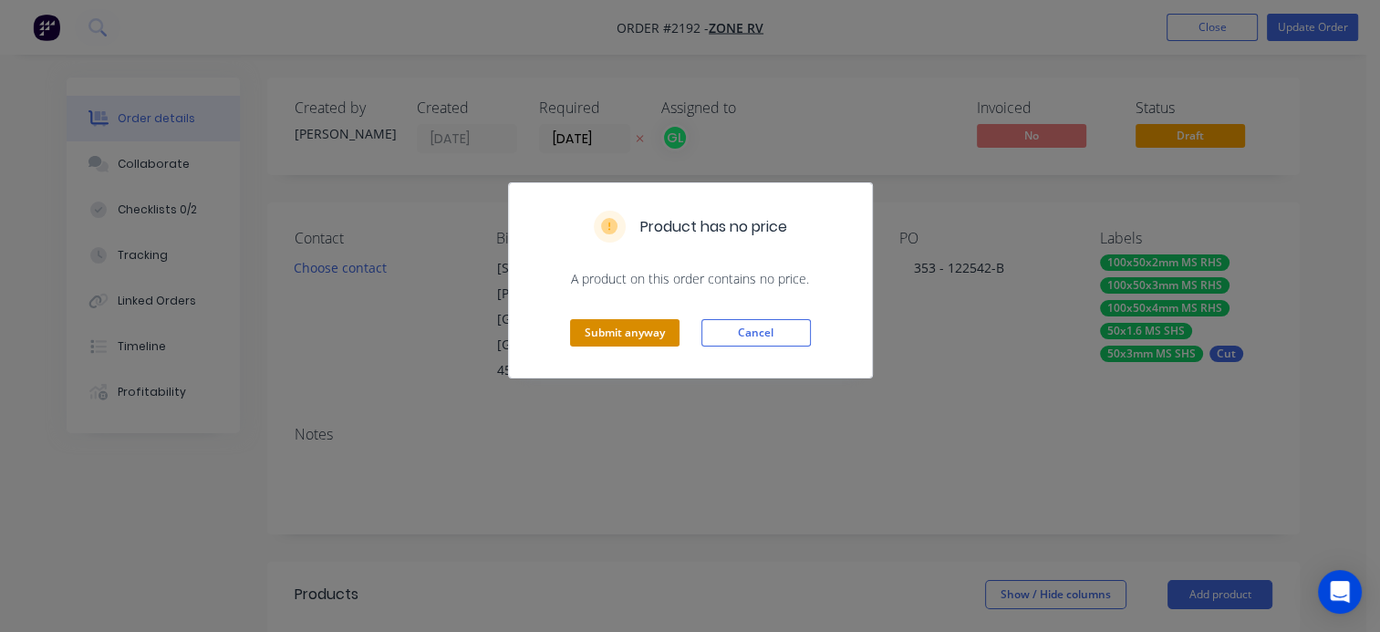
click at [620, 336] on button "Submit anyway" at bounding box center [624, 332] width 109 height 27
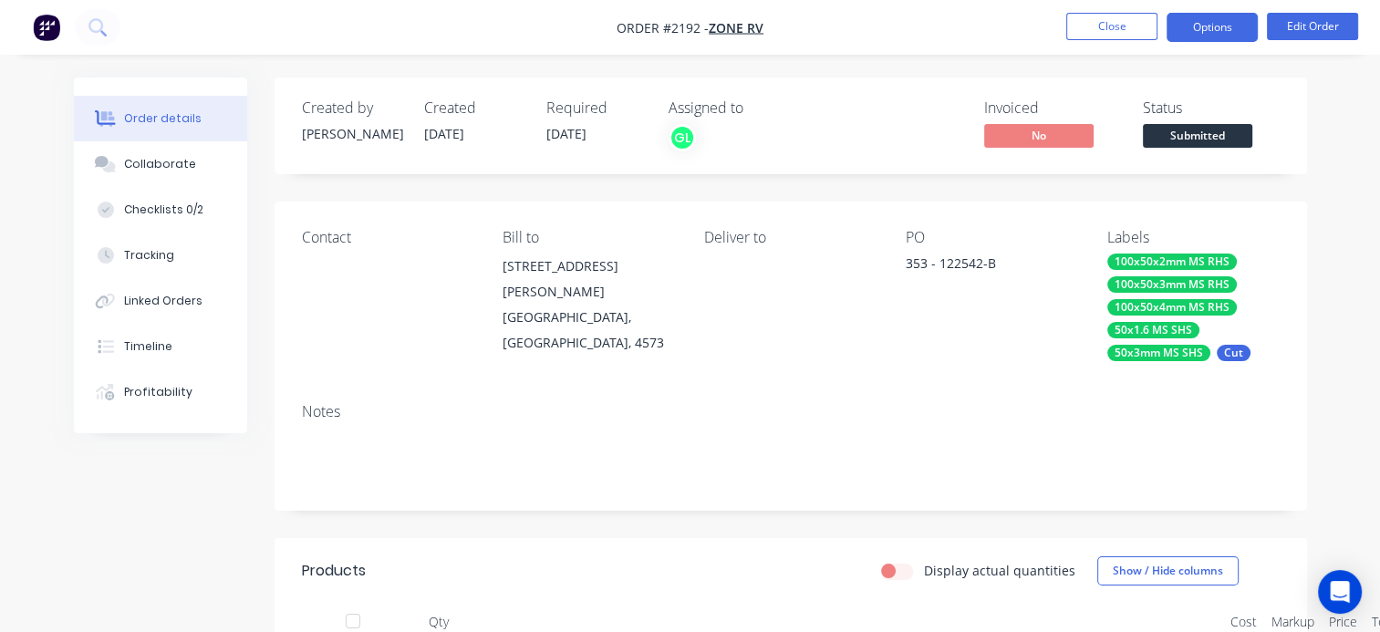
click at [1251, 27] on button "Options" at bounding box center [1212, 27] width 91 height 29
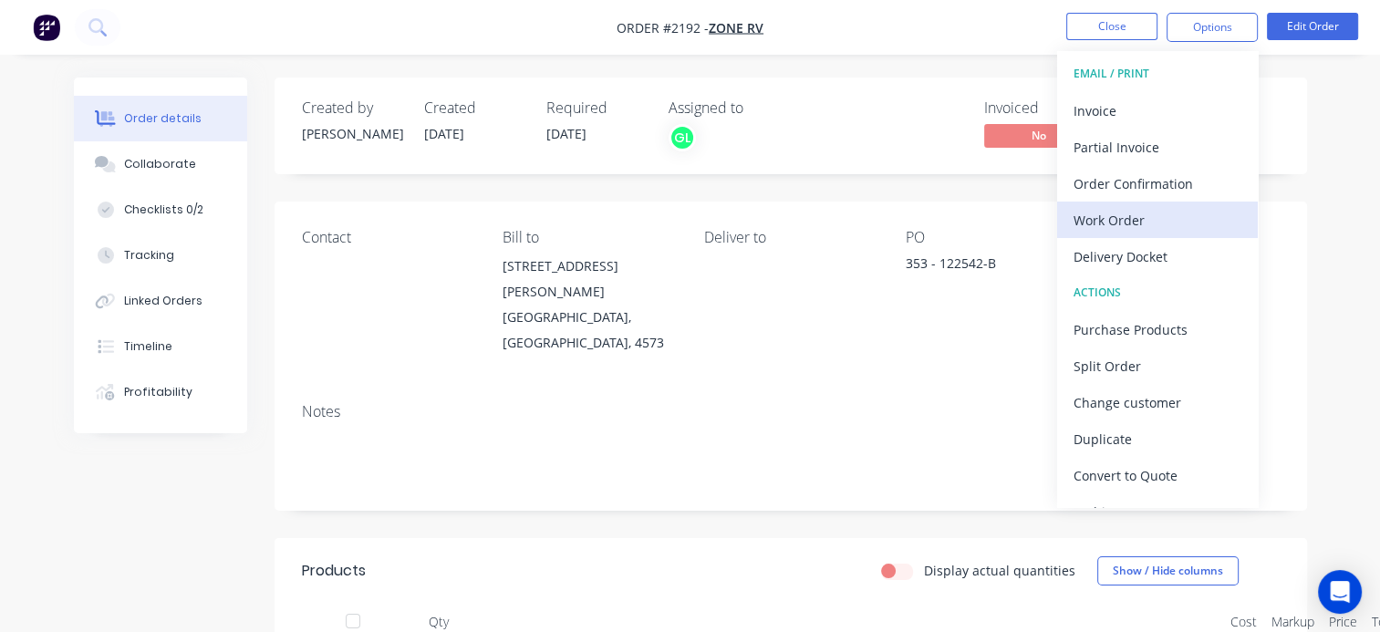
click at [1127, 221] on div "Work Order" at bounding box center [1158, 220] width 168 height 26
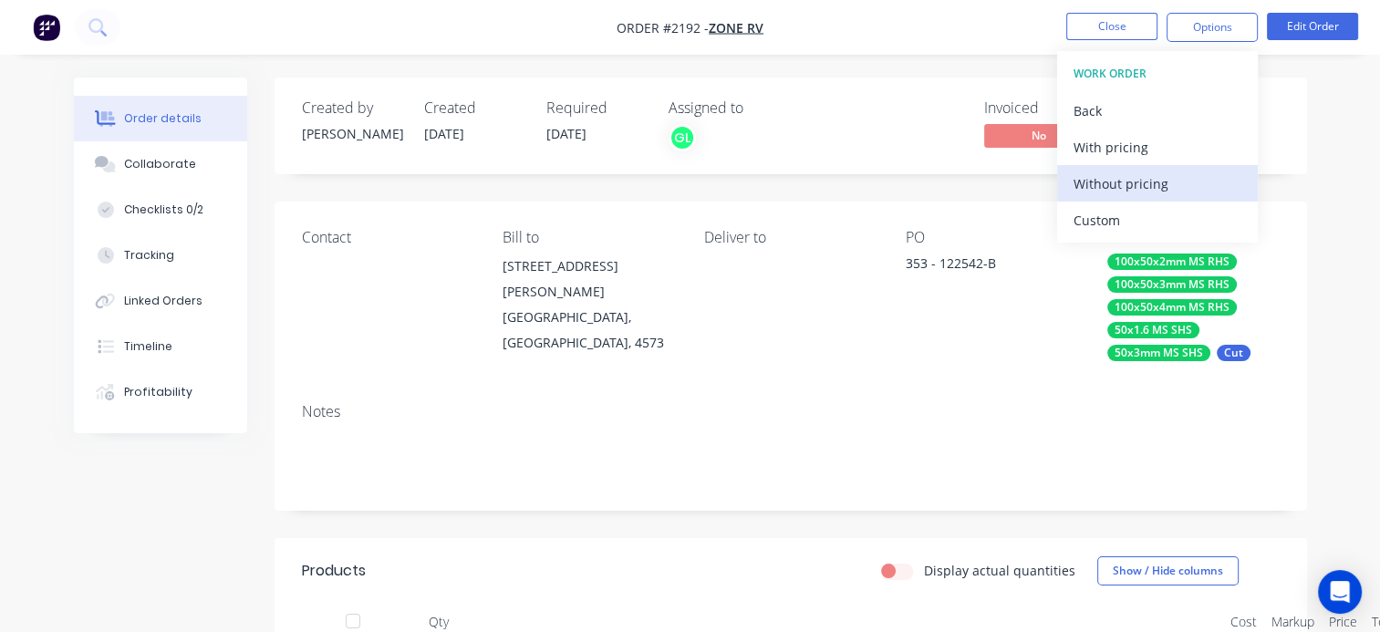
click at [1096, 184] on div "Without pricing" at bounding box center [1158, 184] width 168 height 26
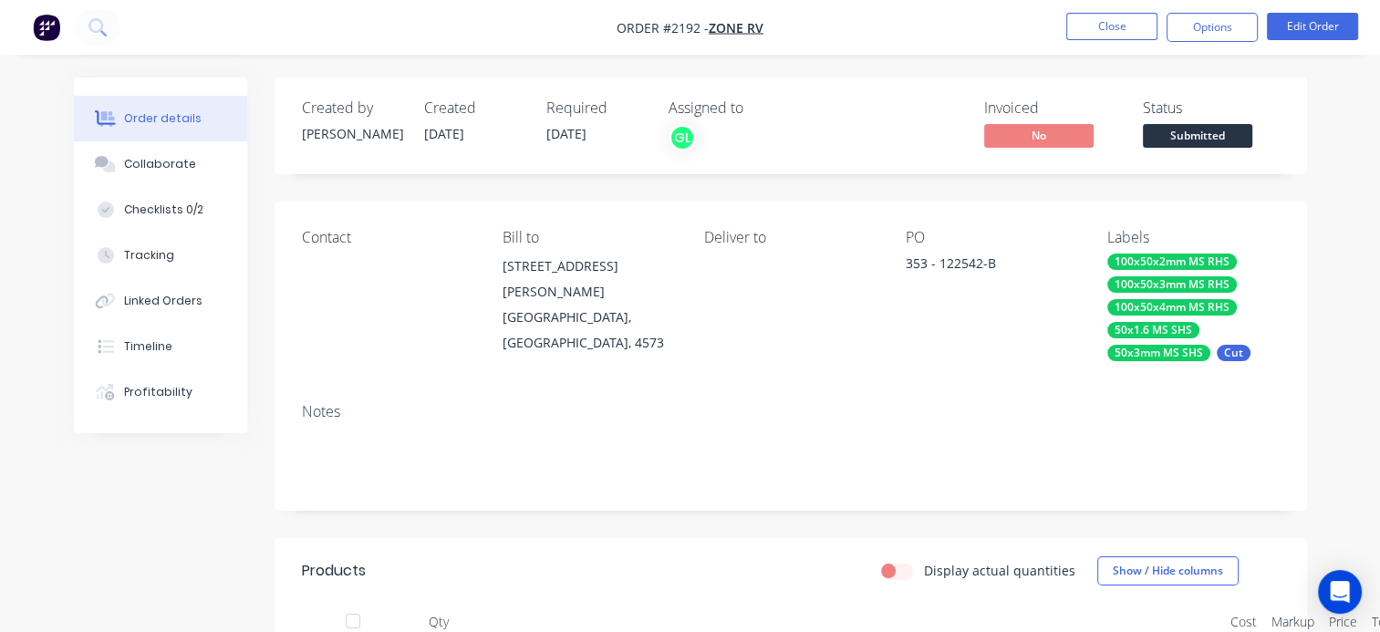
click at [905, 372] on div "Contact Bill to 85-91 Quanda Rd COOLUM BEACH, Queensland, 4573 Deliver to PO 35…" at bounding box center [791, 295] width 1033 height 187
click at [1212, 128] on span "Submitted" at bounding box center [1197, 135] width 109 height 23
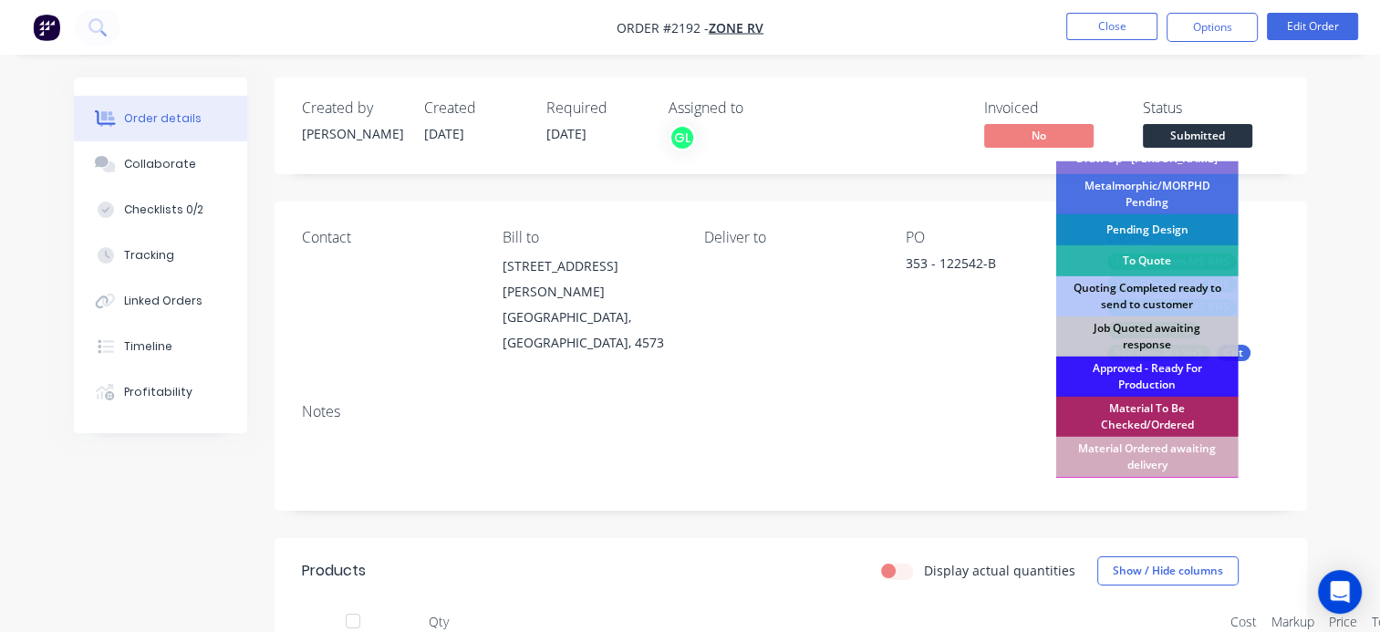
scroll to position [91, 0]
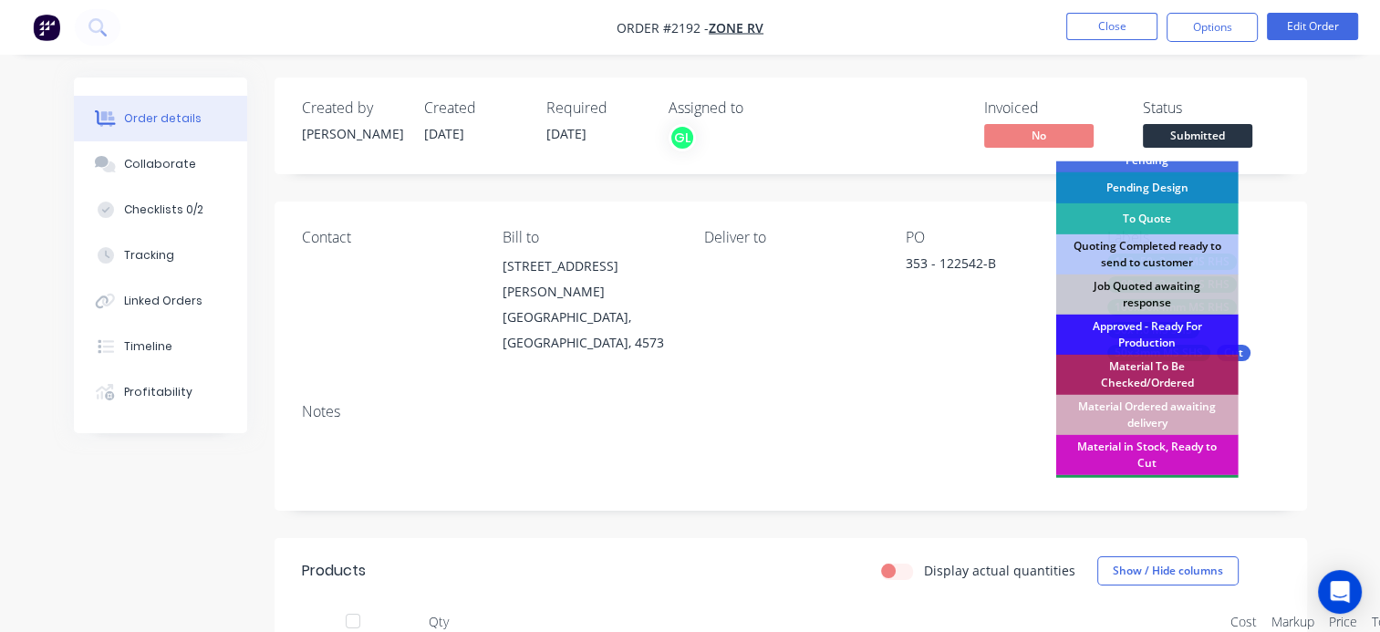
click at [1158, 405] on div "Material Ordered awaiting delivery" at bounding box center [1147, 415] width 182 height 40
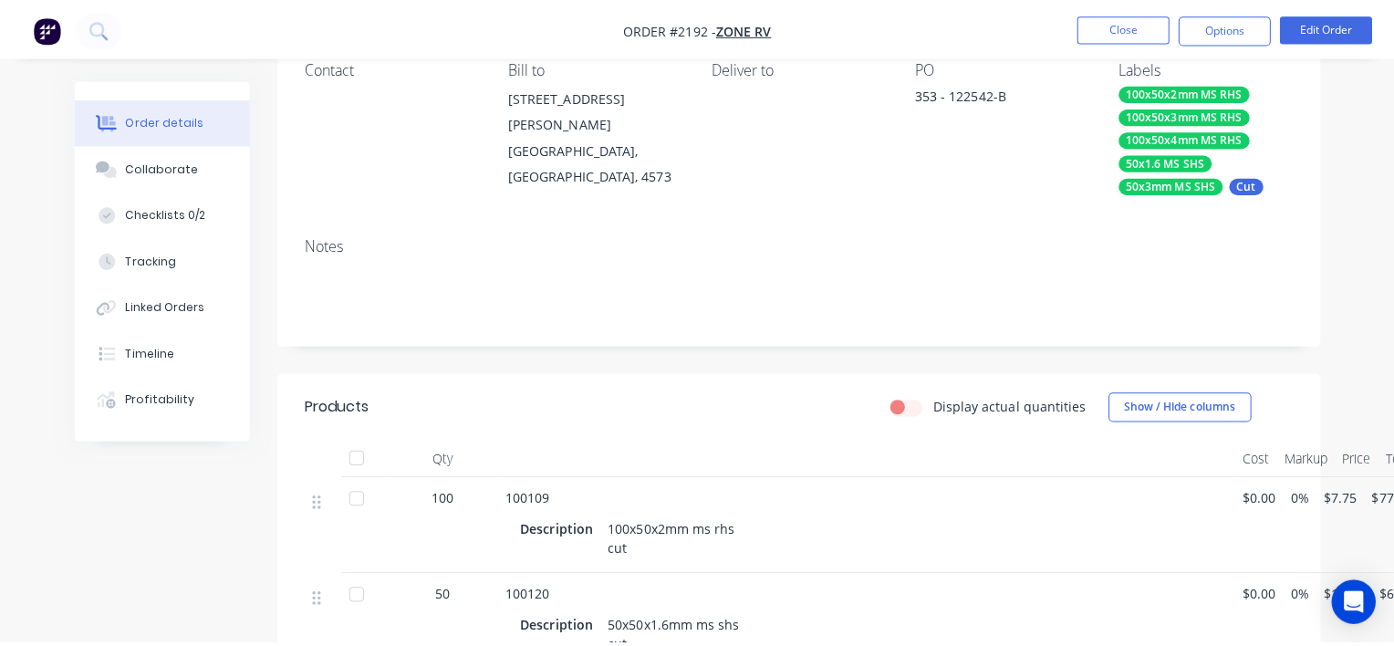
scroll to position [0, 0]
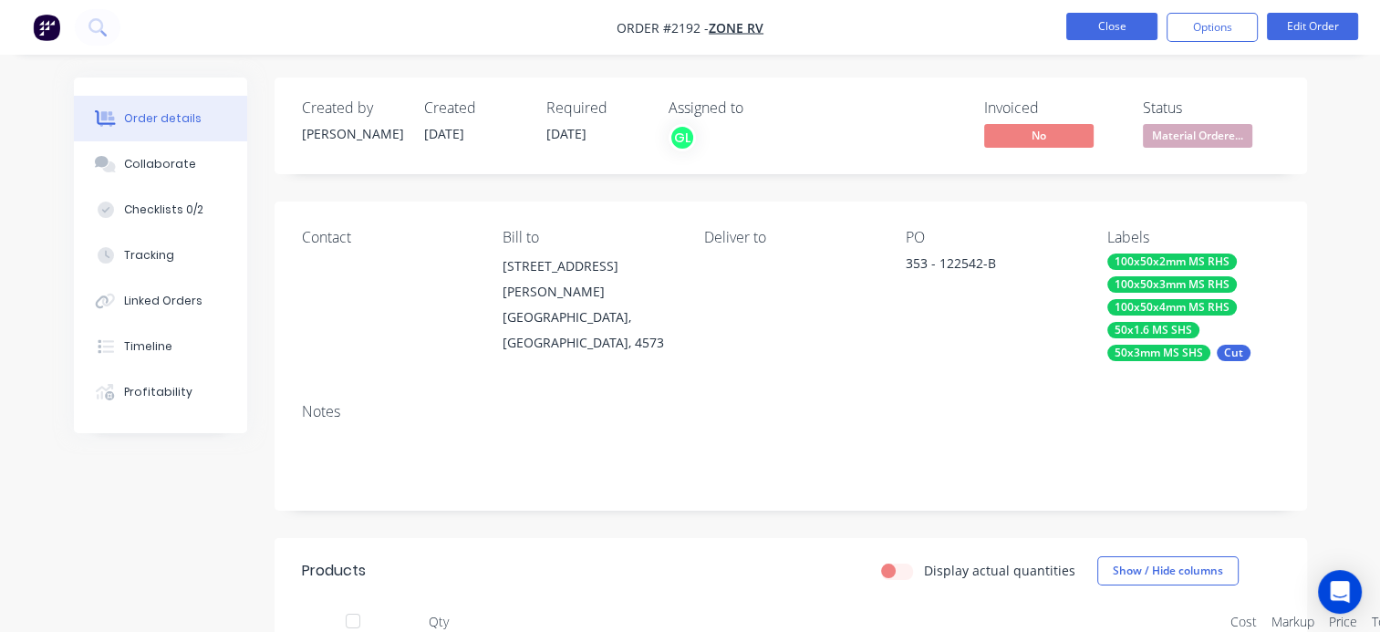
click at [1104, 24] on button "Close" at bounding box center [1111, 26] width 91 height 27
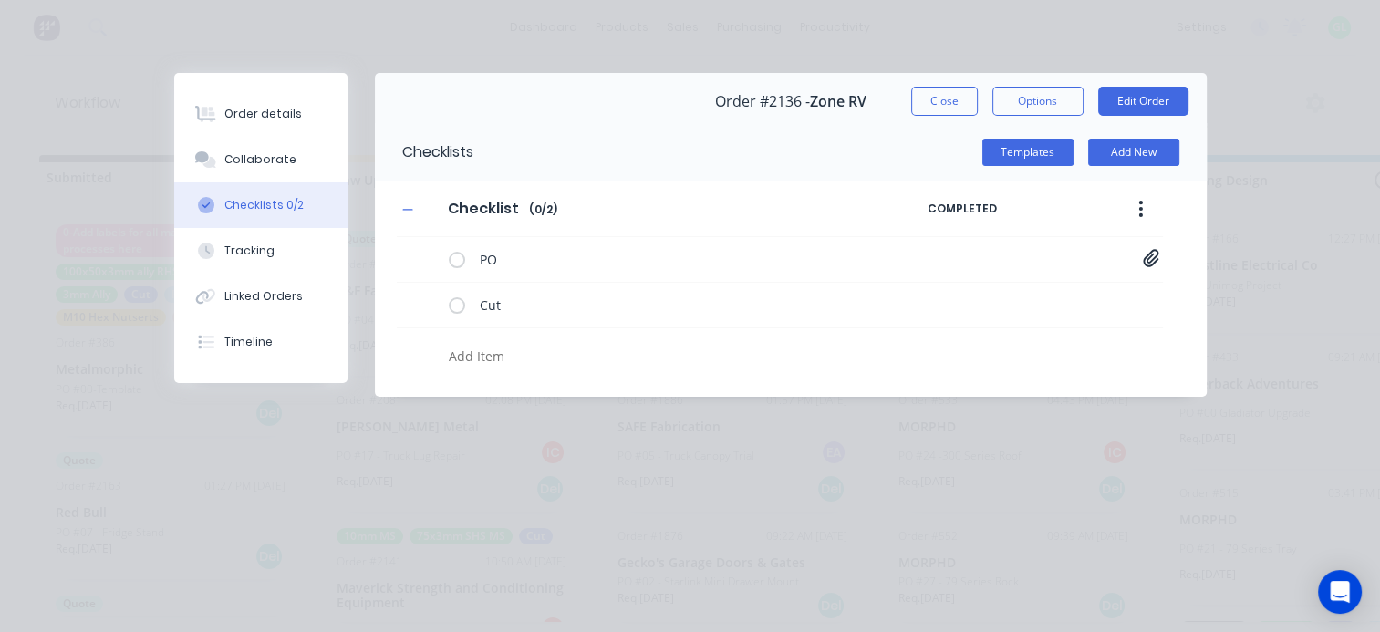
scroll to position [766, 0]
click at [952, 92] on button "Close" at bounding box center [944, 101] width 67 height 29
